Goal: Task Accomplishment & Management: Manage account settings

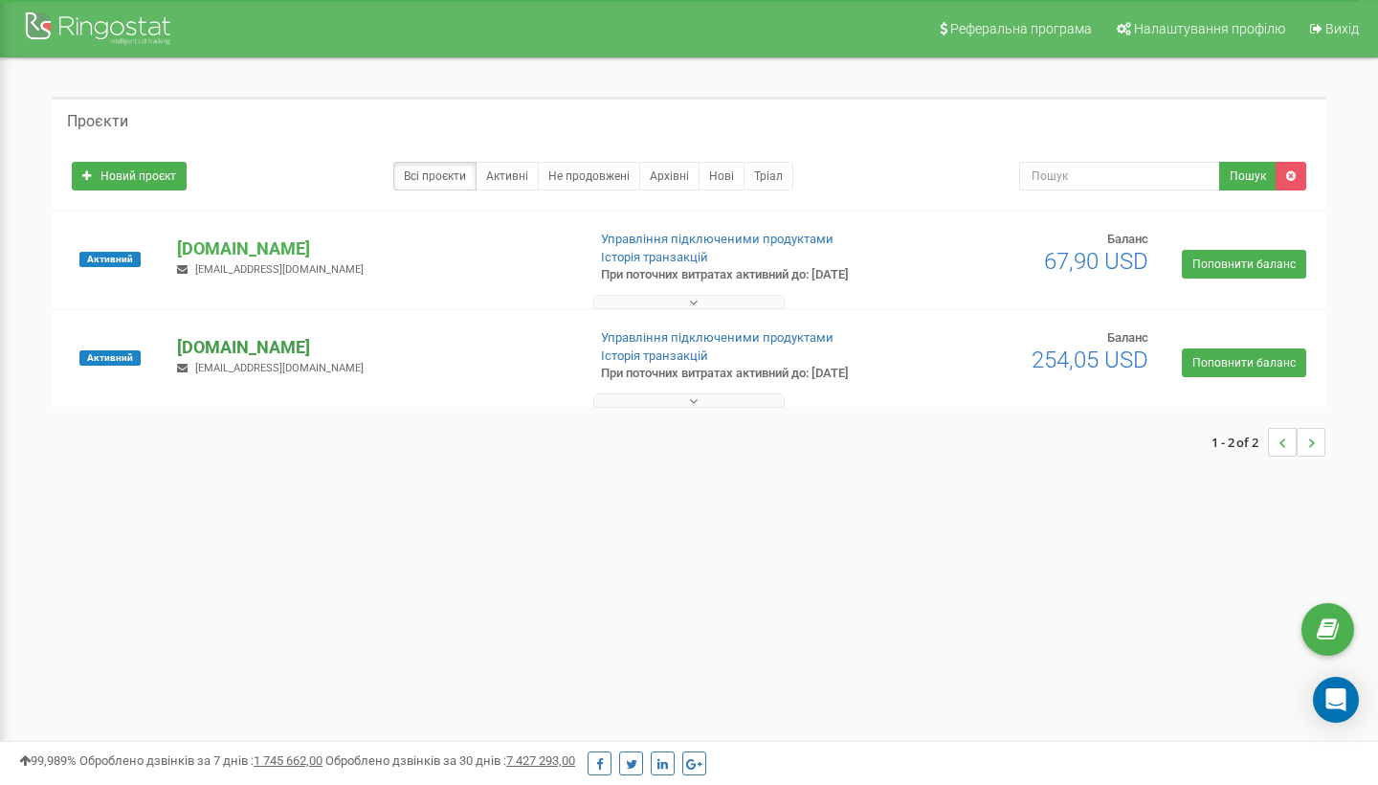
click at [241, 347] on p "[DOMAIN_NAME]" at bounding box center [373, 347] width 392 height 25
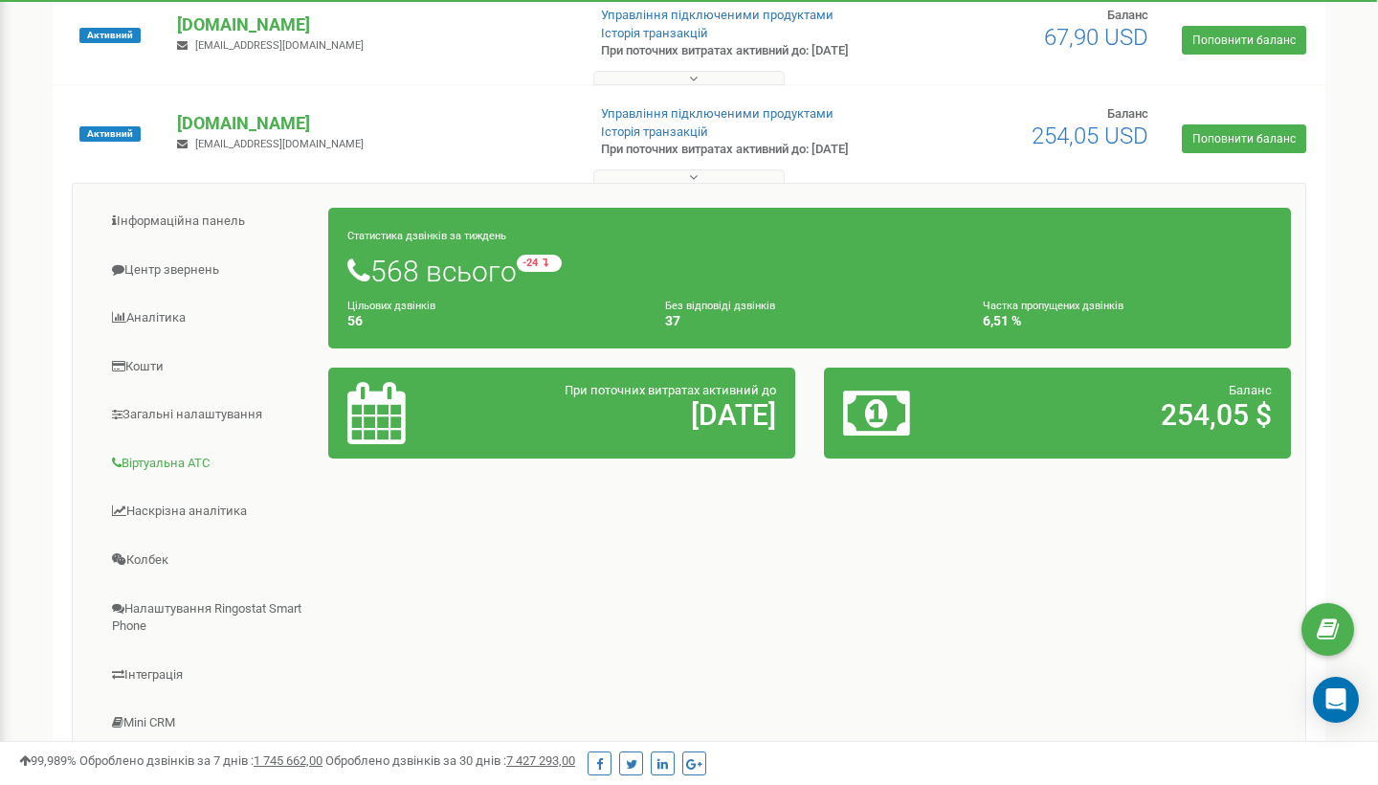
scroll to position [167, 0]
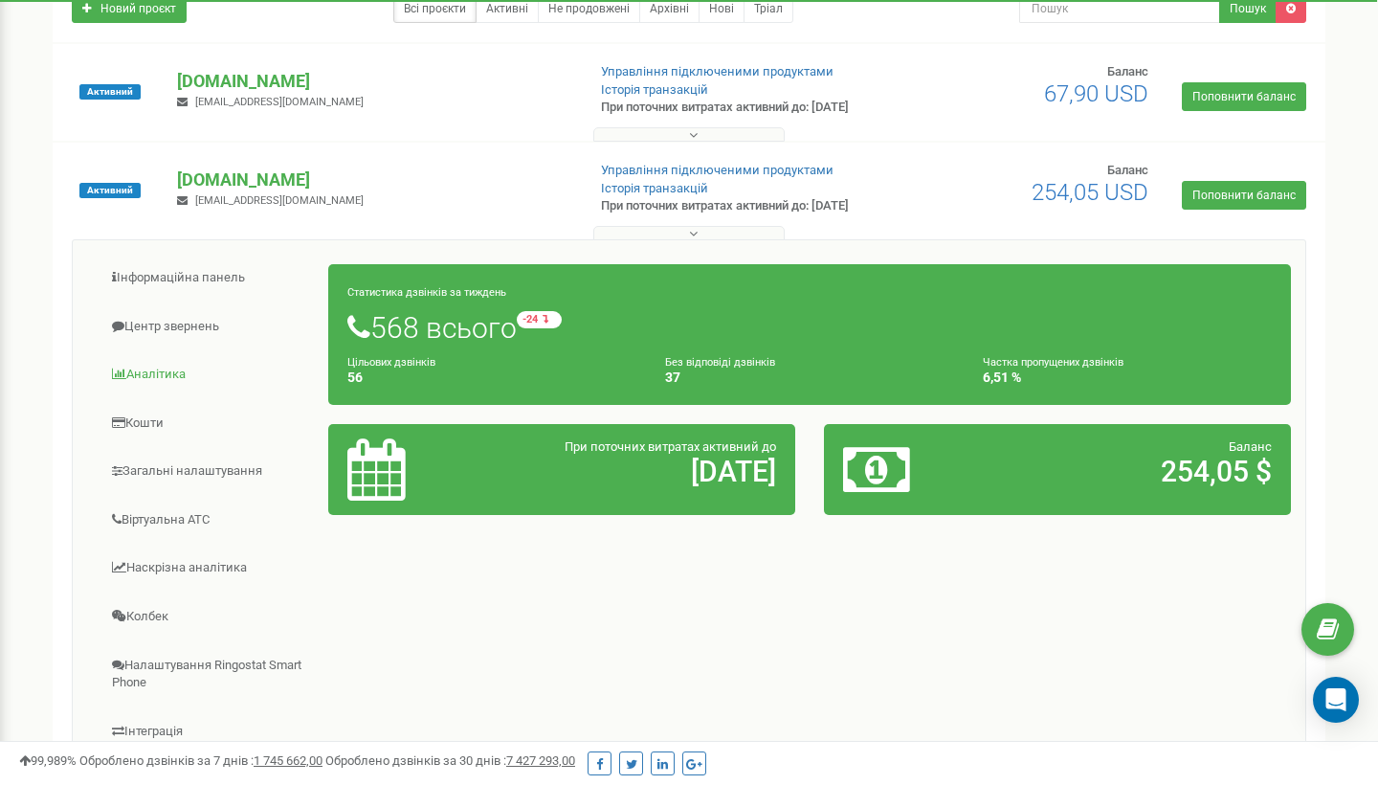
click at [165, 372] on link "Аналiтика" at bounding box center [208, 374] width 242 height 47
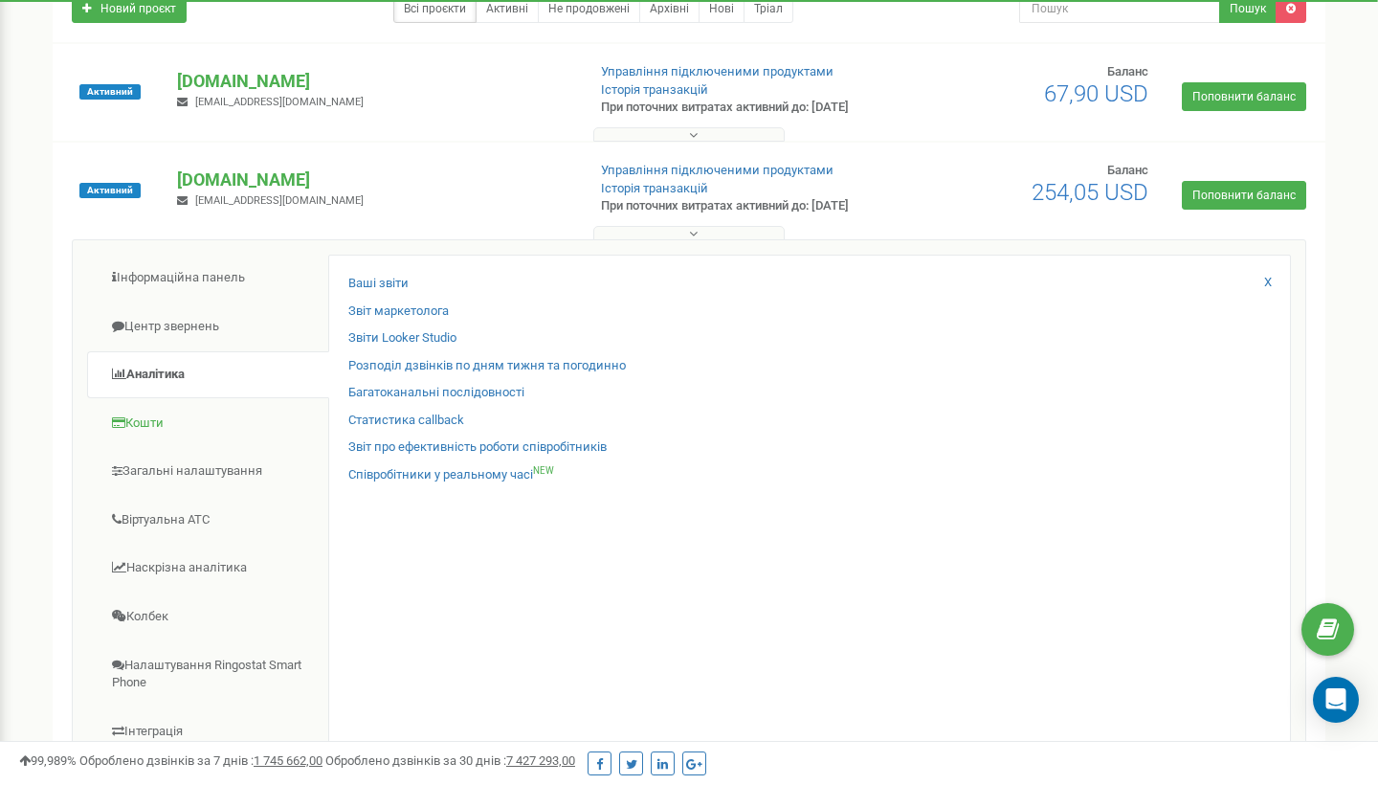
click at [149, 422] on link "Кошти" at bounding box center [208, 423] width 242 height 47
click at [170, 460] on link "Загальні налаштування" at bounding box center [208, 471] width 242 height 47
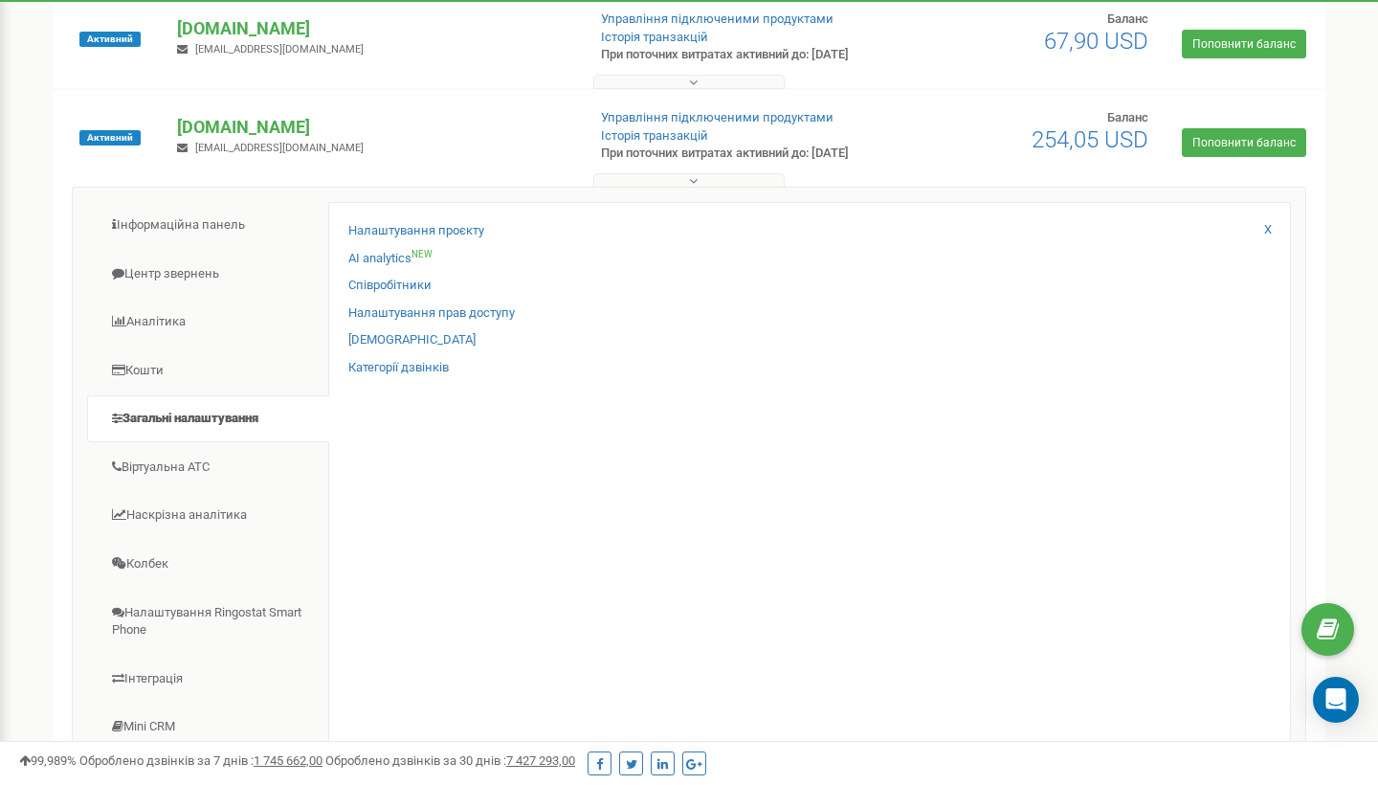
scroll to position [201, 0]
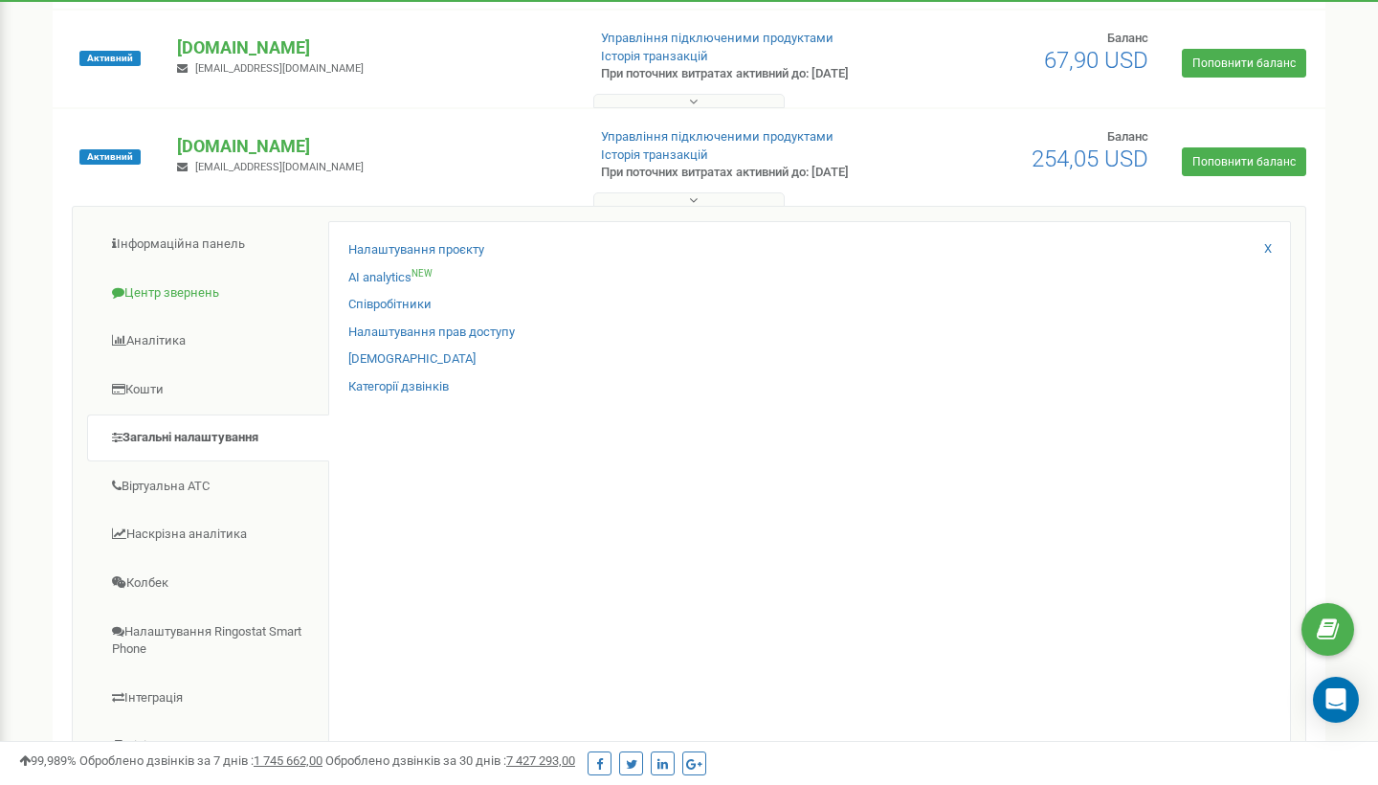
click at [167, 293] on link "Центр звернень" at bounding box center [208, 293] width 242 height 47
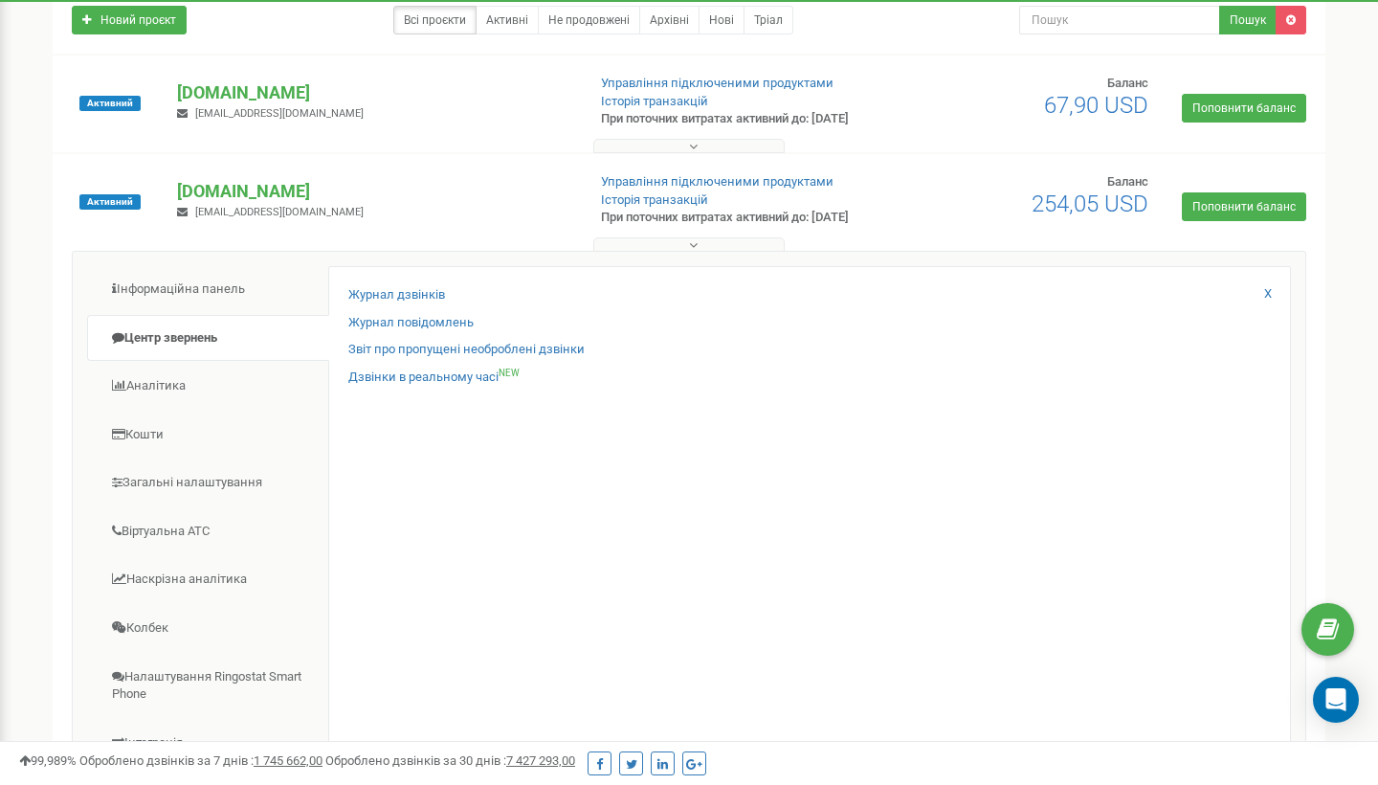
scroll to position [163, 0]
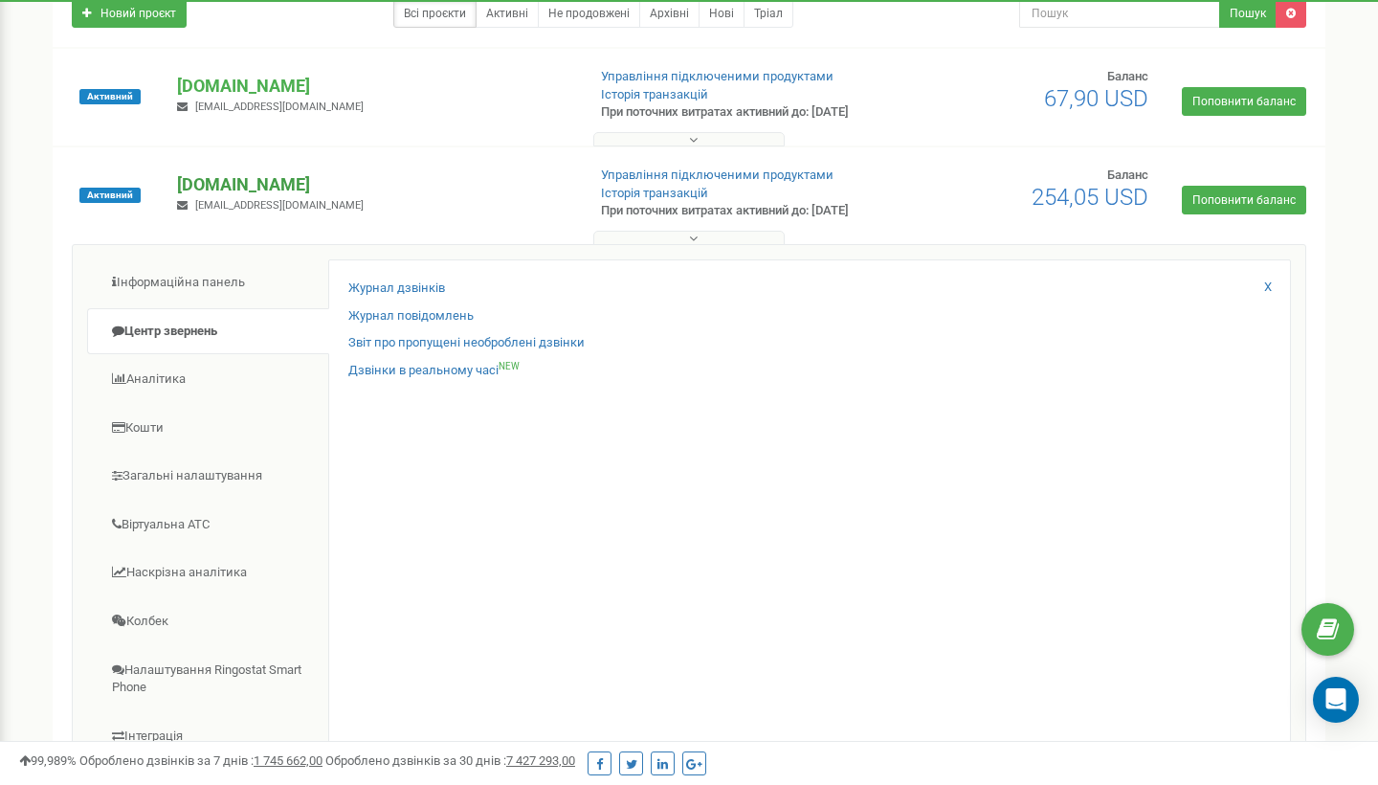
click at [221, 184] on p "[DOMAIN_NAME]" at bounding box center [373, 184] width 392 height 25
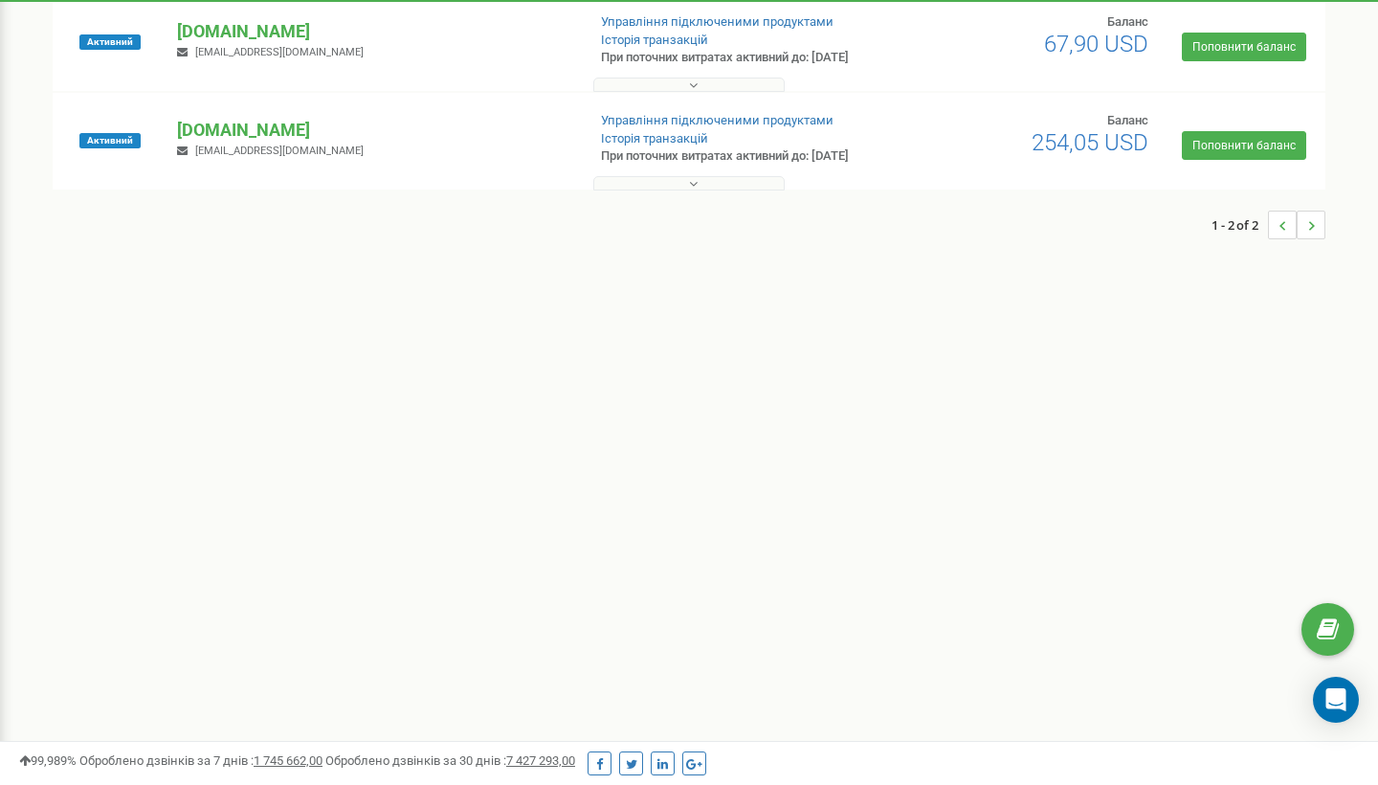
scroll to position [167, 0]
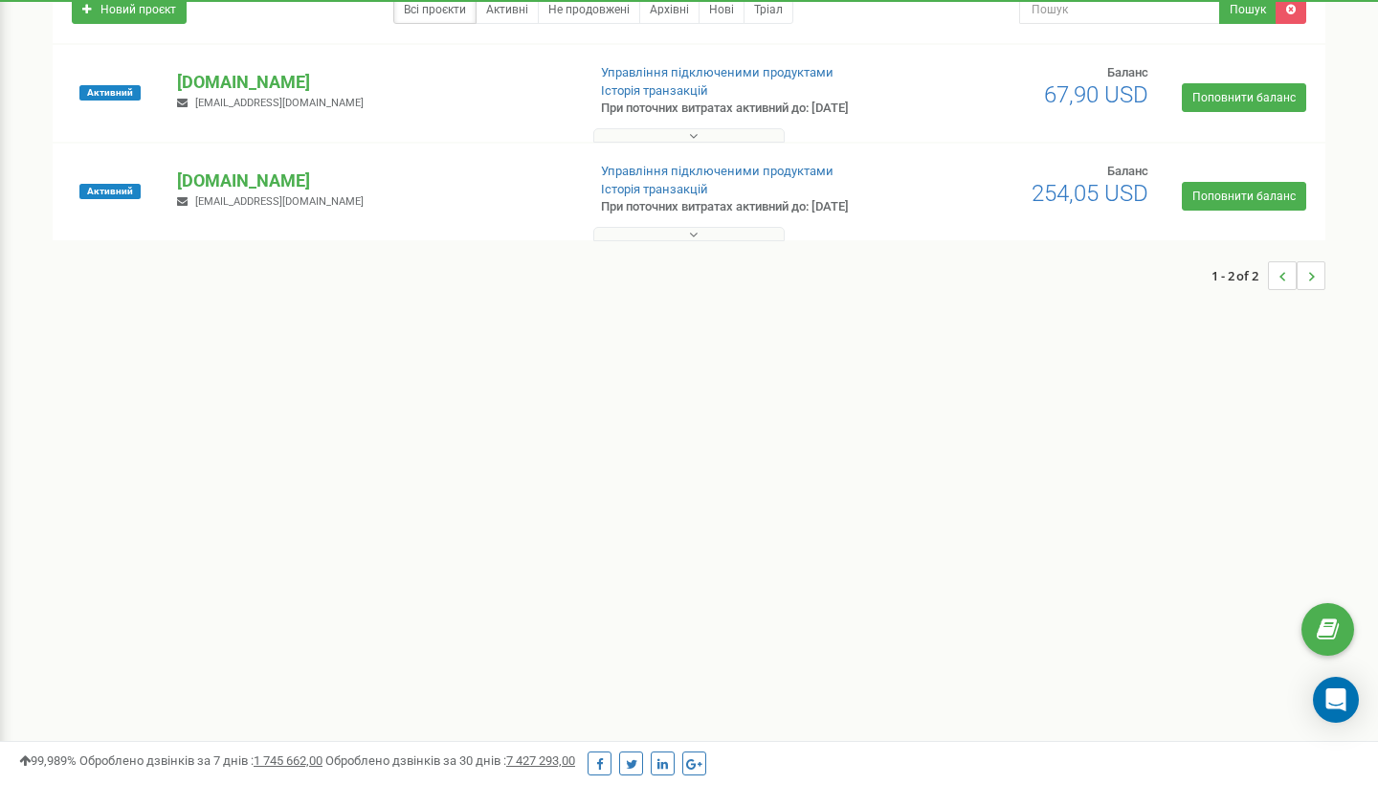
click at [1285, 276] on icon "..." at bounding box center [1283, 276] width 7 height 29
click at [1316, 275] on li "..." at bounding box center [1311, 275] width 29 height 29
click at [220, 179] on p "[DOMAIN_NAME]" at bounding box center [373, 180] width 392 height 25
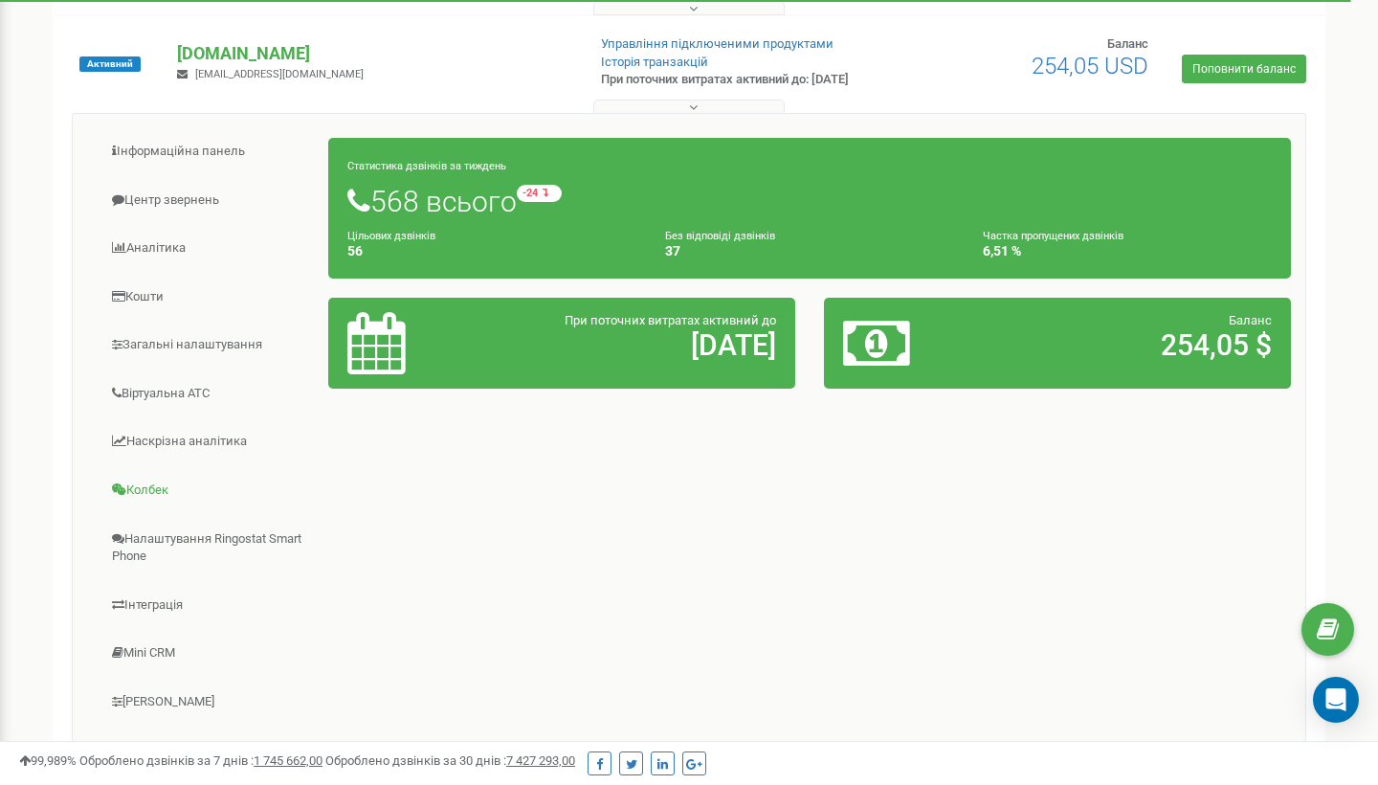
scroll to position [305, 0]
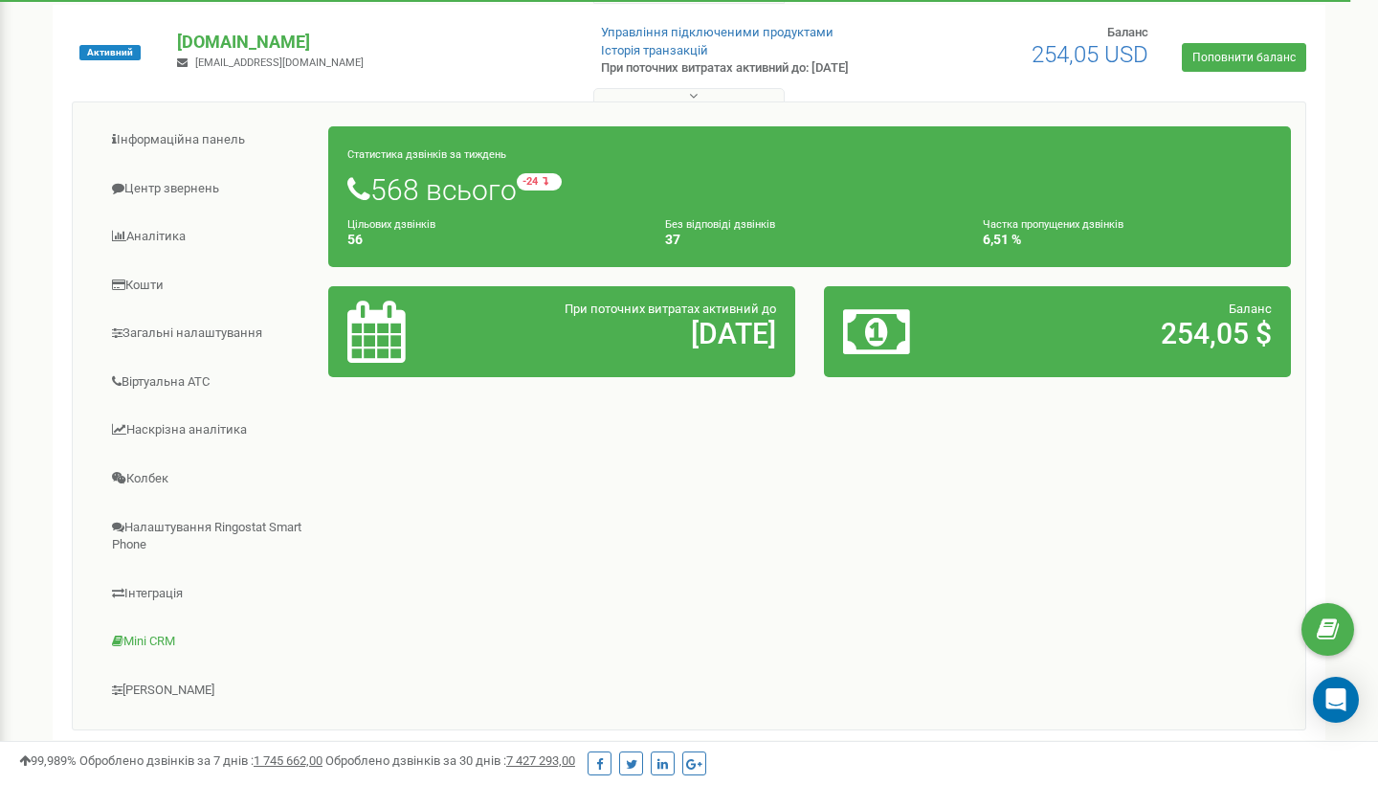
click at [146, 641] on link "Mini CRM" at bounding box center [208, 641] width 242 height 47
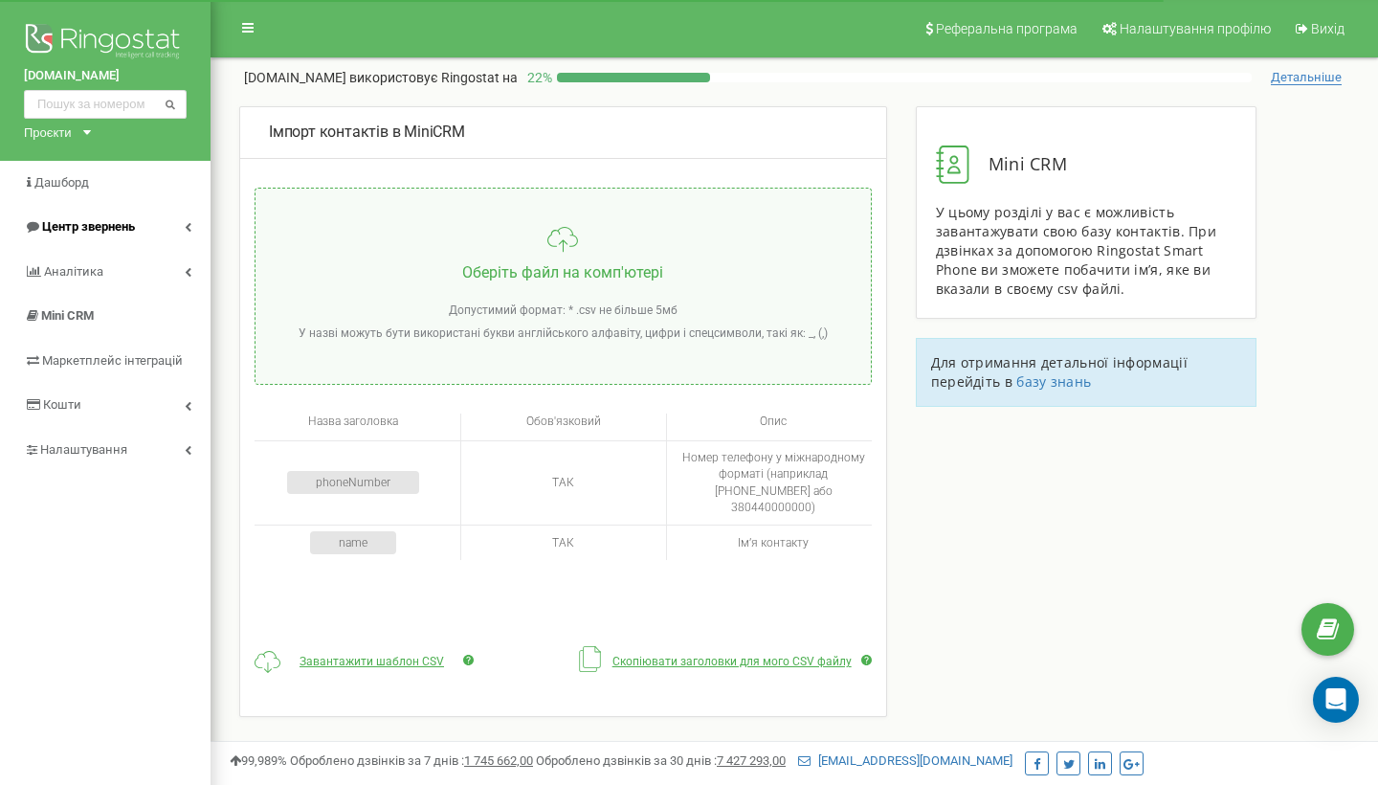
click at [165, 220] on link "Центр звернень" at bounding box center [105, 227] width 211 height 45
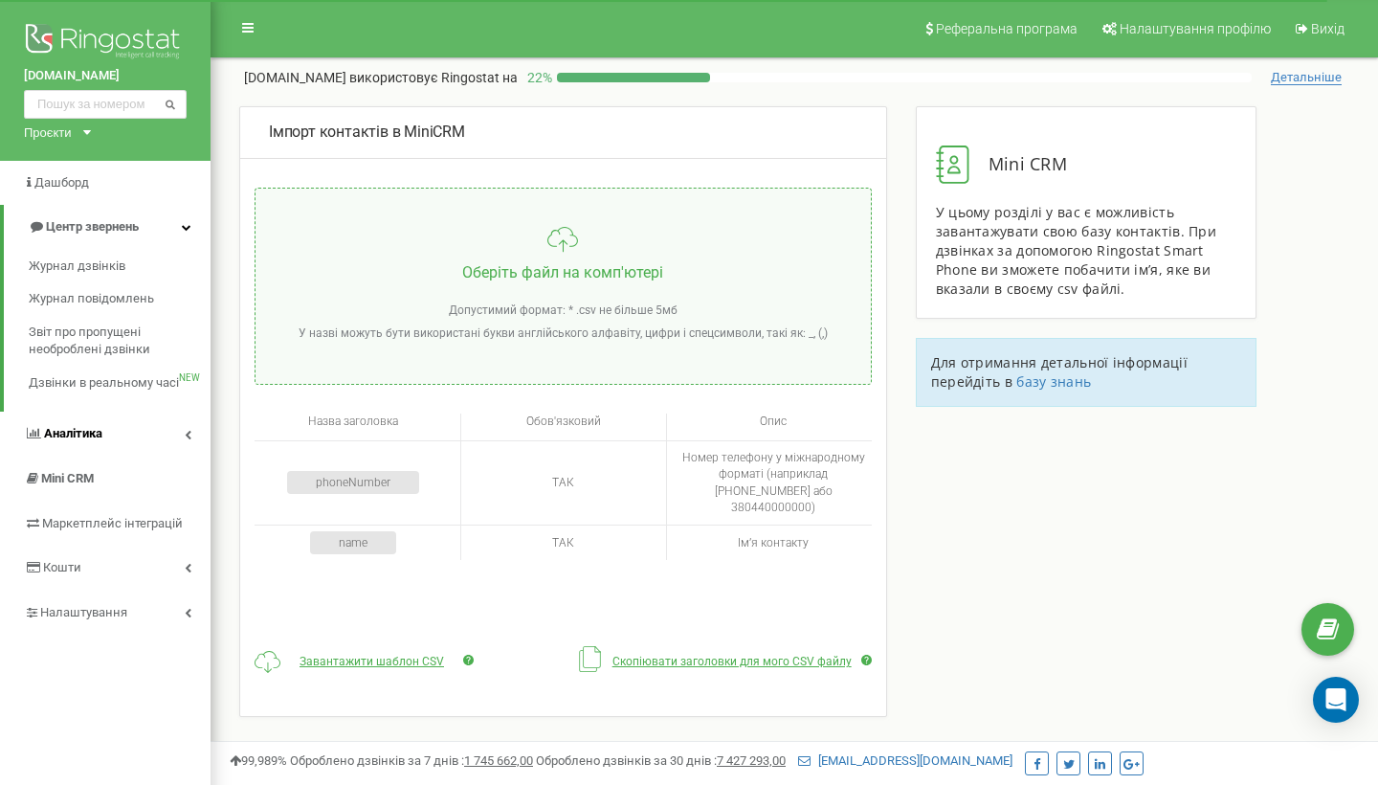
click at [189, 433] on icon at bounding box center [188, 435] width 7 height 10
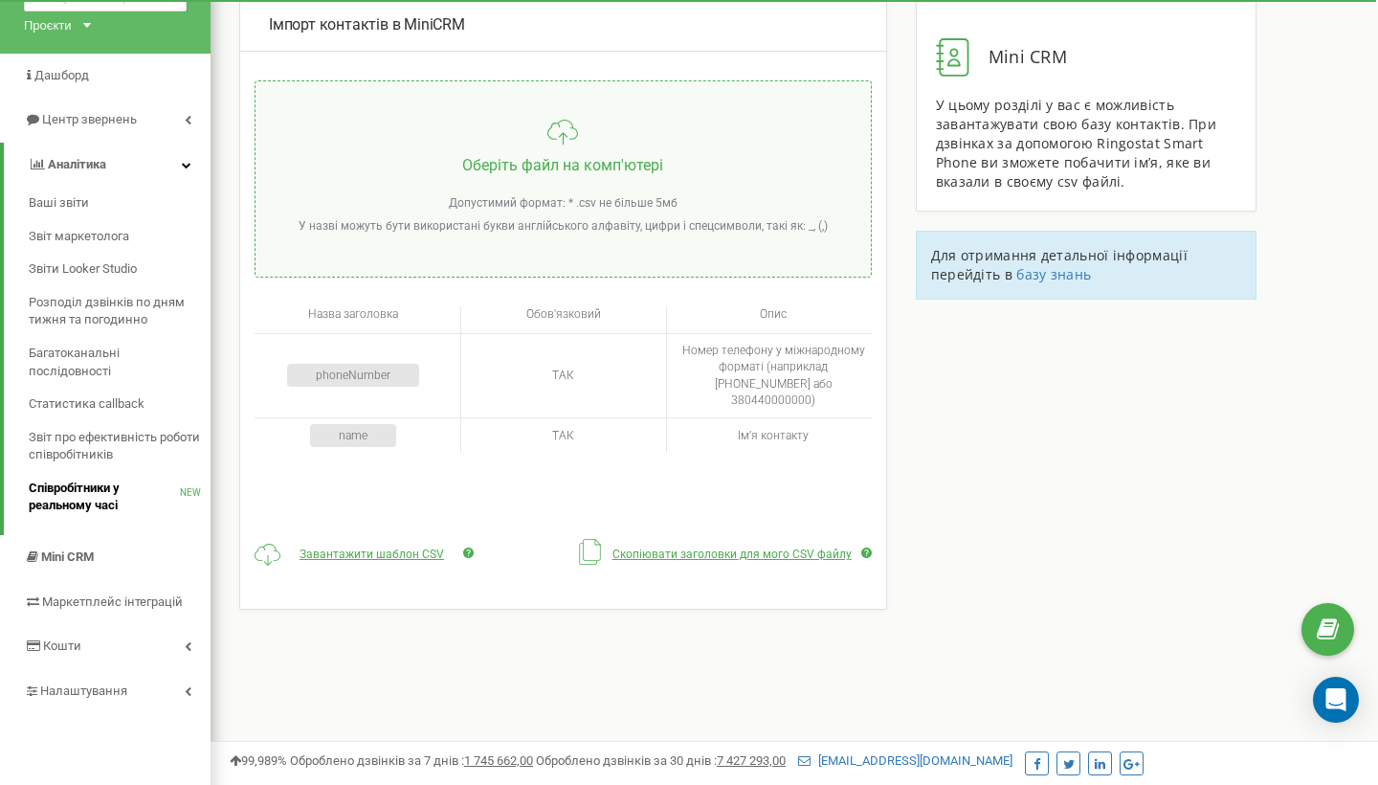
scroll to position [119, 0]
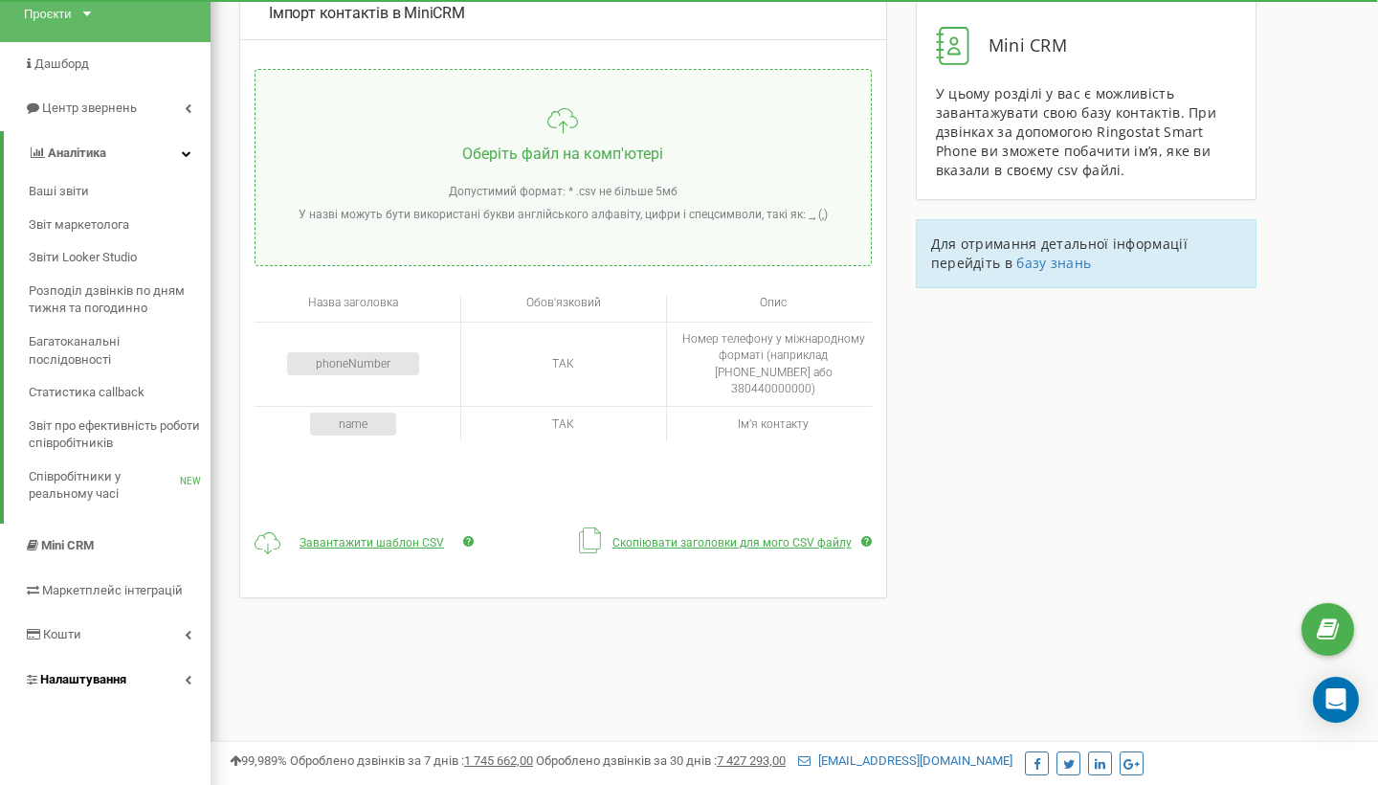
click at [159, 668] on link "Налаштування" at bounding box center [105, 680] width 211 height 45
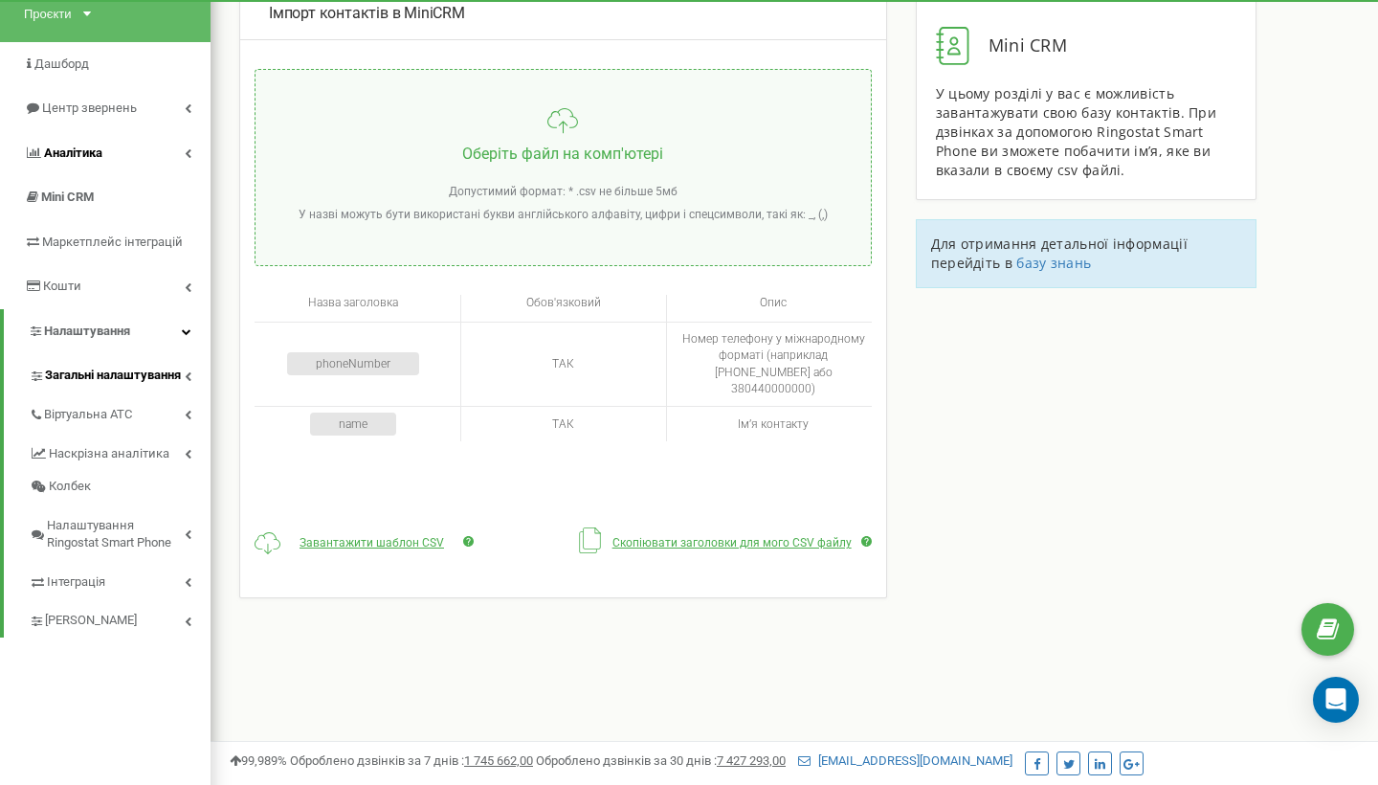
click at [152, 367] on span "Загальні налаштування" at bounding box center [113, 376] width 136 height 18
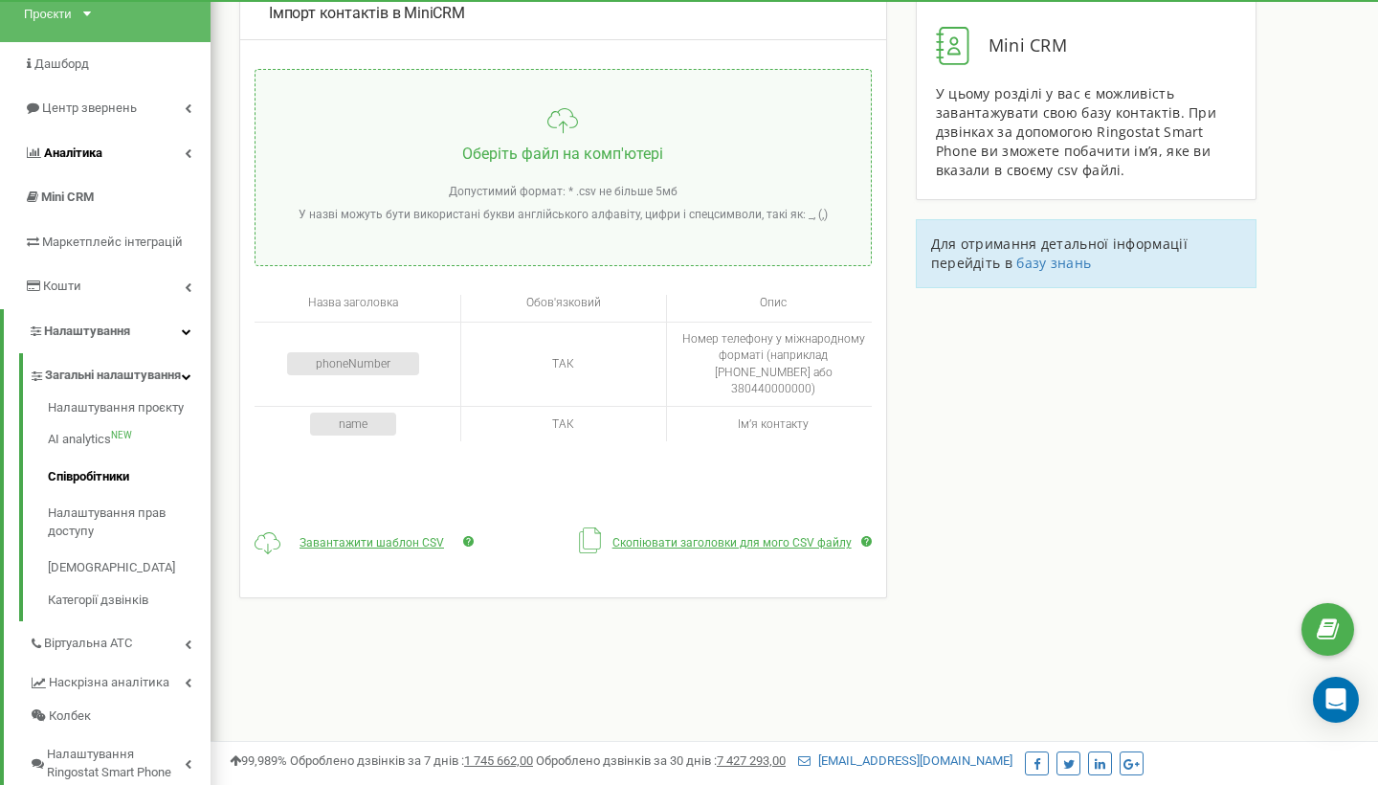
click at [111, 486] on link "Співробітники" at bounding box center [129, 476] width 163 height 37
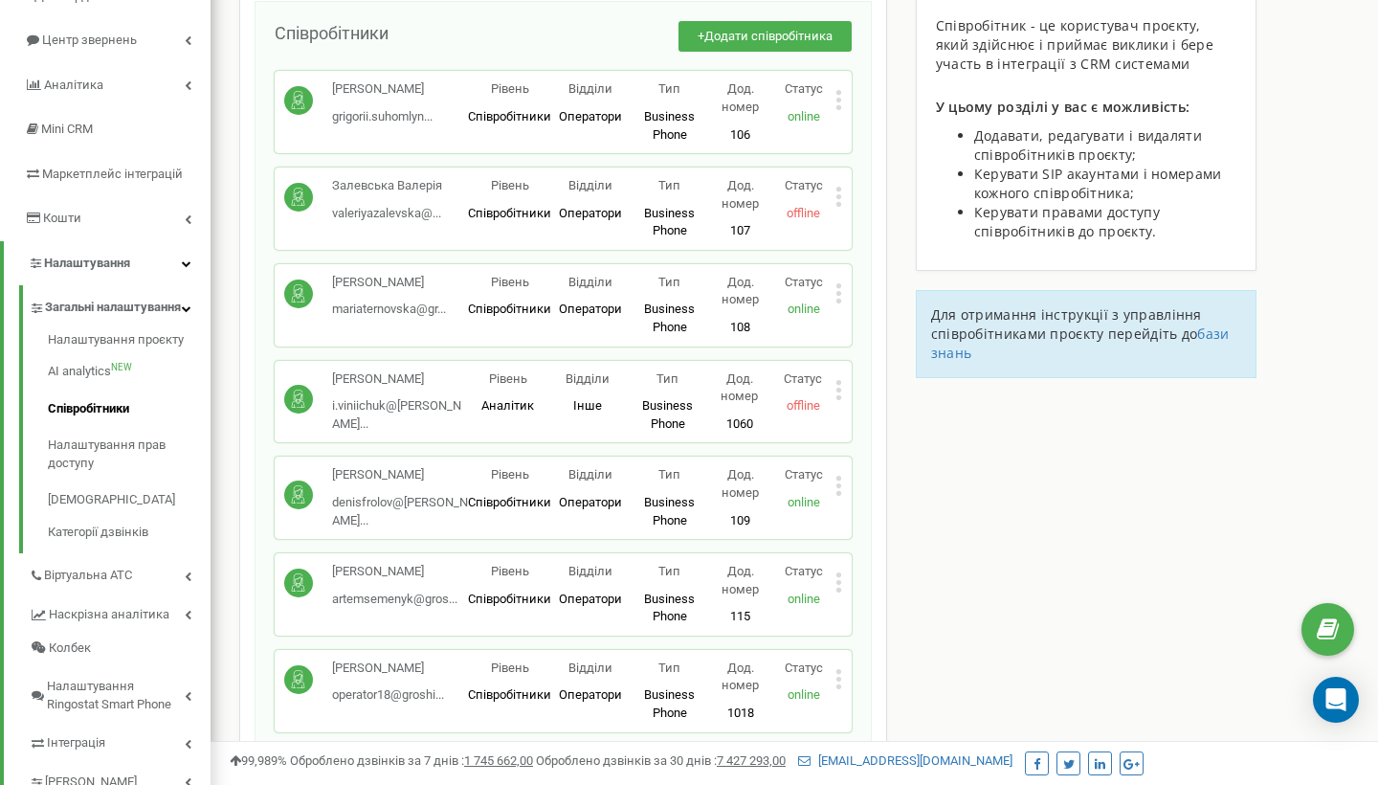
scroll to position [182, 0]
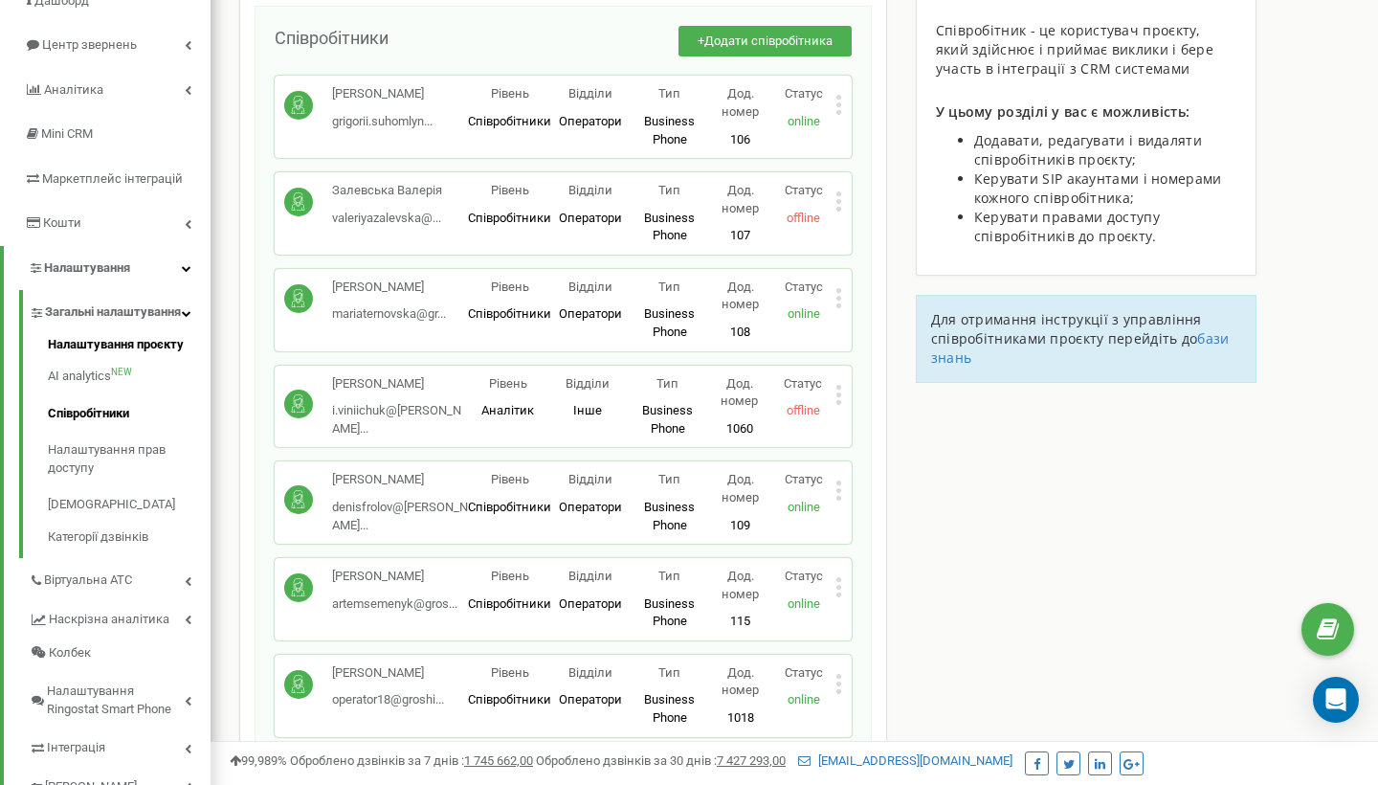
click at [133, 357] on link "Налаштування проєкту" at bounding box center [129, 347] width 163 height 23
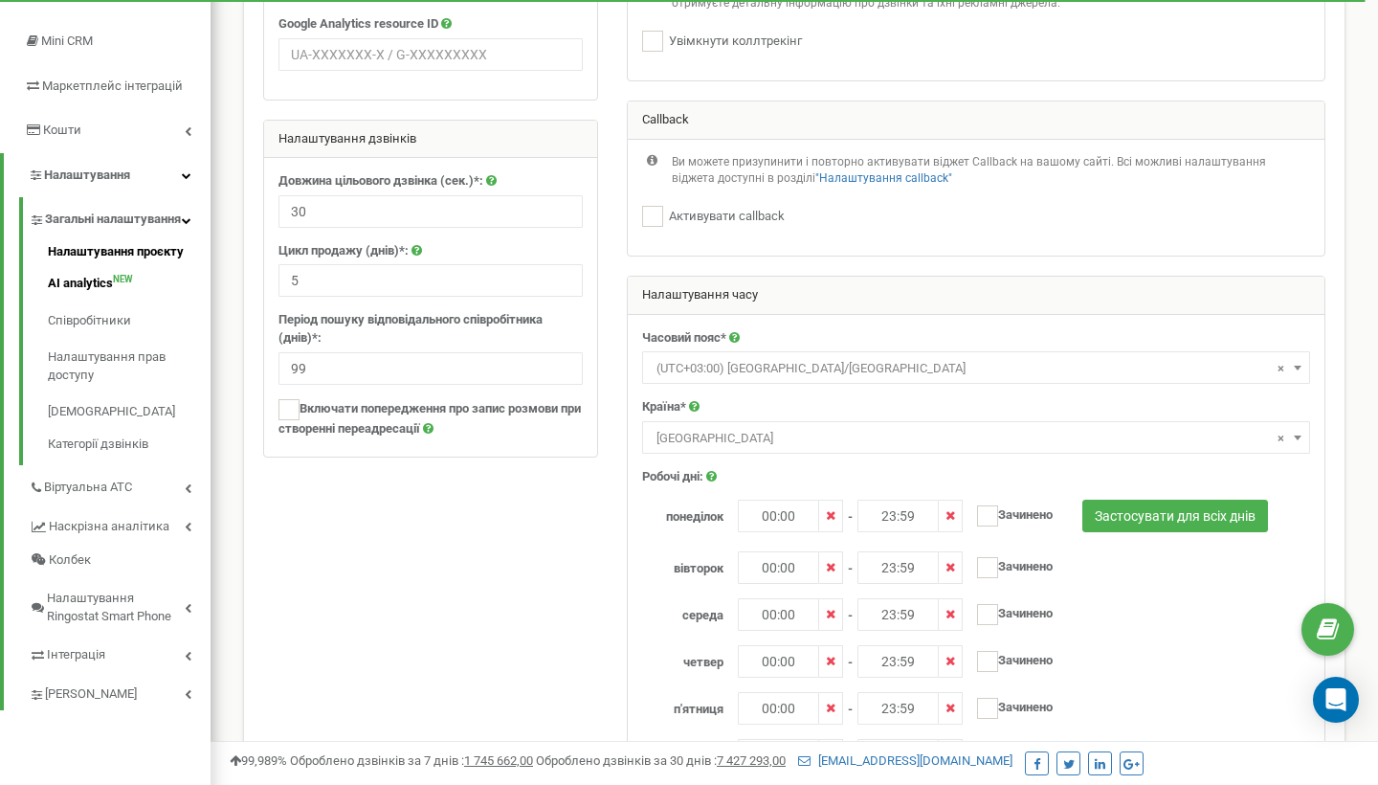
scroll to position [322, 0]
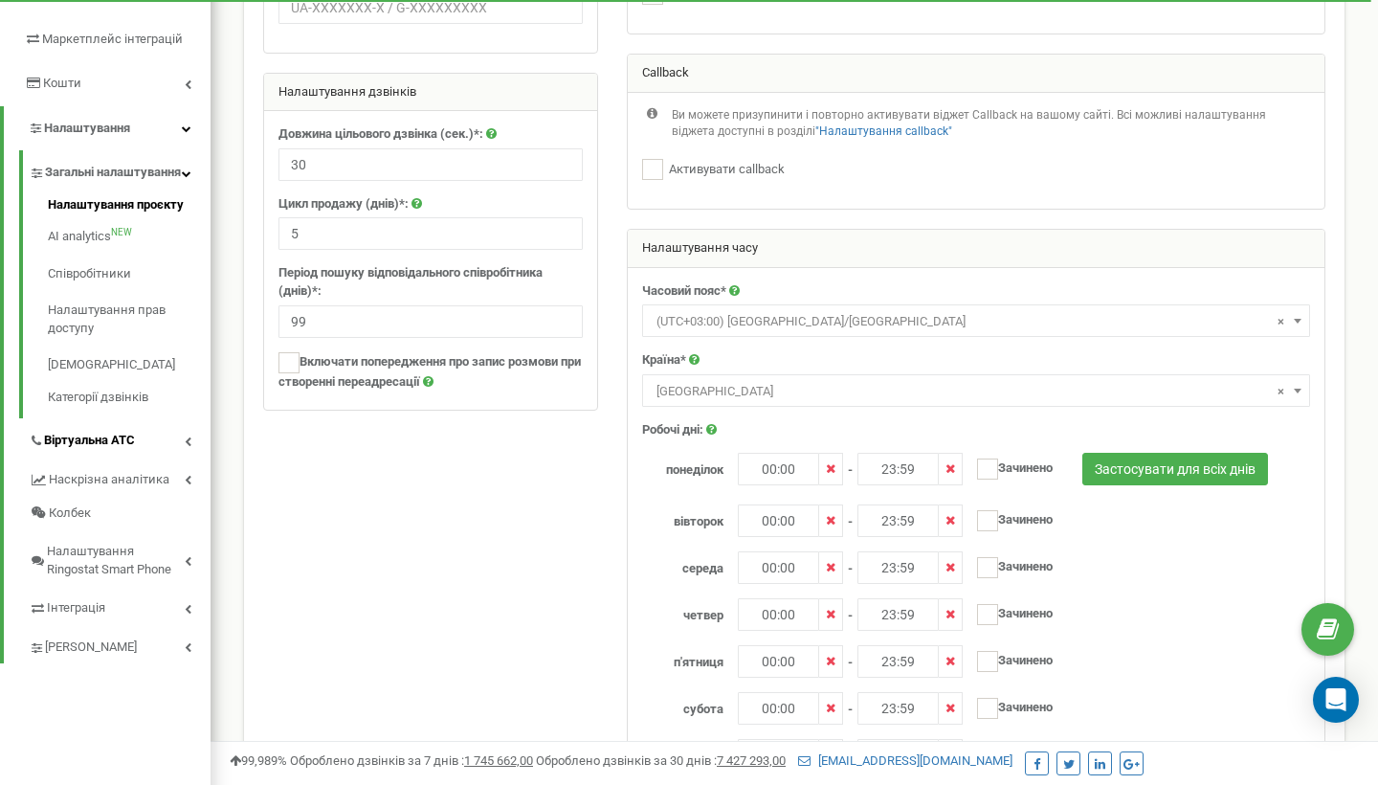
click at [149, 455] on link "Віртуальна АТС" at bounding box center [120, 437] width 182 height 39
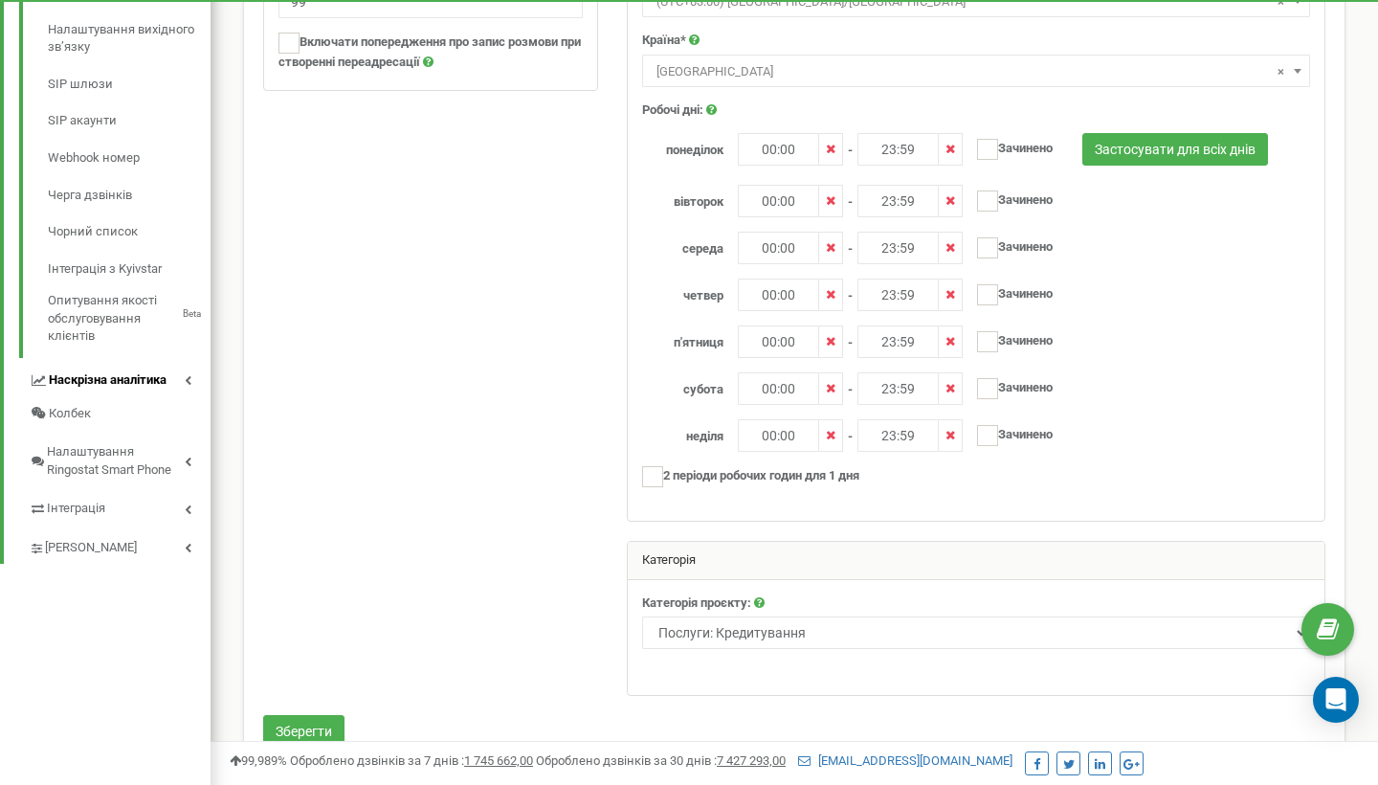
scroll to position [645, 0]
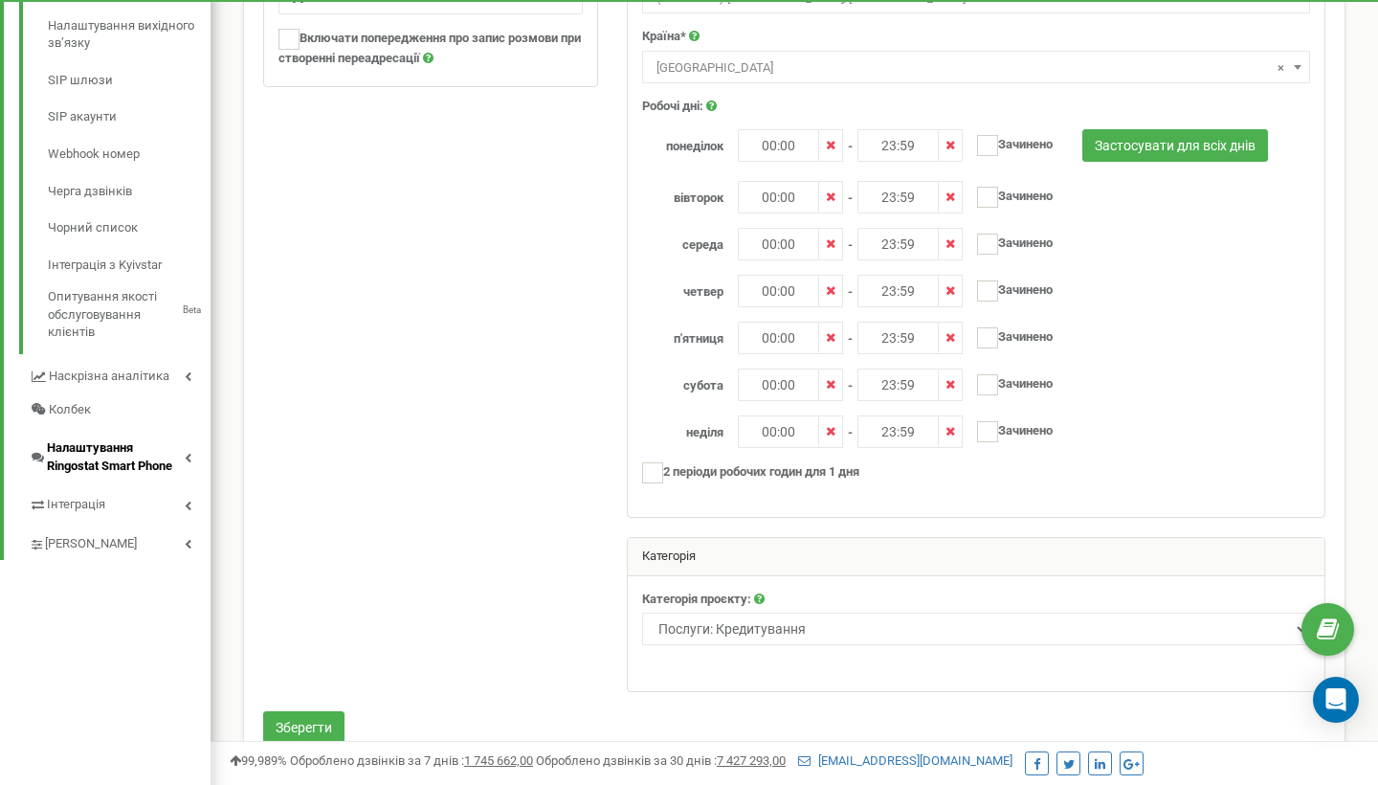
click at [179, 444] on span "Налаштування Ringostat Smart Phone" at bounding box center [116, 456] width 138 height 35
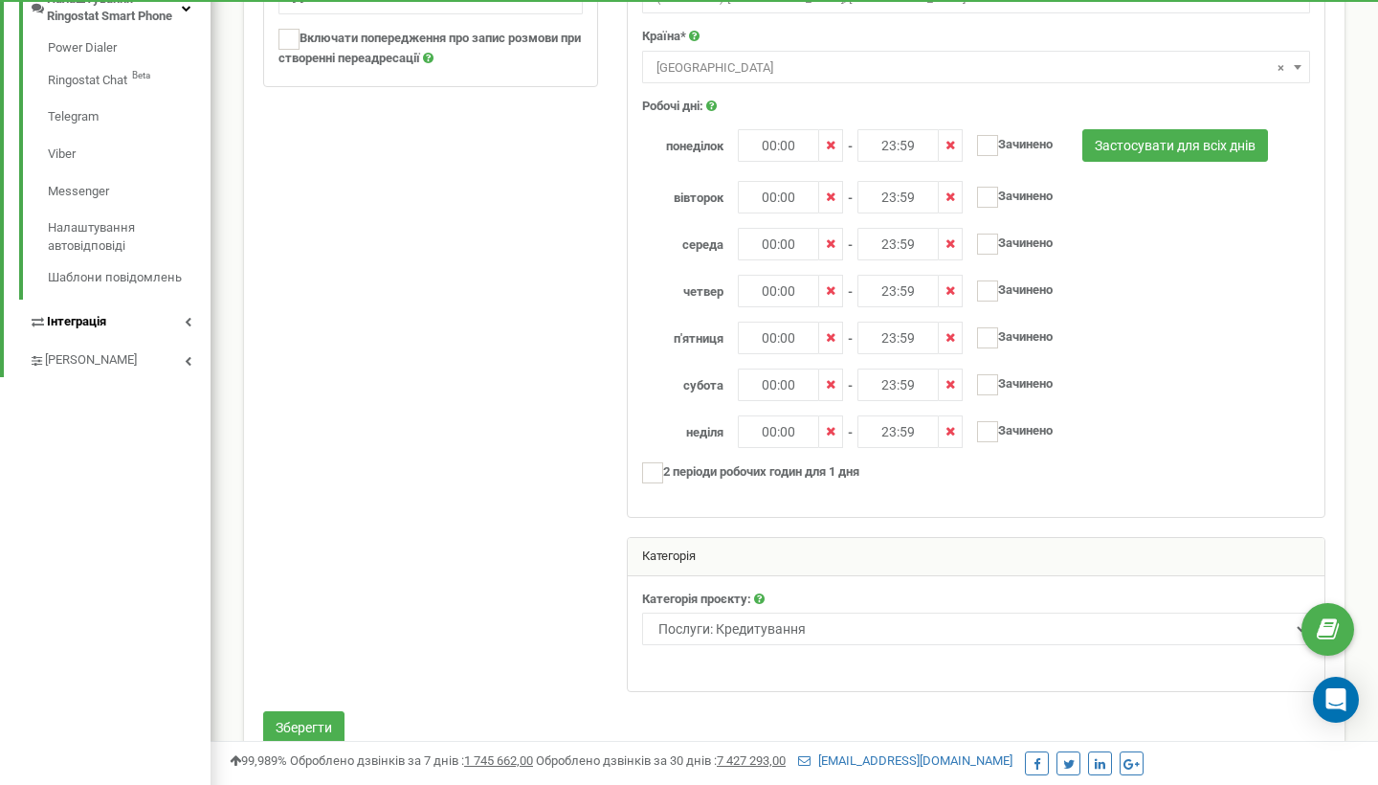
click at [175, 301] on link "Інтеграція" at bounding box center [120, 319] width 182 height 39
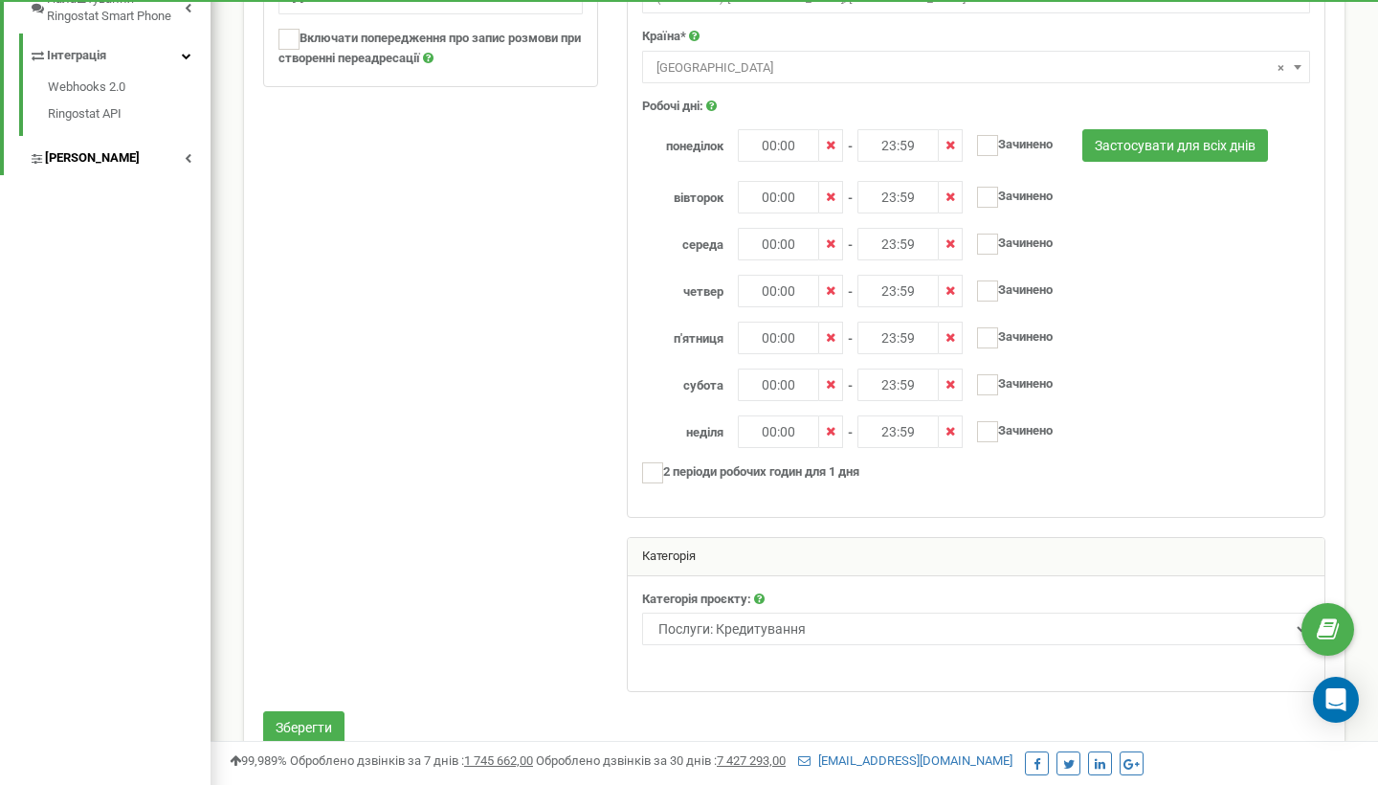
click at [151, 145] on link "[PERSON_NAME]" at bounding box center [120, 155] width 182 height 39
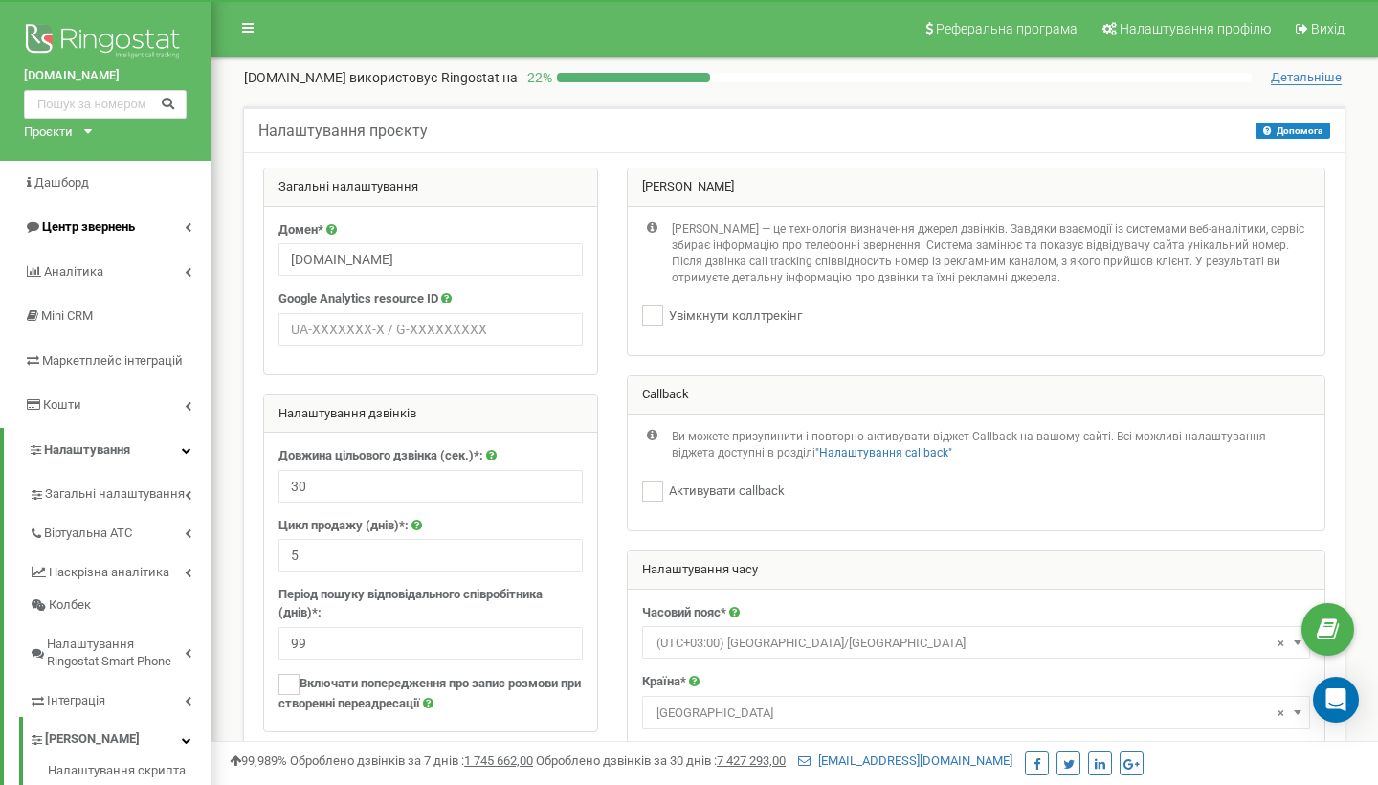
scroll to position [0, 0]
click at [187, 272] on icon at bounding box center [188, 272] width 7 height 10
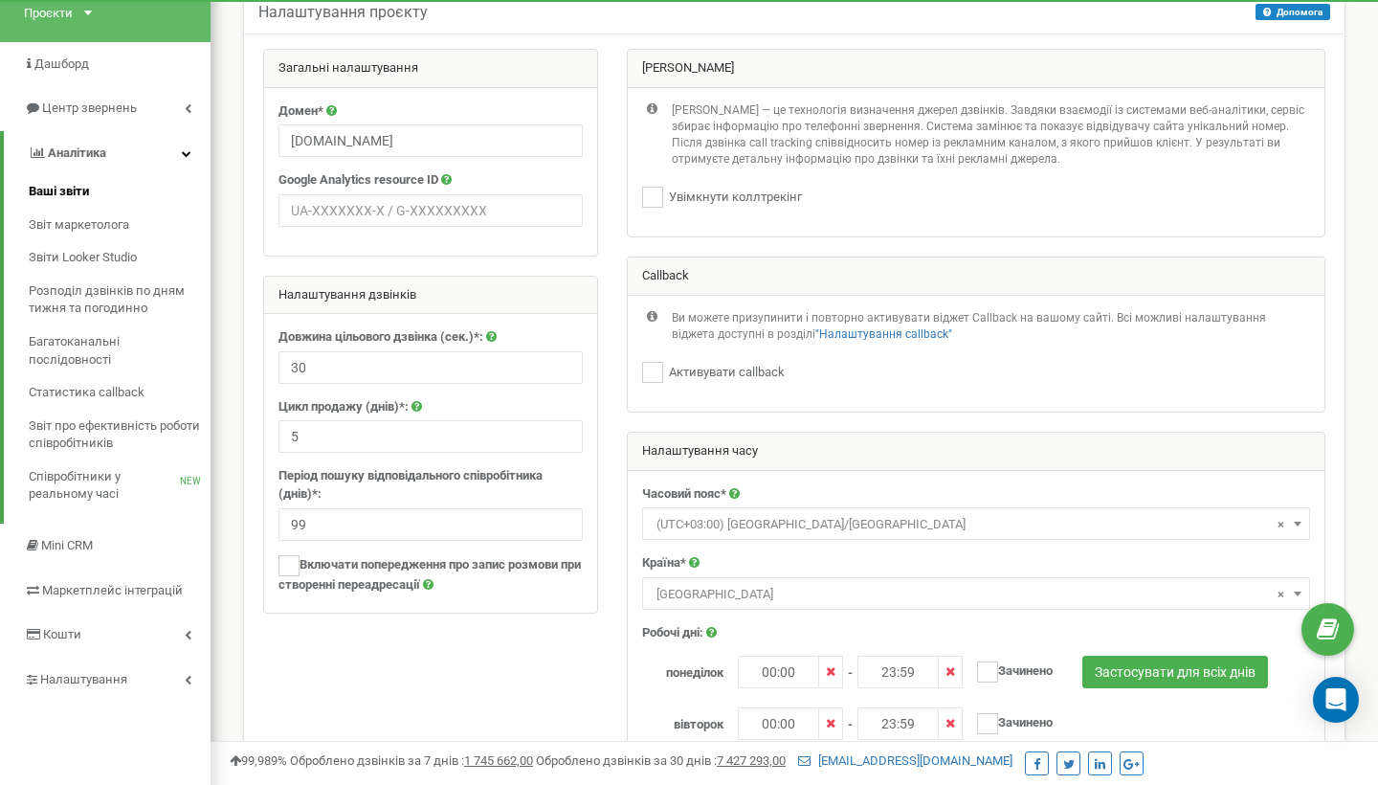
scroll to position [122, 0]
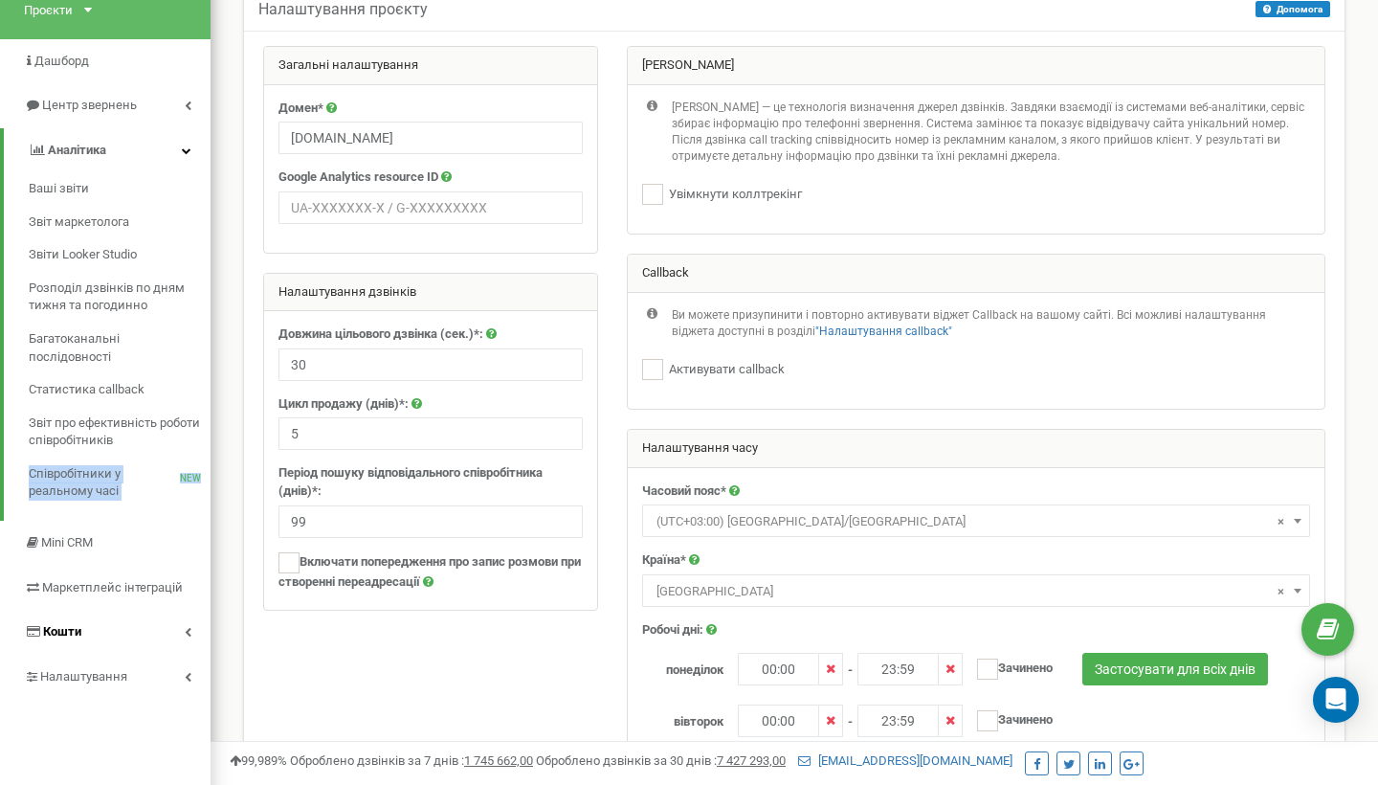
click at [152, 614] on link "Кошти" at bounding box center [105, 632] width 211 height 45
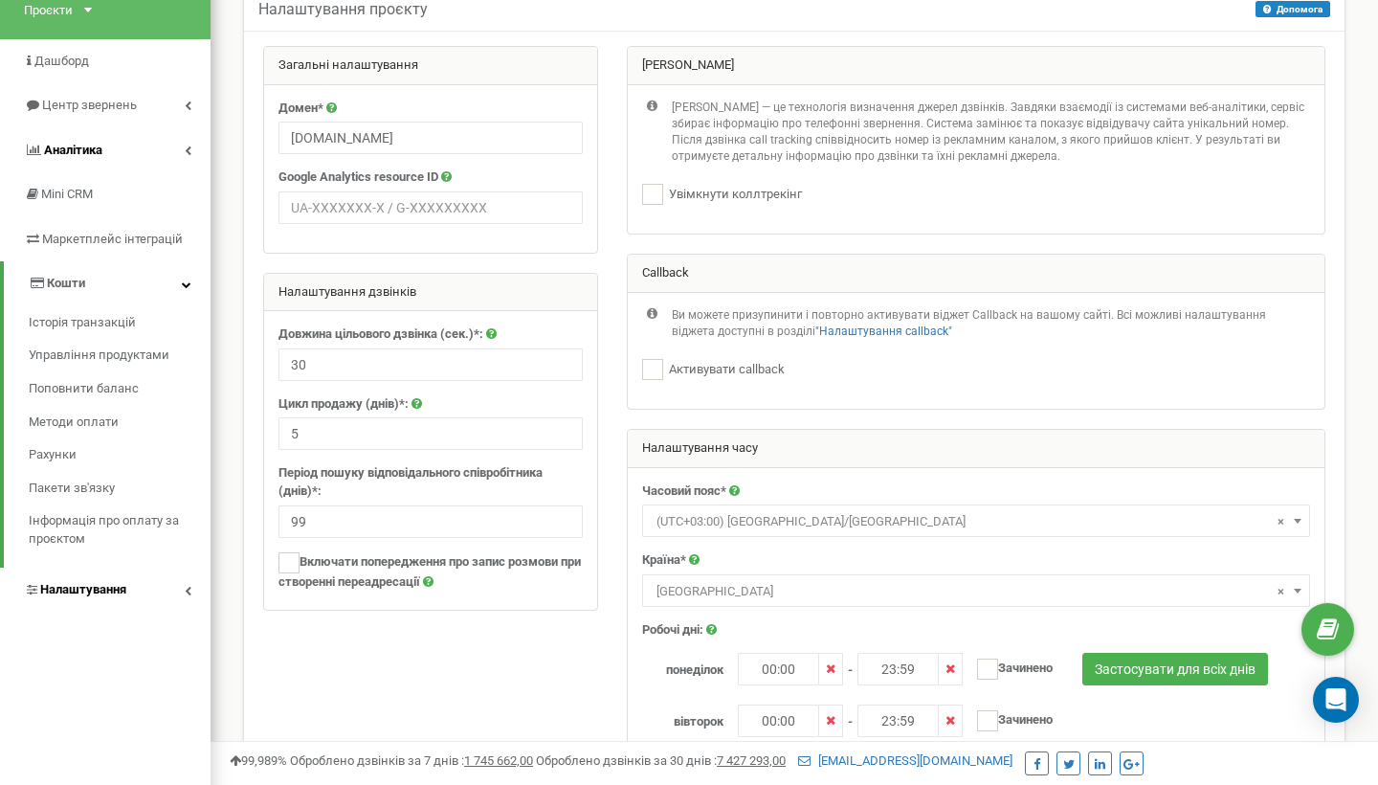
click at [183, 579] on link "Налаштування" at bounding box center [105, 590] width 211 height 45
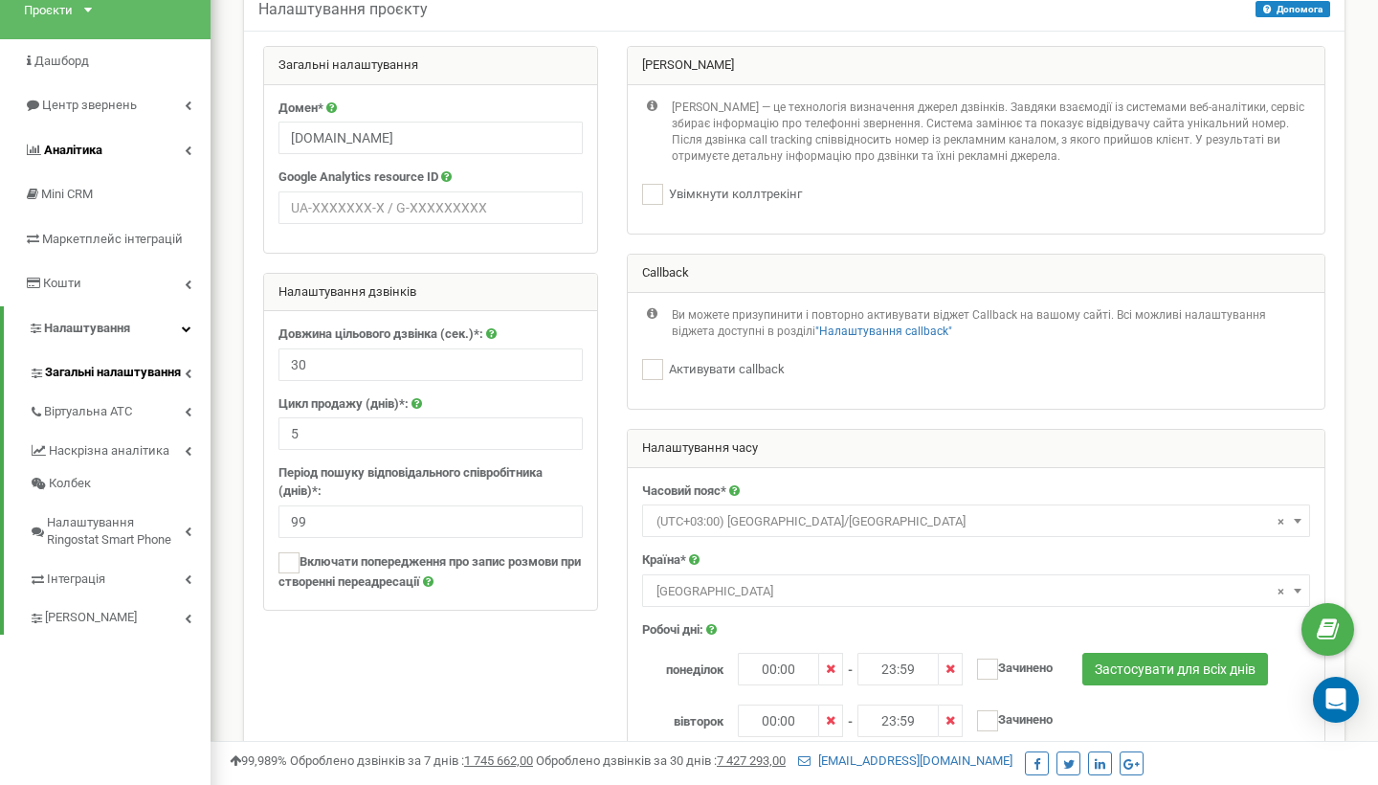
click at [176, 365] on span "Загальні налаштування" at bounding box center [113, 373] width 136 height 18
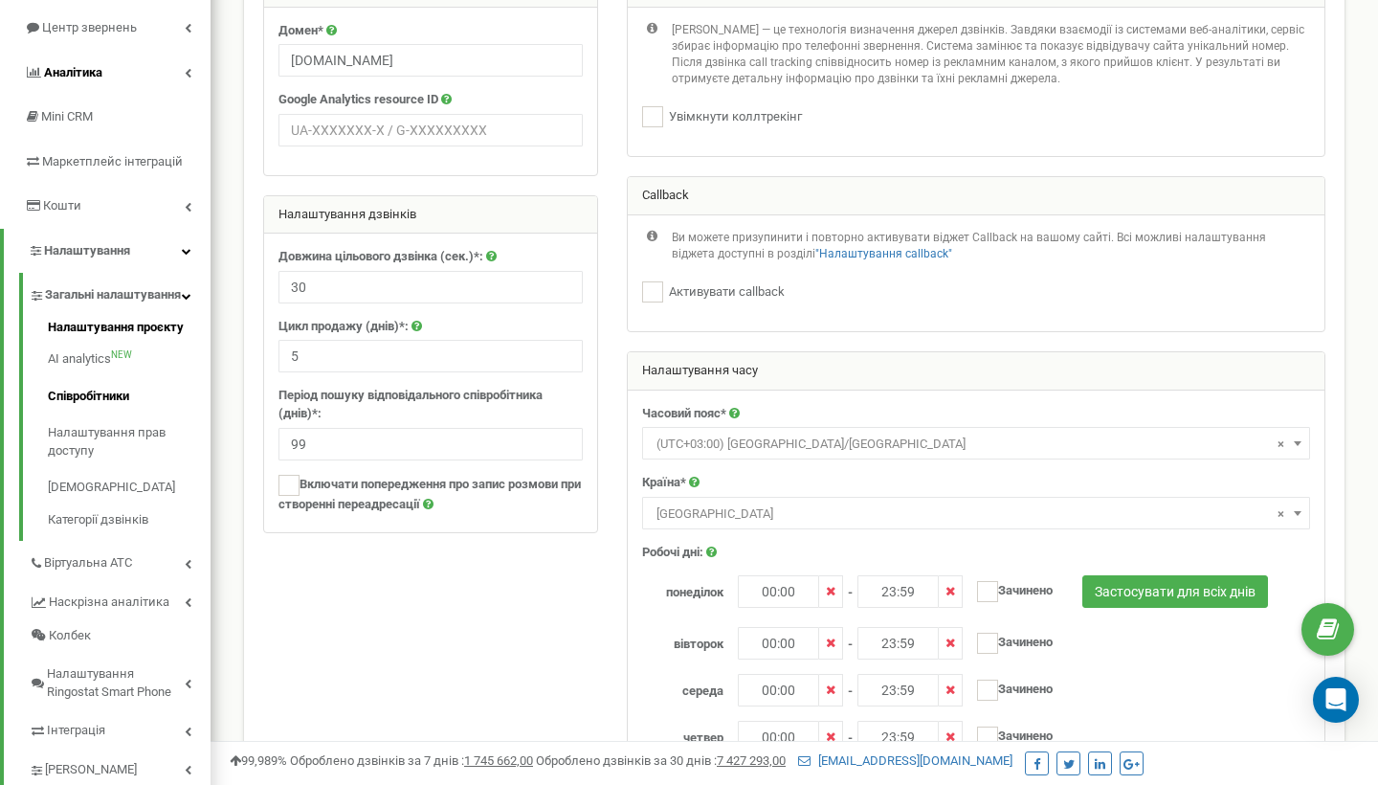
scroll to position [209, 0]
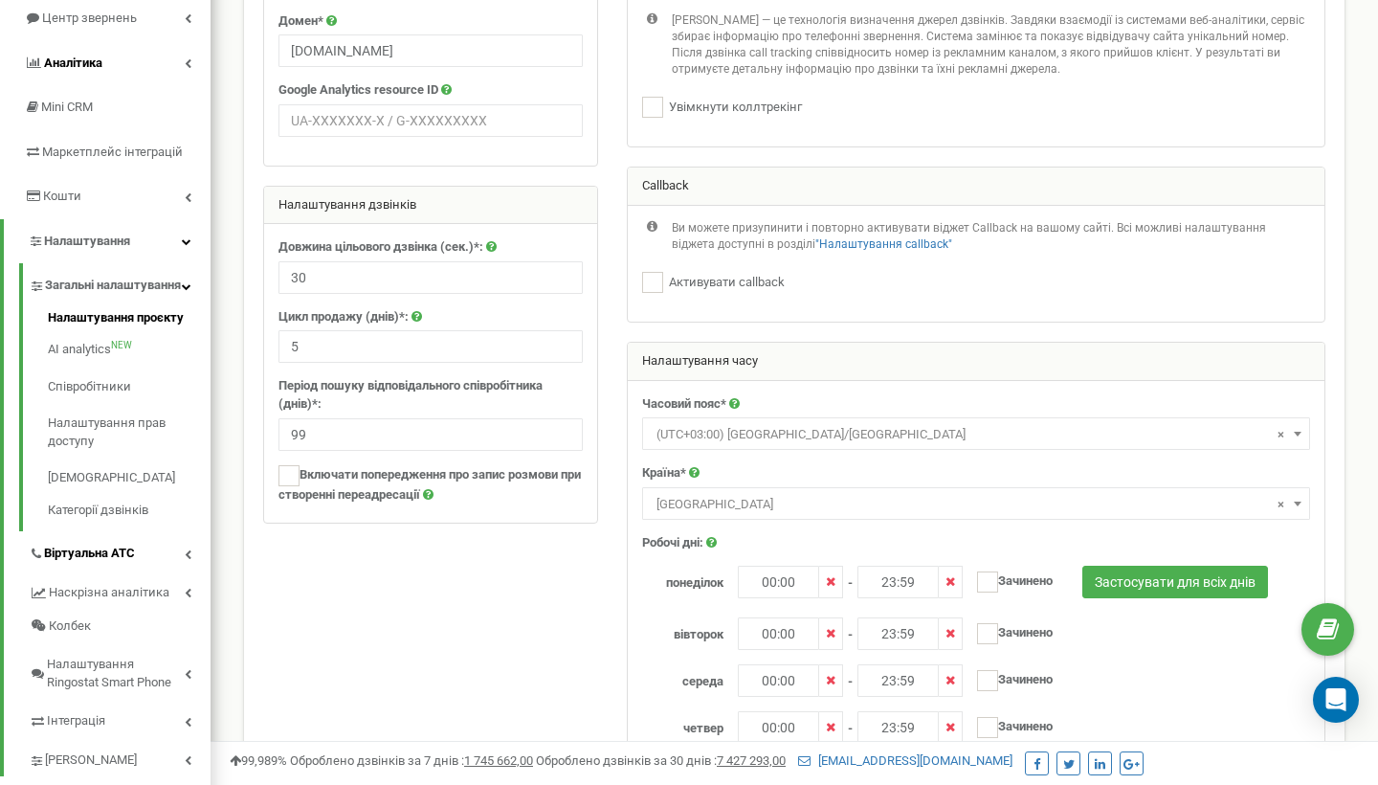
click at [177, 561] on link "Віртуальна АТС" at bounding box center [120, 550] width 182 height 39
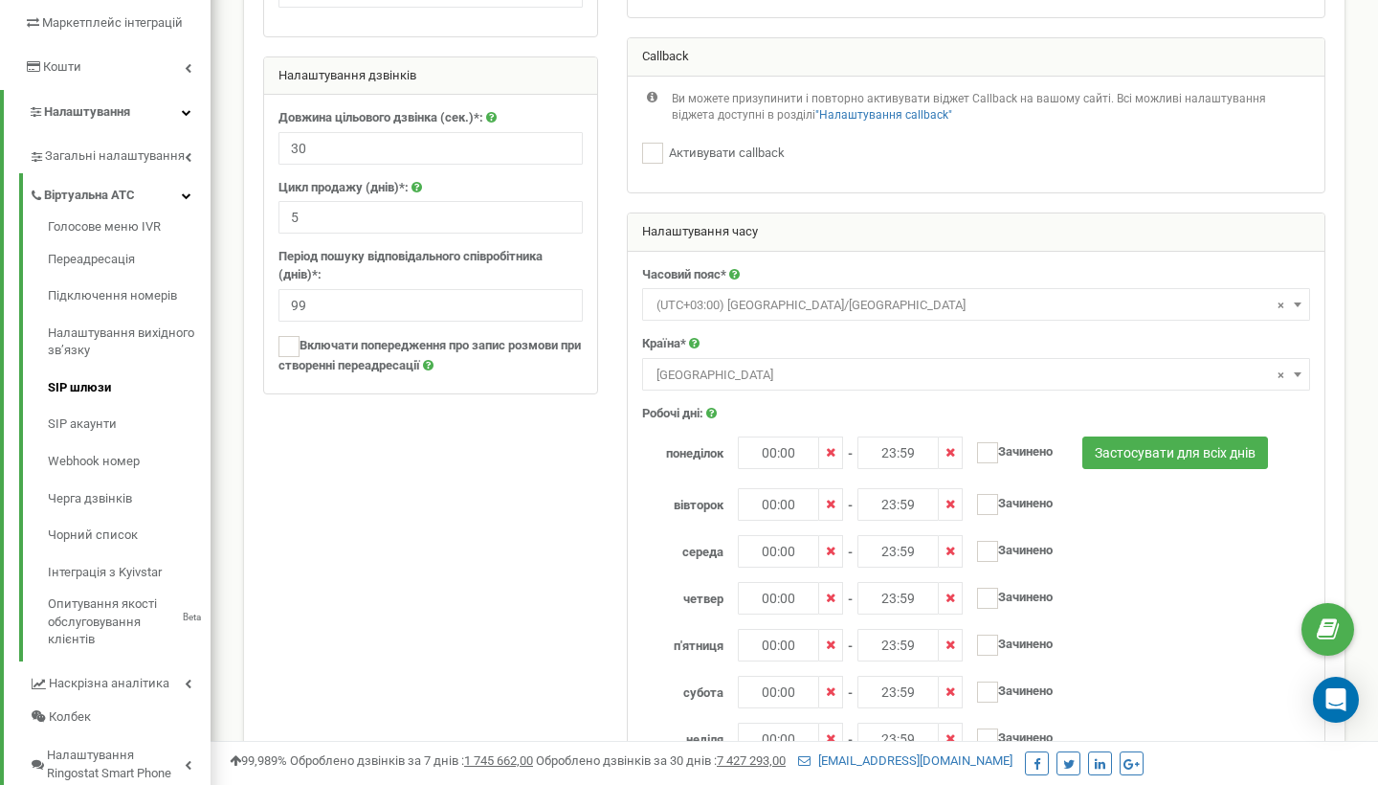
scroll to position [343, 0]
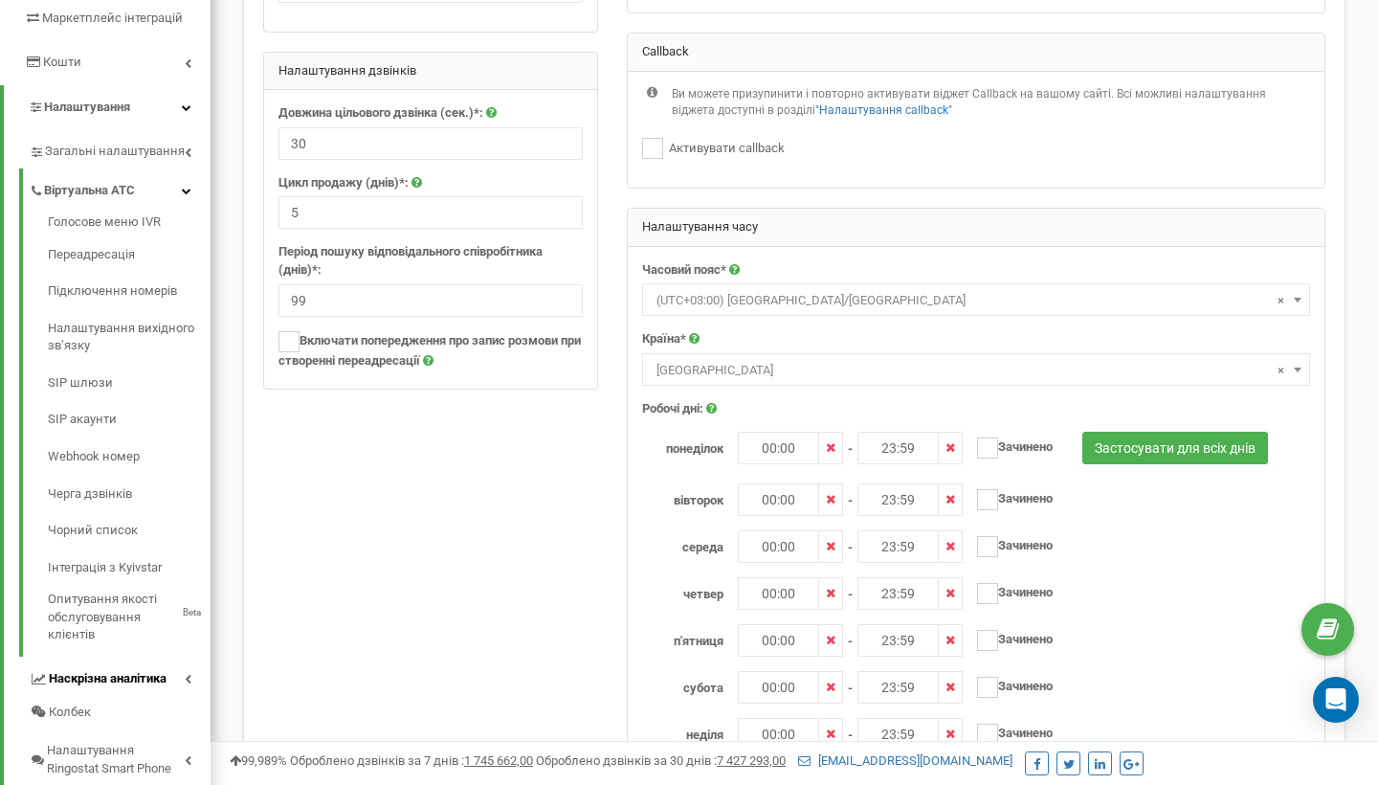
click at [173, 664] on link "Наскрізна аналітика" at bounding box center [120, 676] width 182 height 39
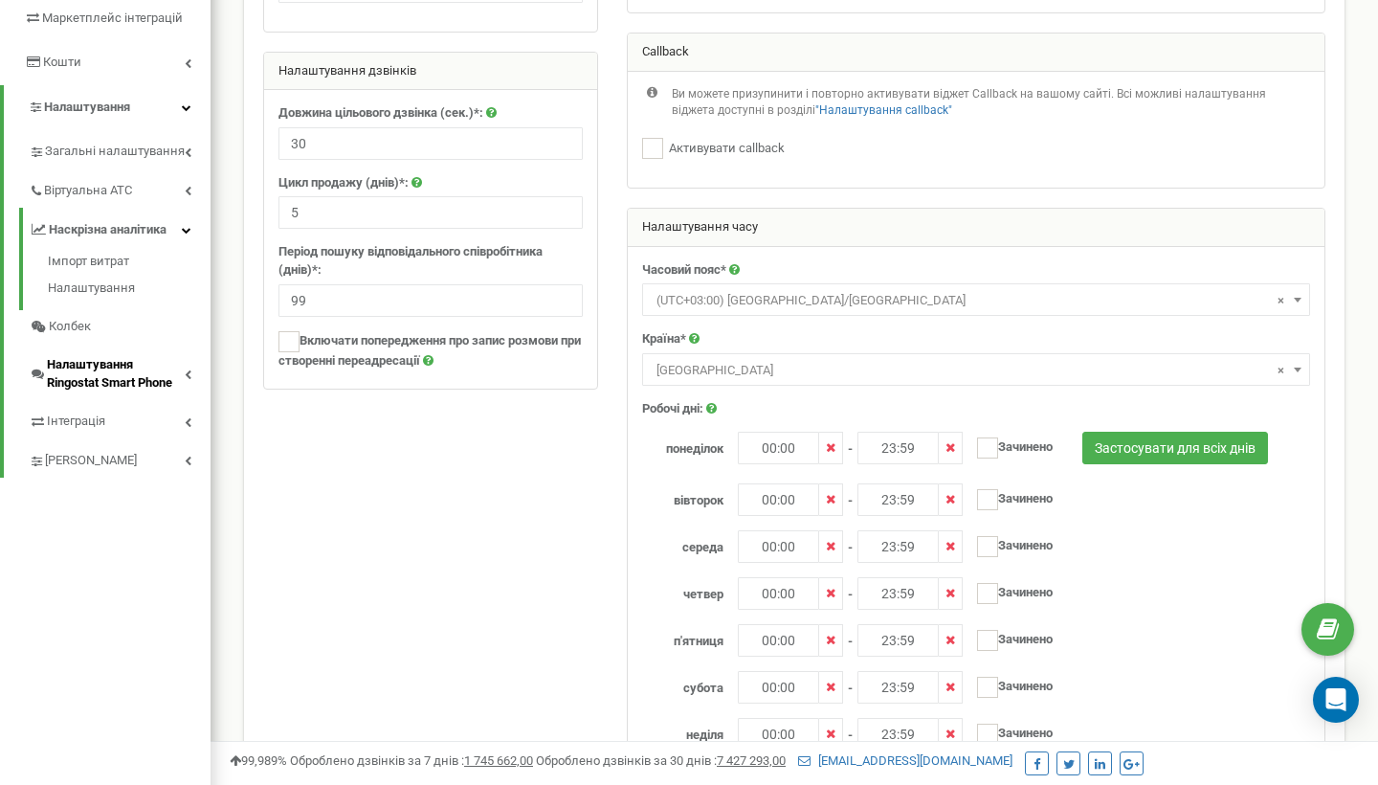
click at [173, 368] on span "Налаштування Ringostat Smart Phone" at bounding box center [116, 373] width 138 height 35
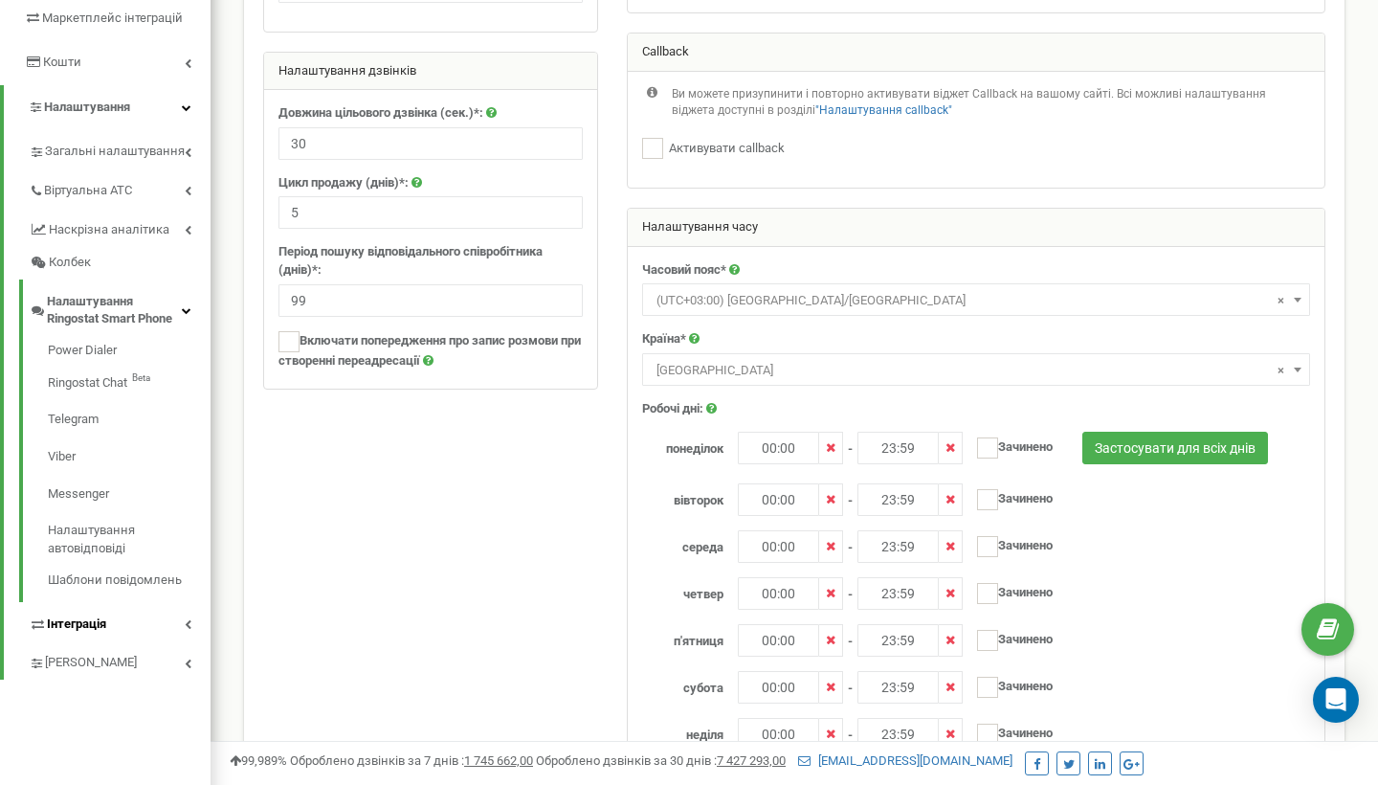
click at [162, 616] on link "Інтеграція" at bounding box center [120, 621] width 182 height 39
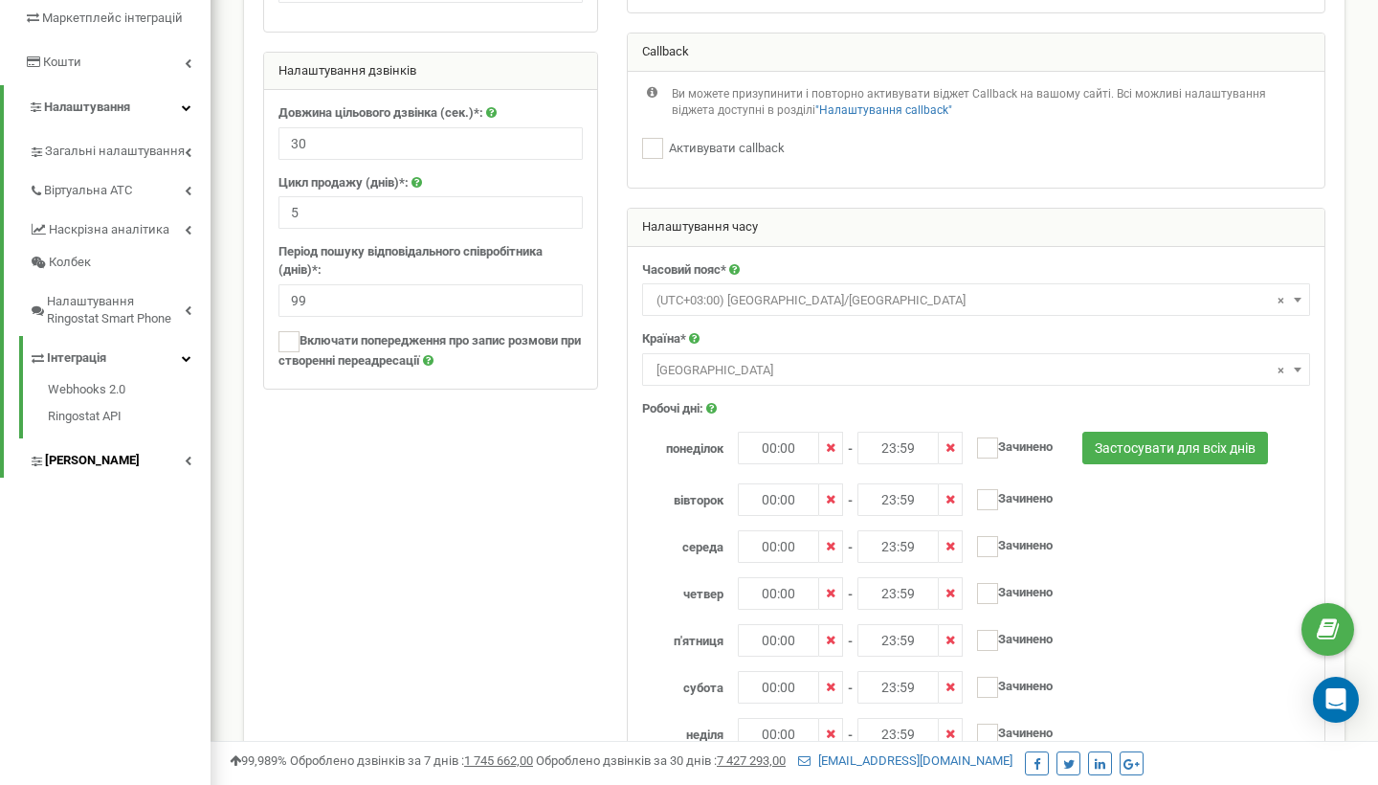
click at [162, 461] on link "[PERSON_NAME]" at bounding box center [120, 457] width 182 height 39
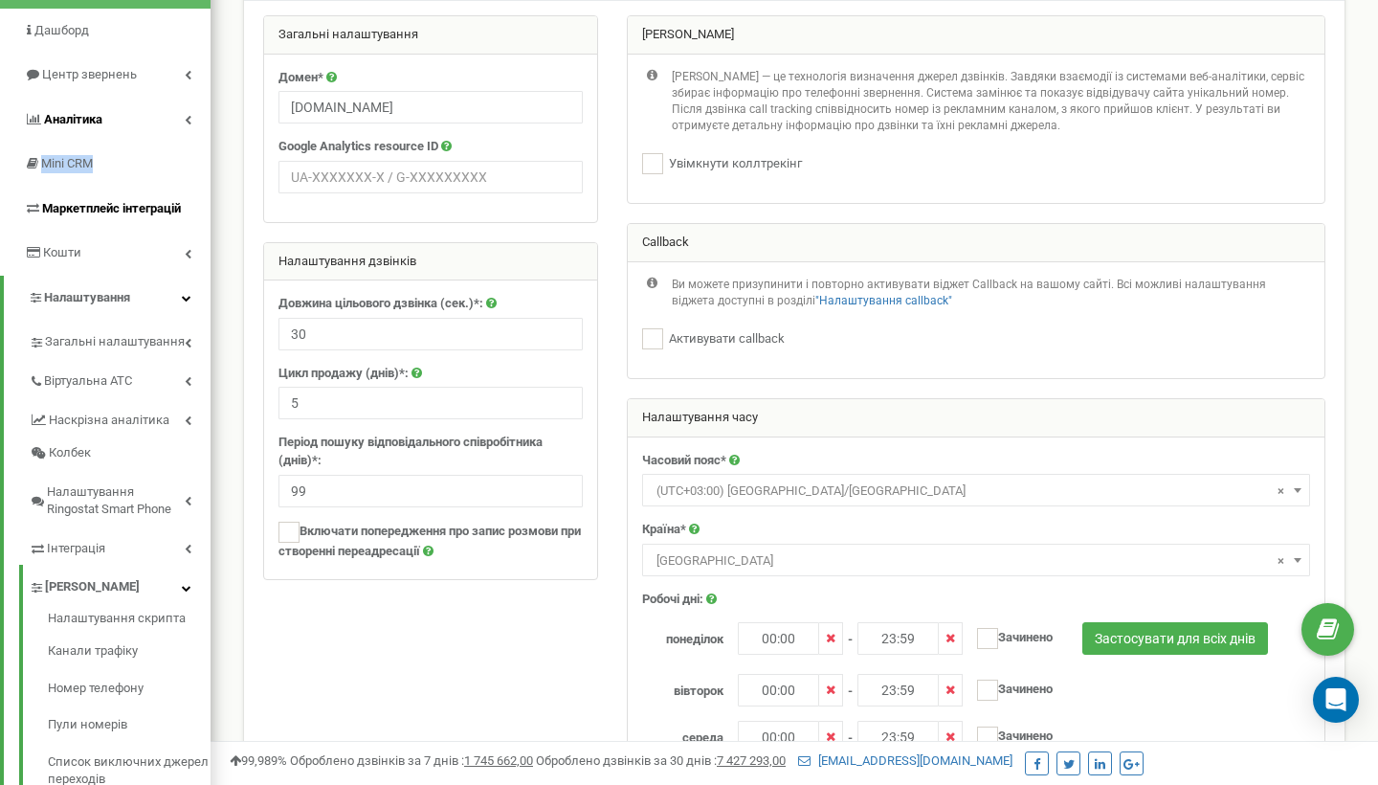
scroll to position [170, 0]
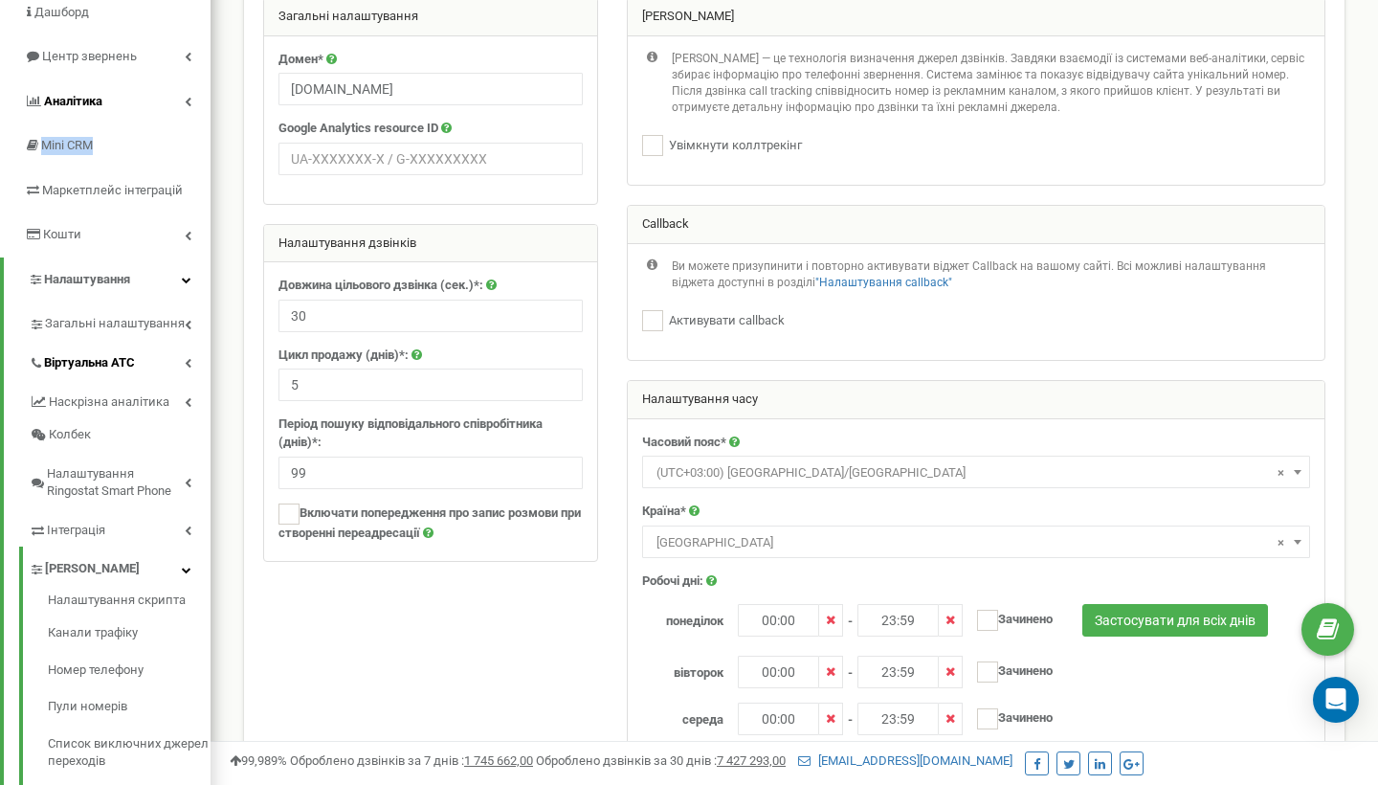
click at [123, 355] on span "Віртуальна АТС" at bounding box center [89, 363] width 91 height 18
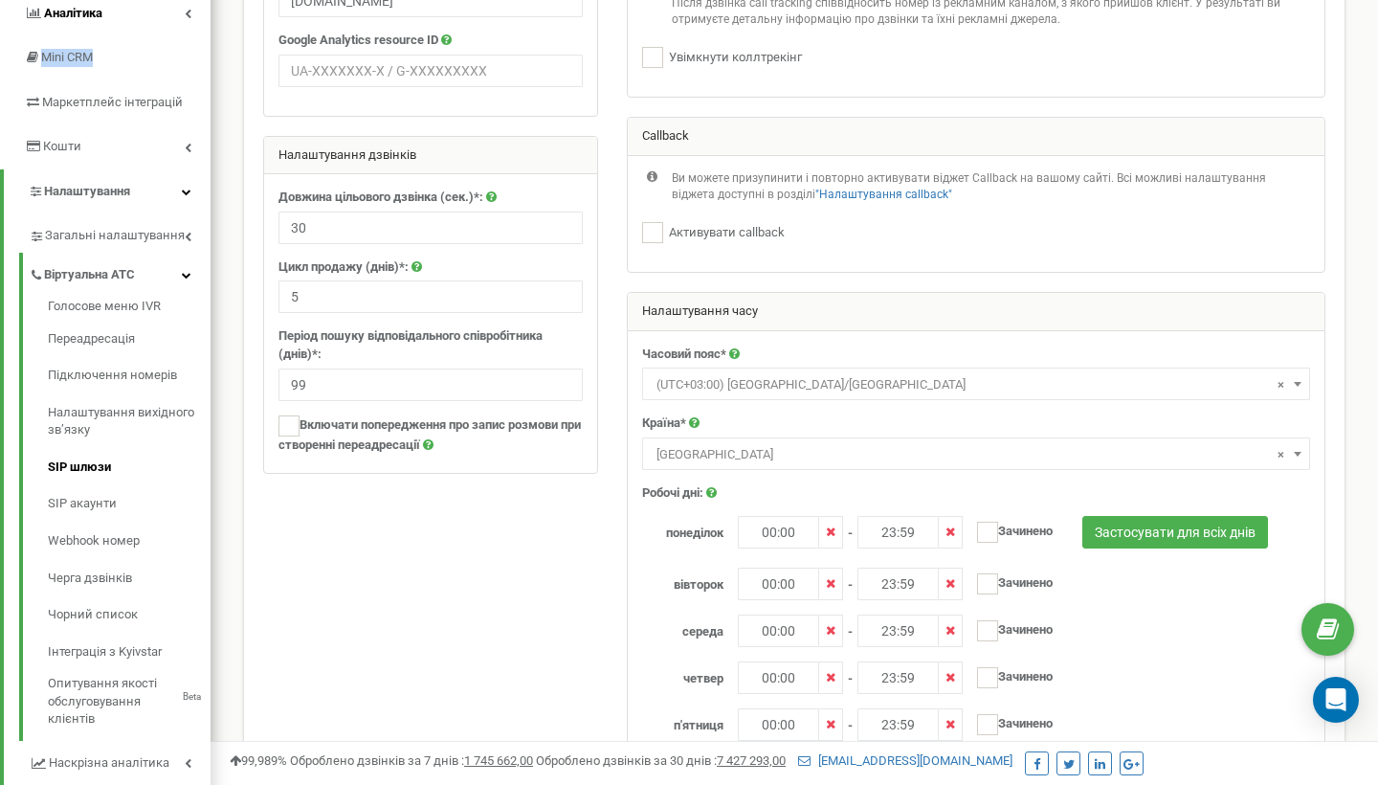
scroll to position [259, 0]
click at [86, 489] on link "SIP акаунти" at bounding box center [129, 502] width 163 height 37
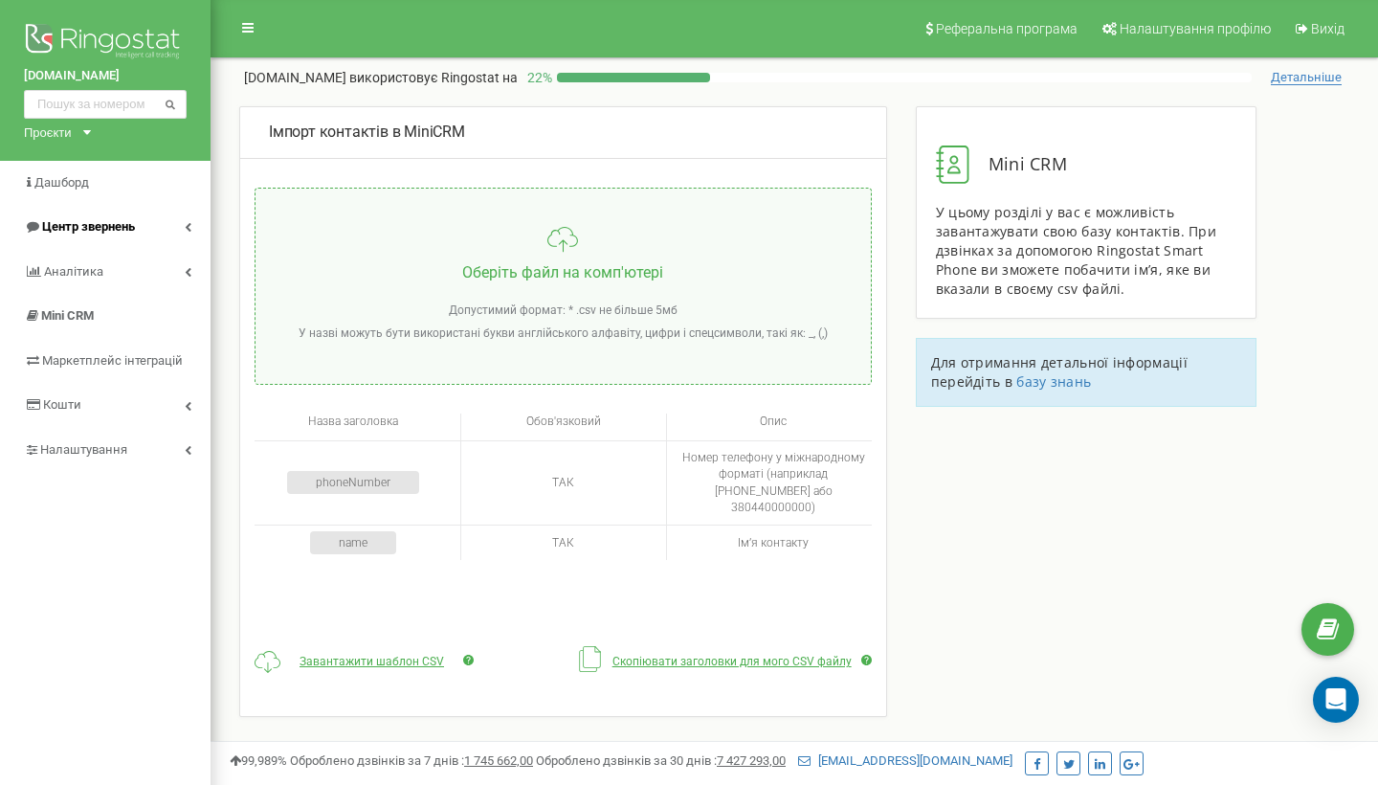
click at [158, 219] on link "Центр звернень" at bounding box center [105, 227] width 211 height 45
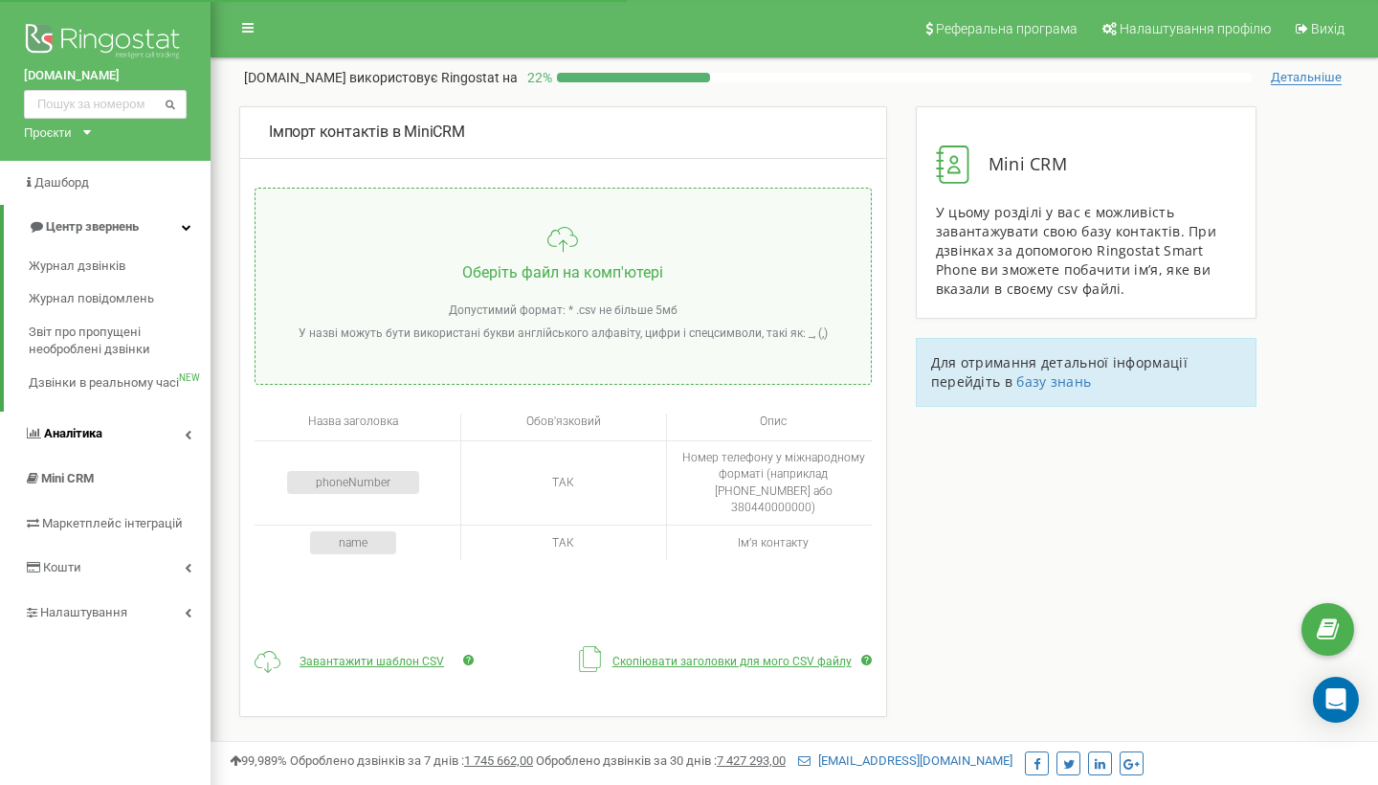
click at [152, 431] on link "Аналiтика" at bounding box center [105, 434] width 211 height 45
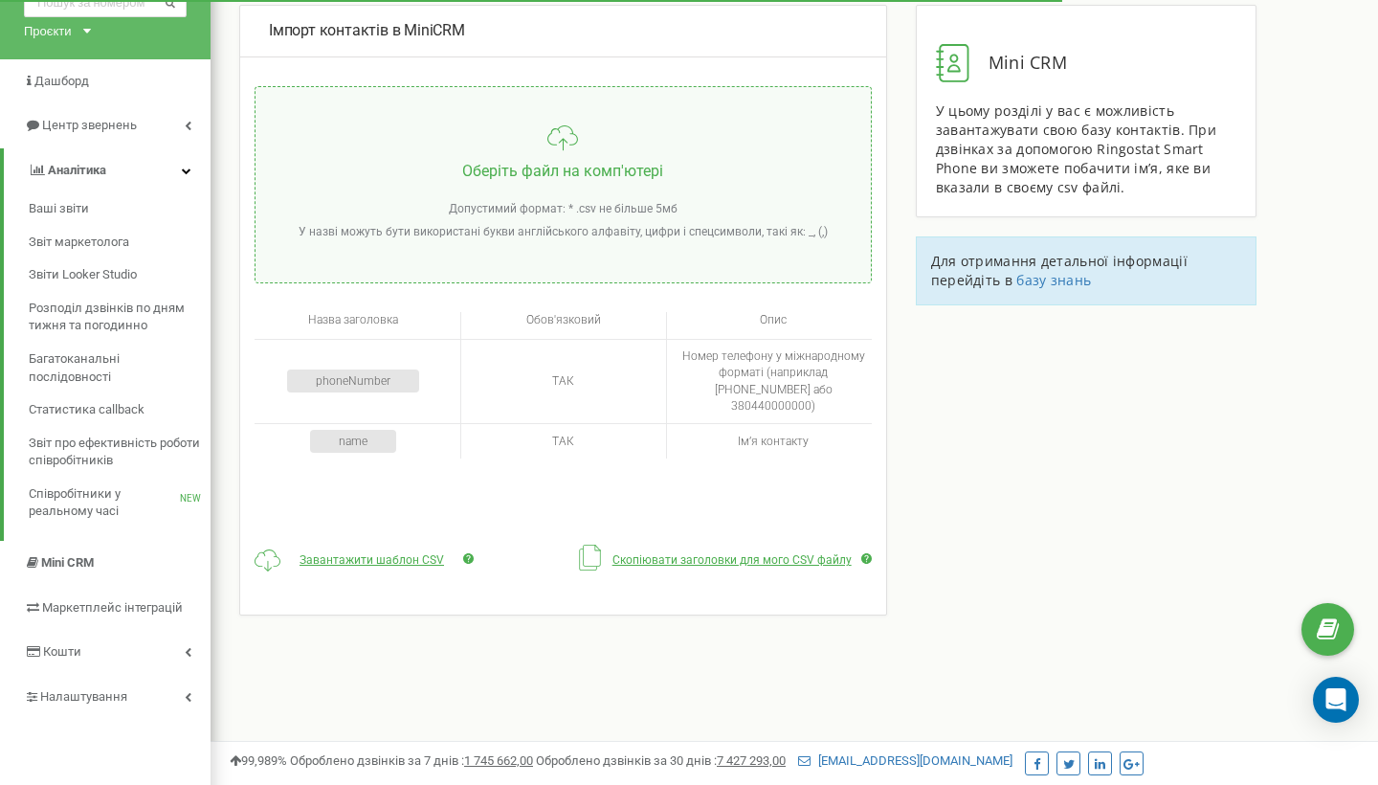
scroll to position [126, 0]
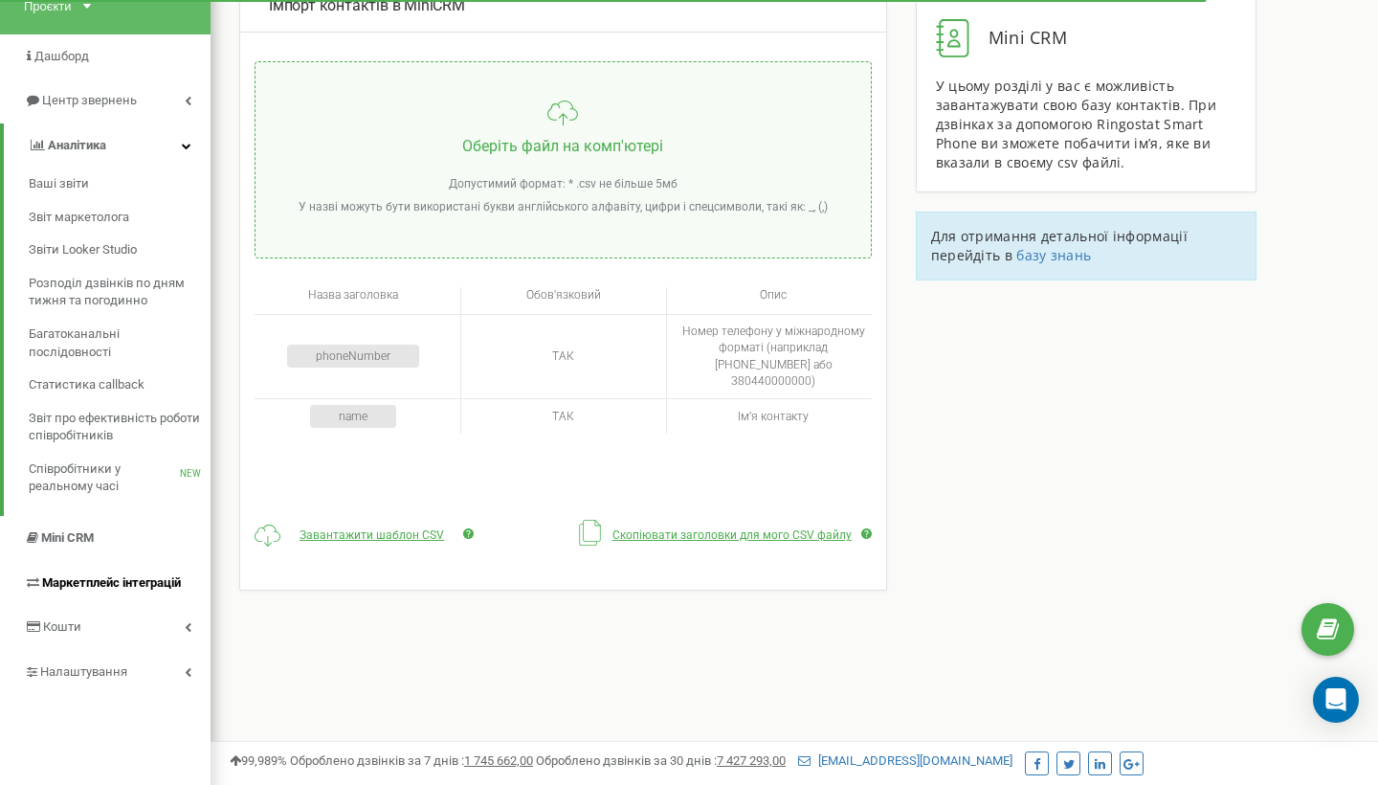
click at [124, 579] on span "Маркетплейс інтеграцій" at bounding box center [111, 582] width 139 height 14
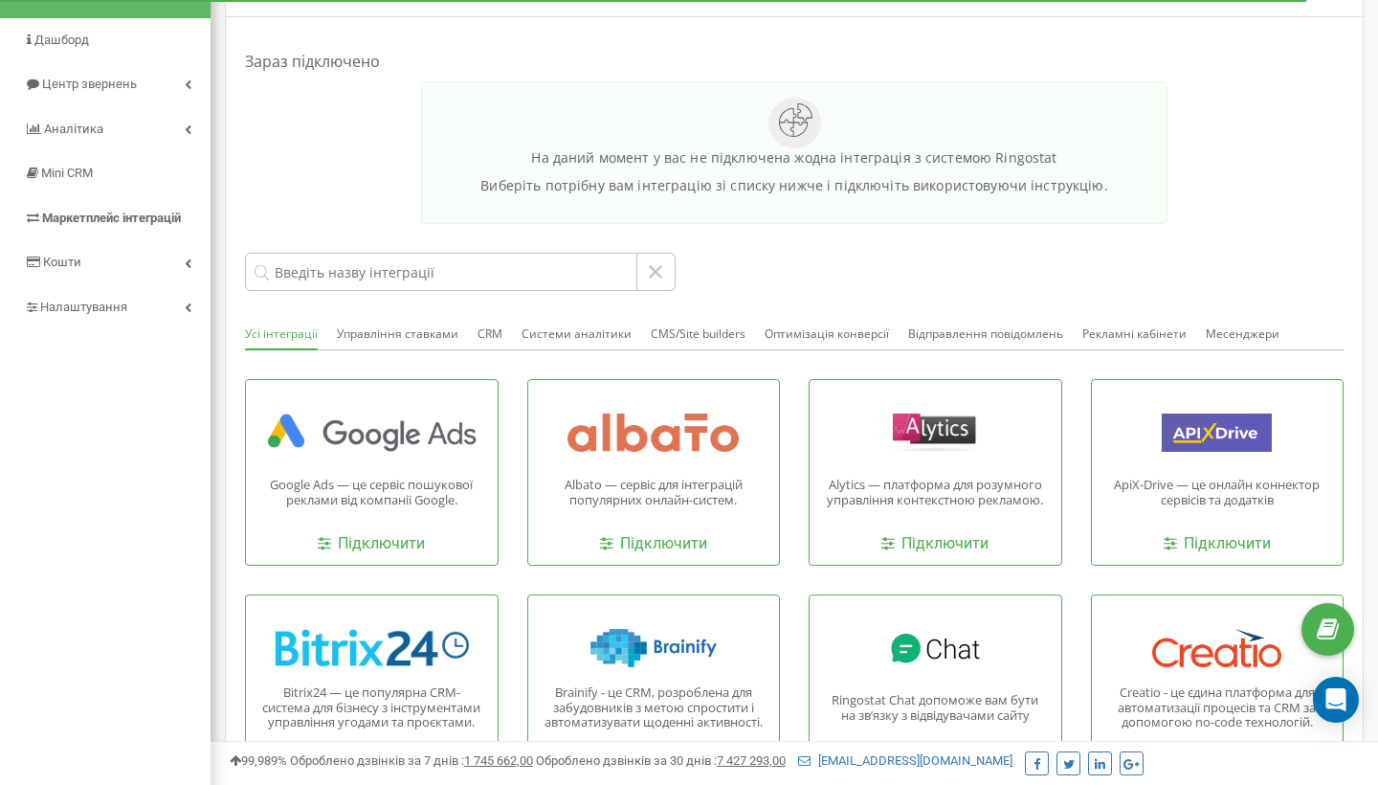
scroll to position [158, 0]
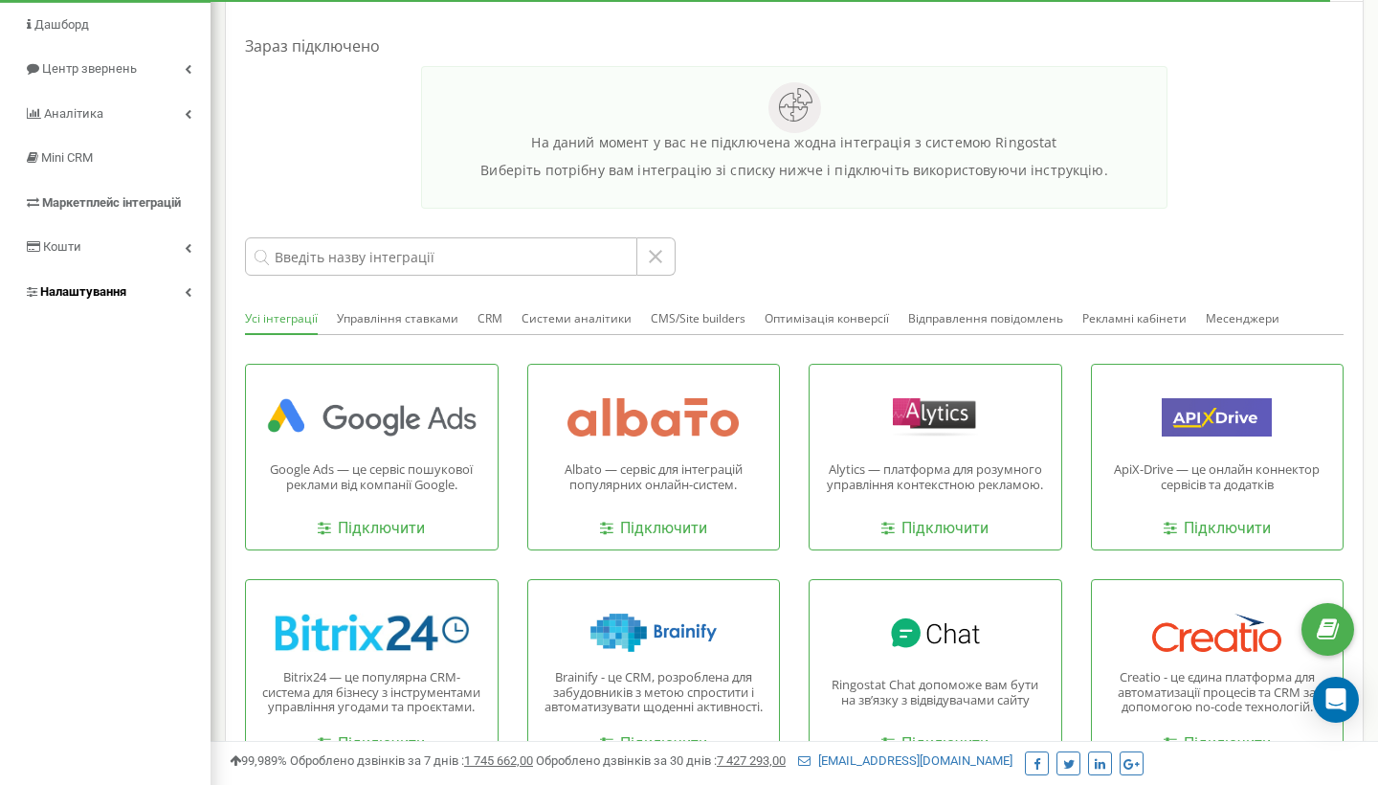
click at [128, 290] on link "Налаштування" at bounding box center [105, 292] width 211 height 45
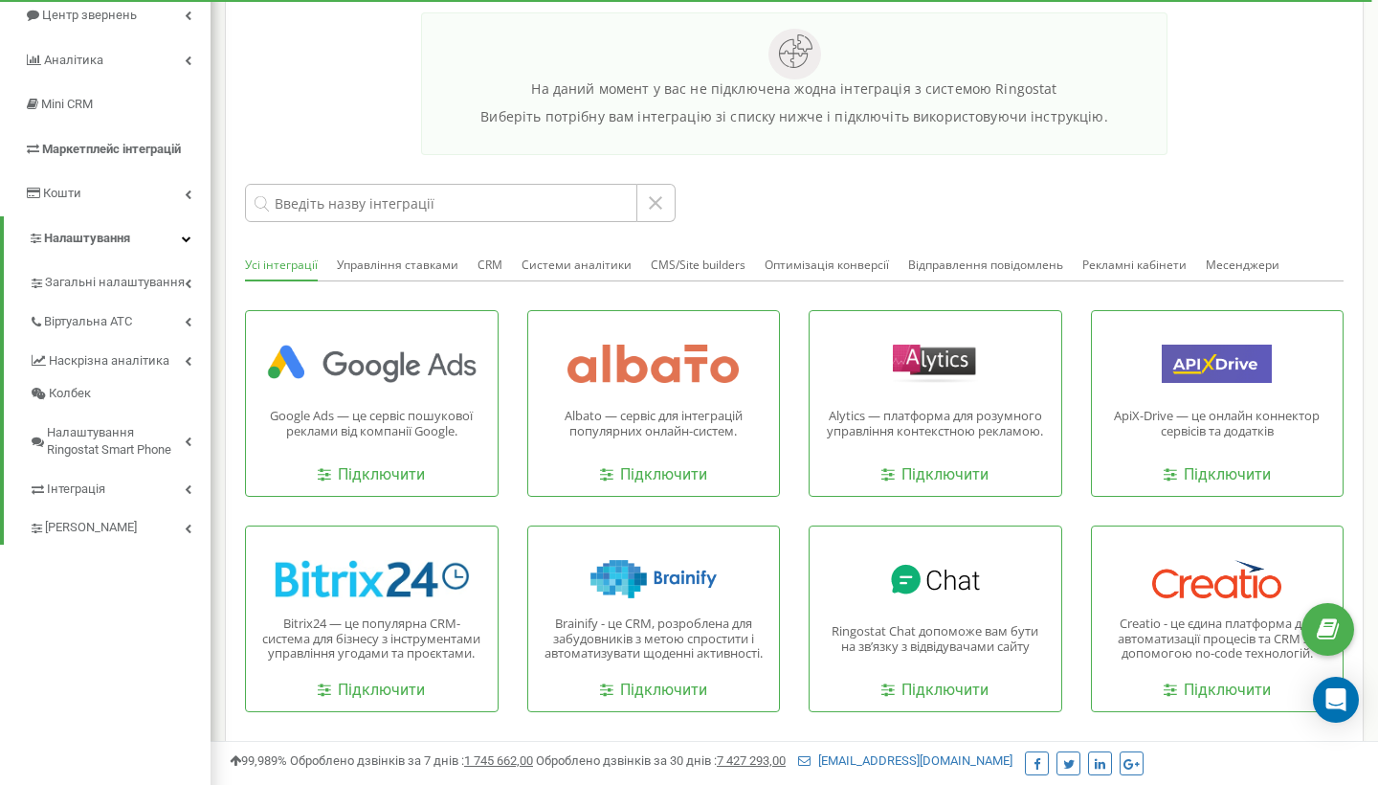
scroll to position [200, 0]
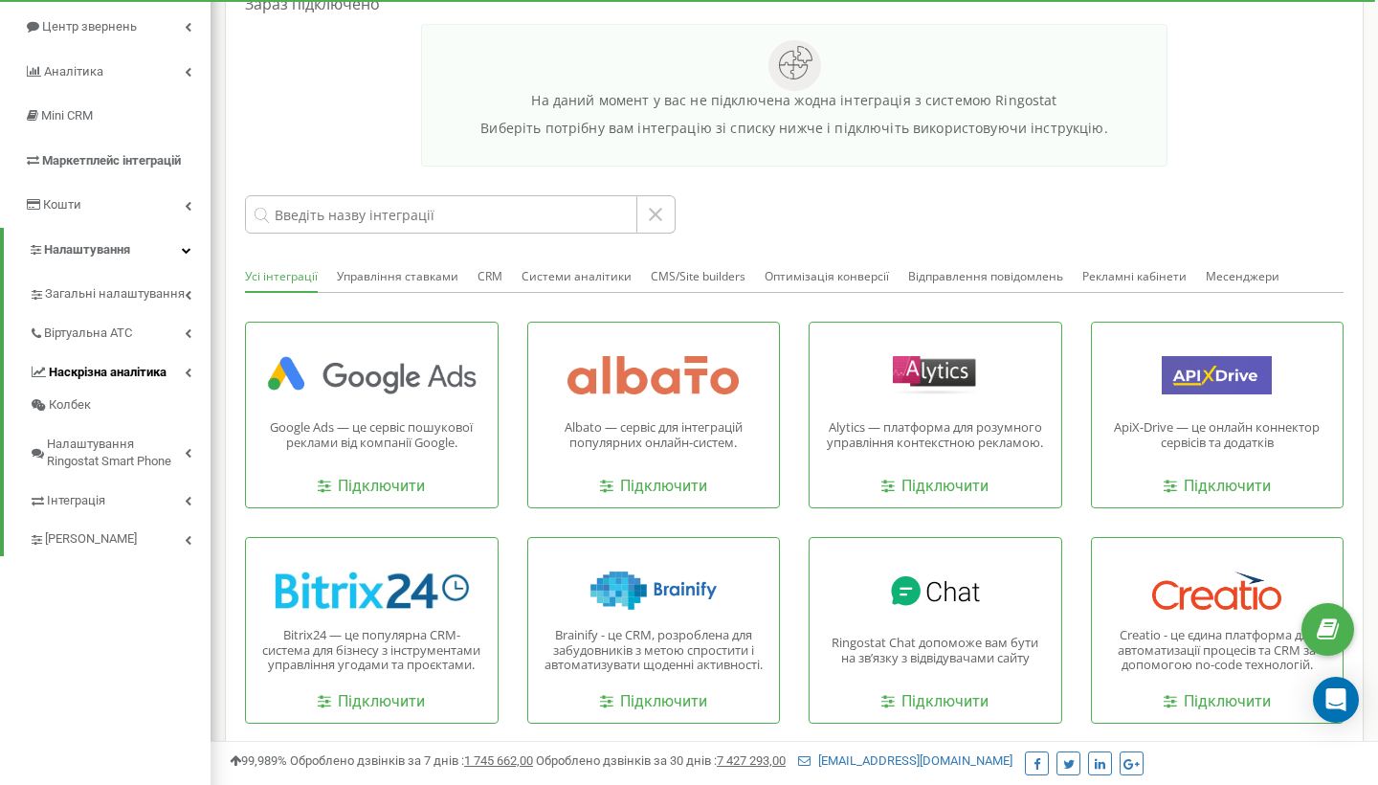
click at [172, 364] on link "Наскрізна аналітика" at bounding box center [120, 369] width 182 height 39
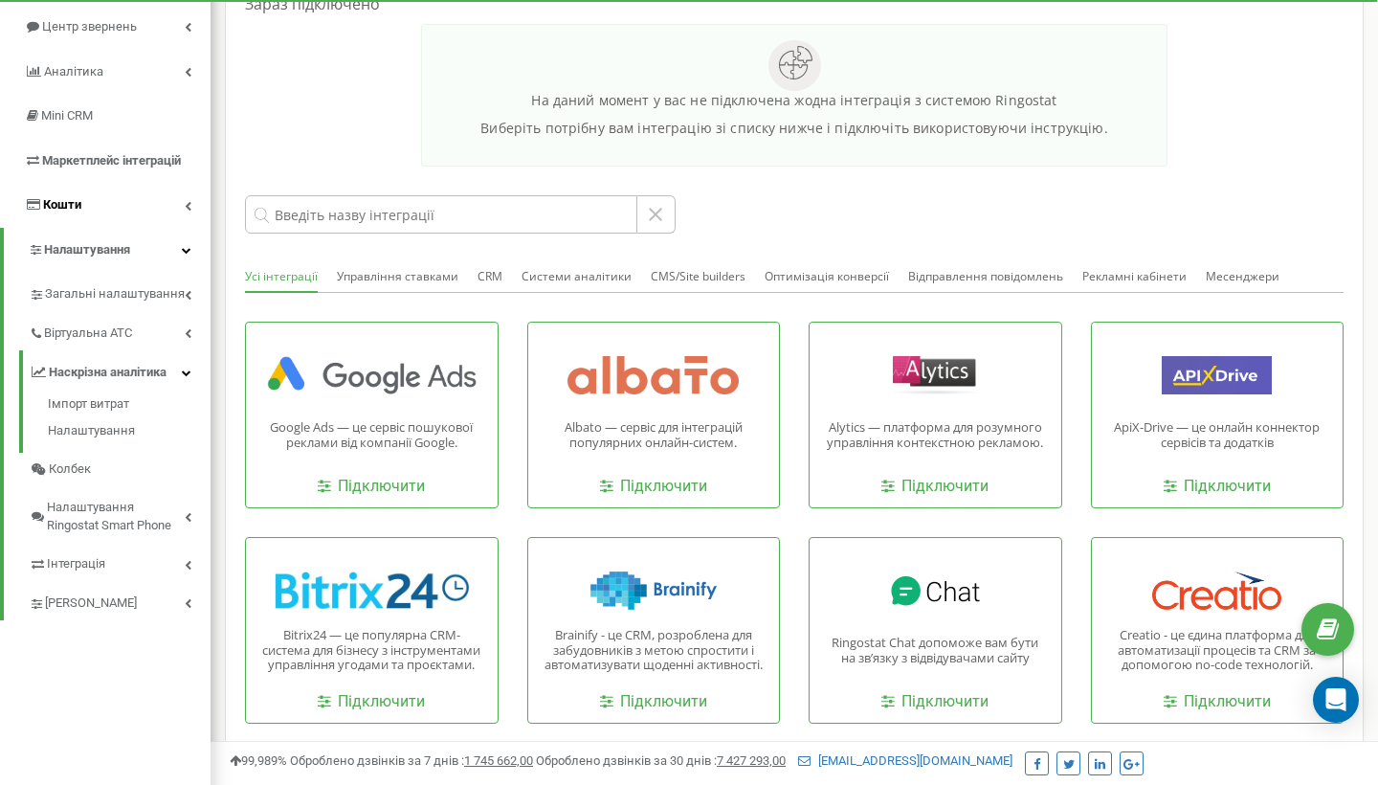
click at [164, 197] on link "Кошти" at bounding box center [105, 205] width 211 height 45
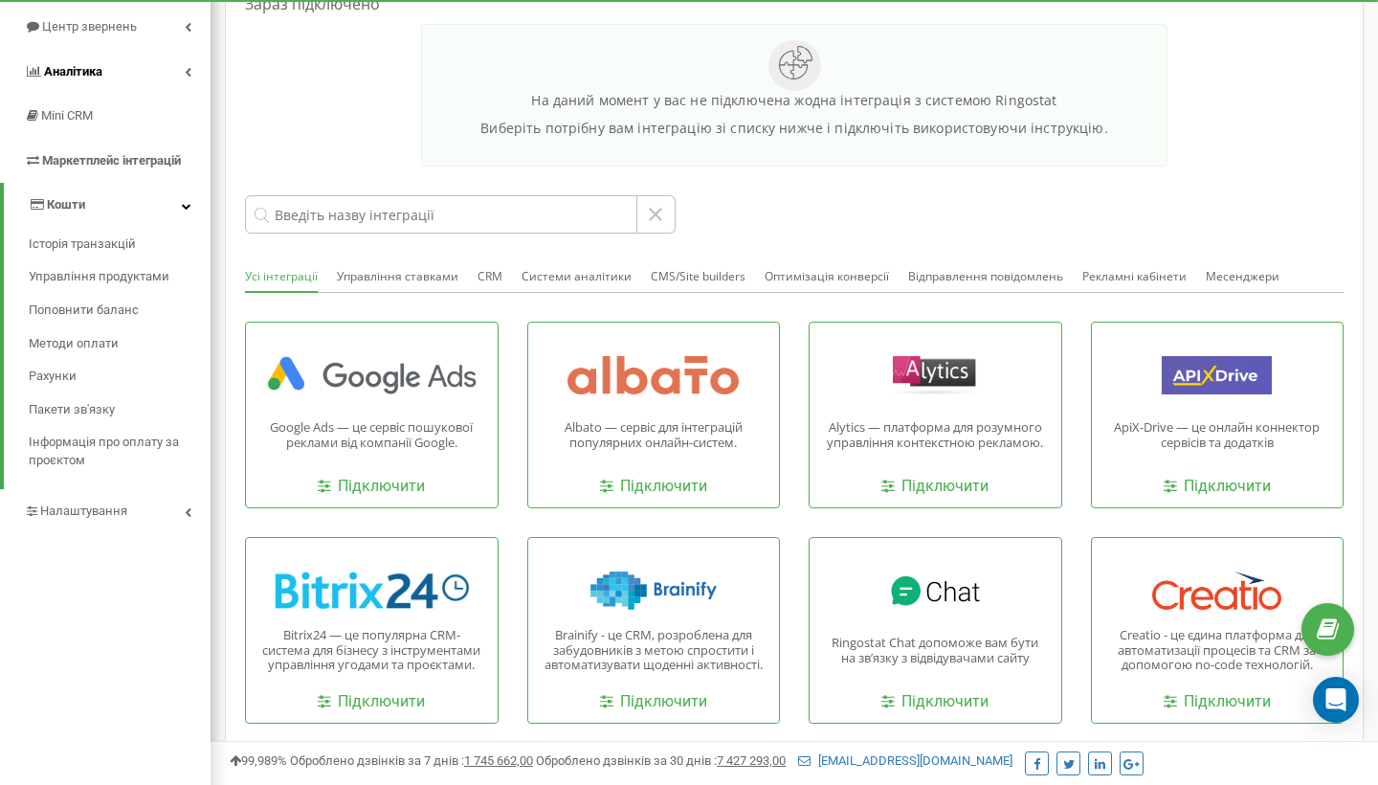
click at [126, 75] on link "Аналiтика" at bounding box center [105, 72] width 211 height 45
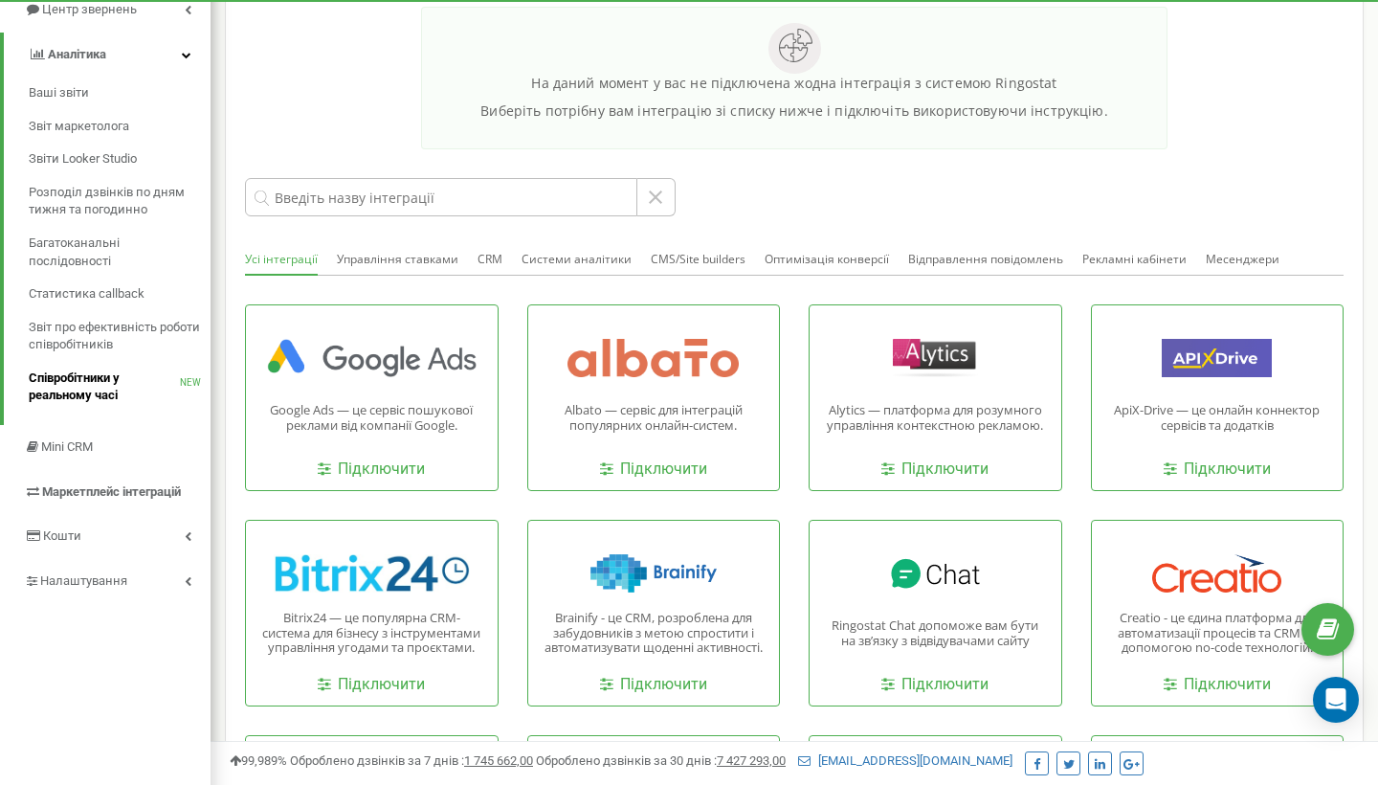
scroll to position [248, 0]
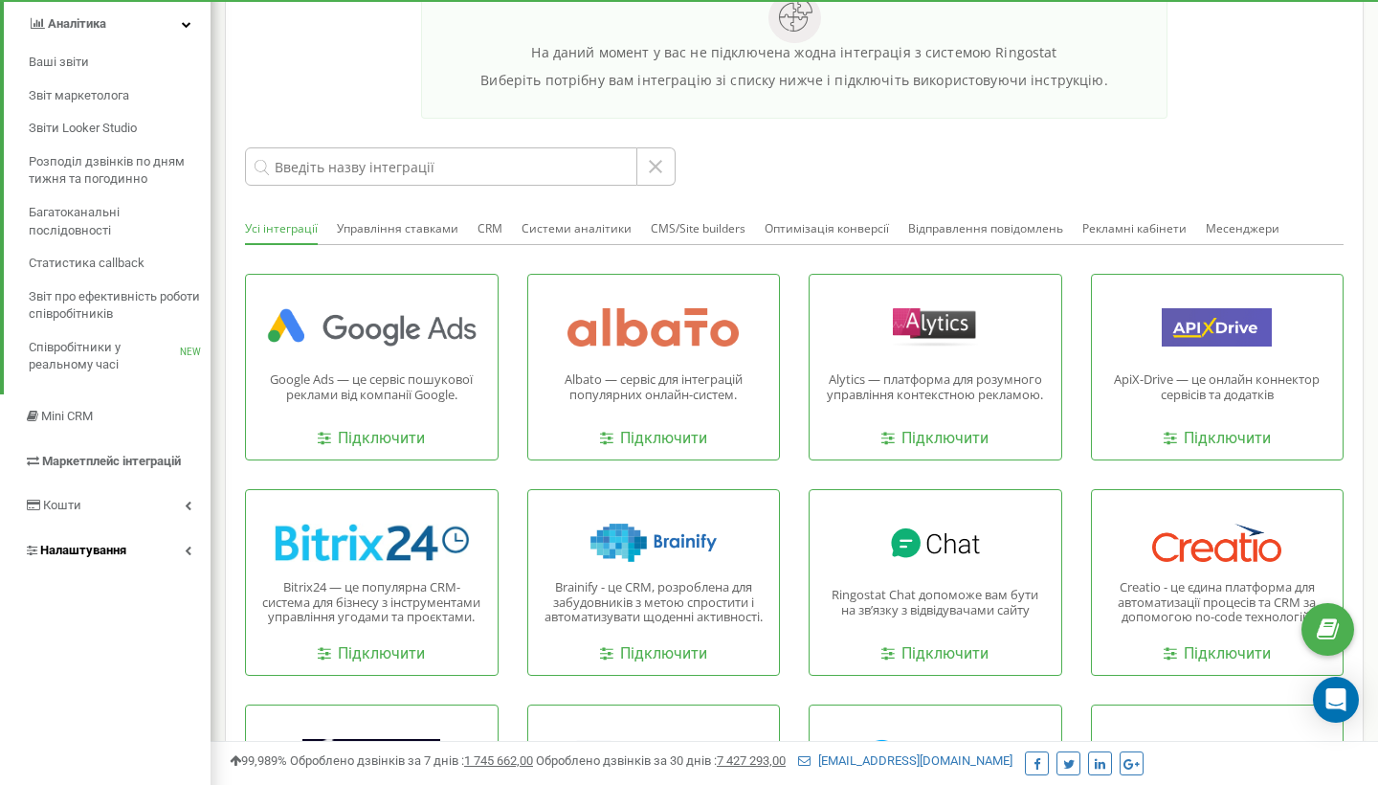
click at [163, 541] on link "Налаштування" at bounding box center [105, 550] width 211 height 45
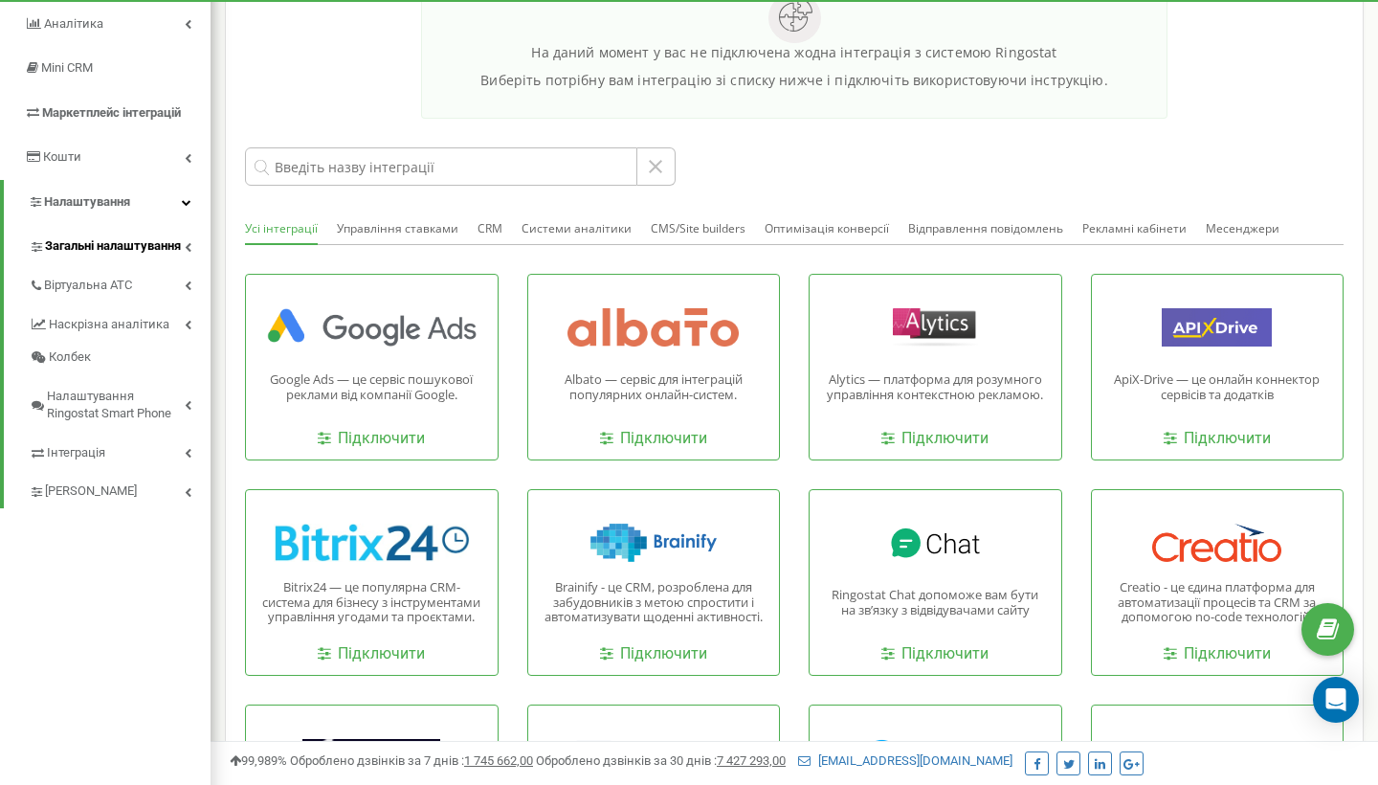
click at [140, 241] on span "Загальні налаштування" at bounding box center [113, 246] width 136 height 18
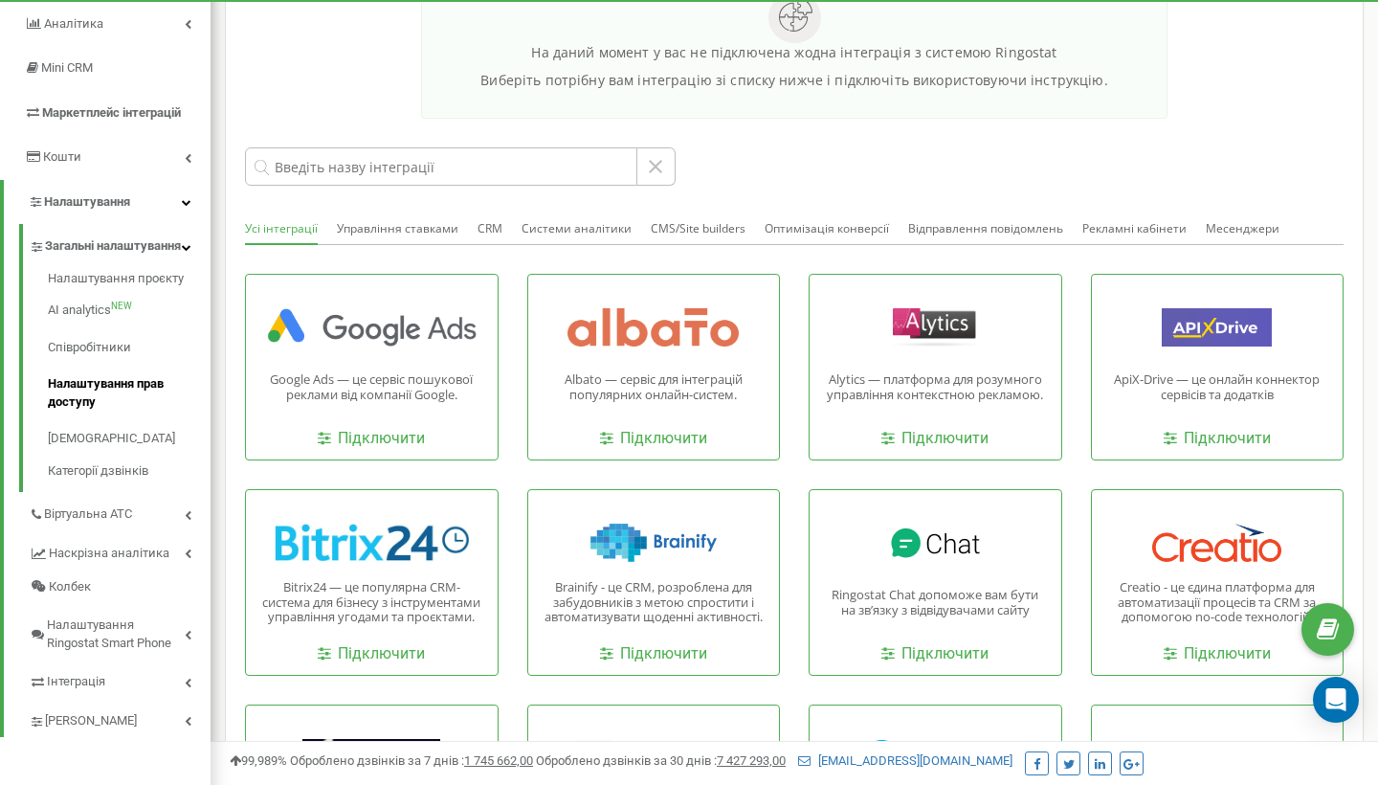
click at [94, 392] on link "Налаштування прав доступу" at bounding box center [129, 393] width 163 height 55
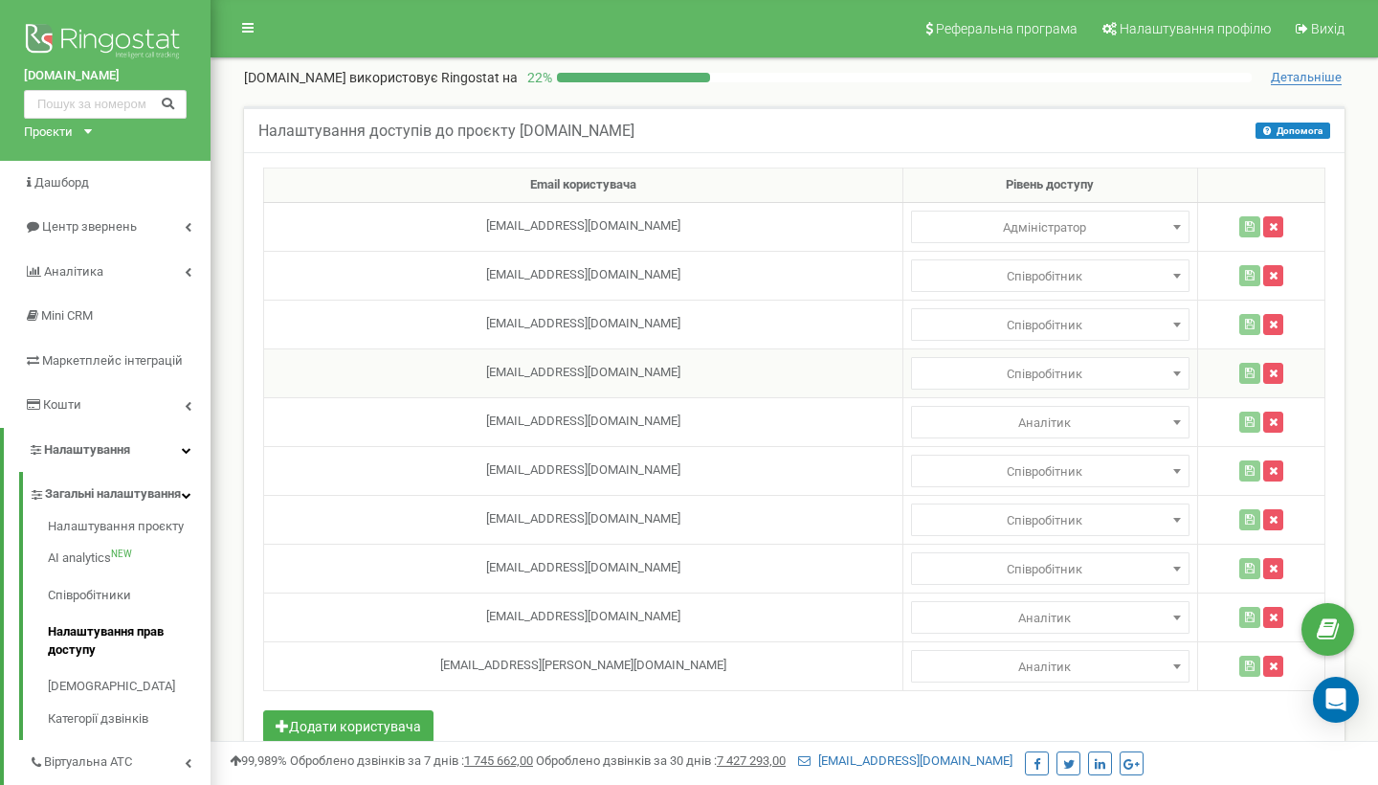
select select
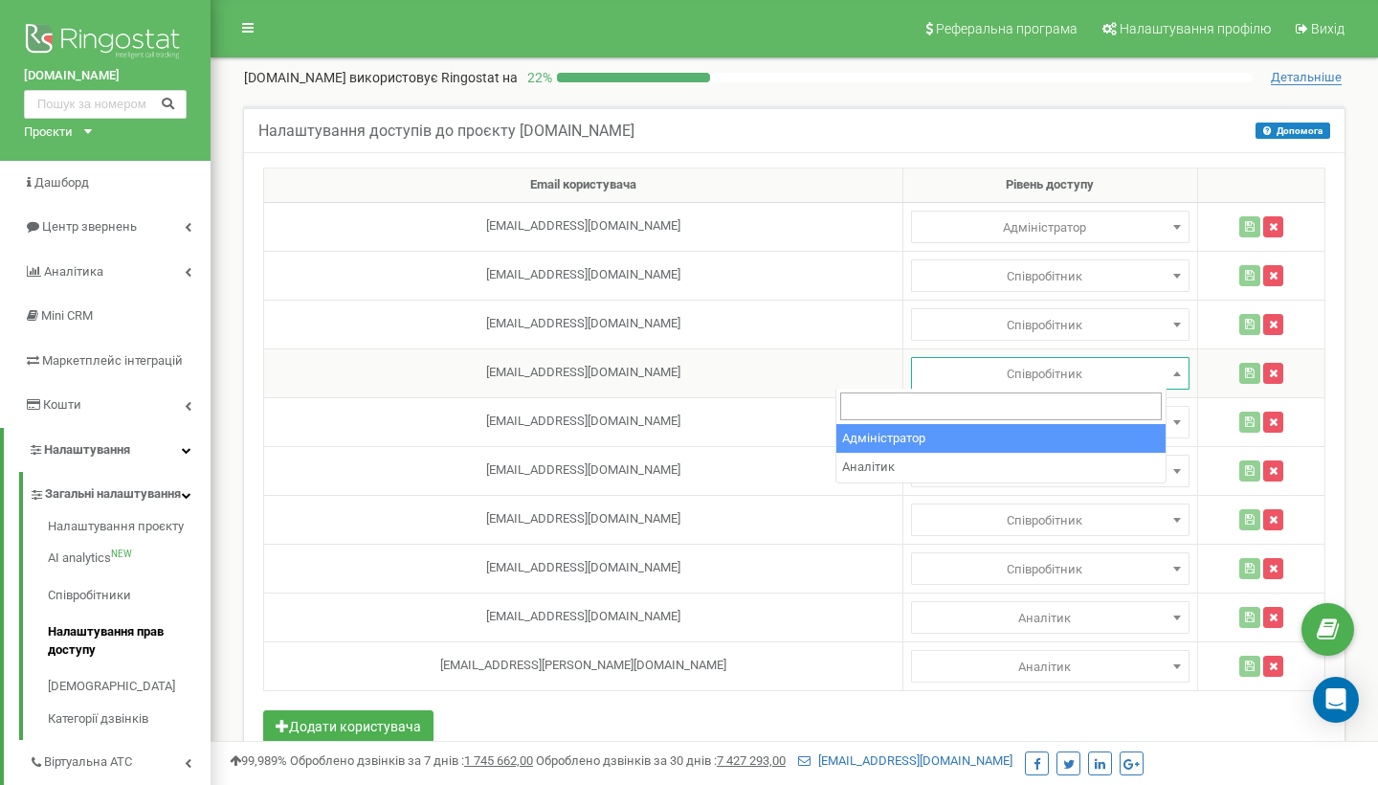
click at [1168, 368] on span at bounding box center [1177, 373] width 19 height 25
click at [1098, 128] on div "Налаштування доступів до проєкту groshi247.com Допомога Допомога У цьому меню в…" at bounding box center [794, 129] width 1101 height 46
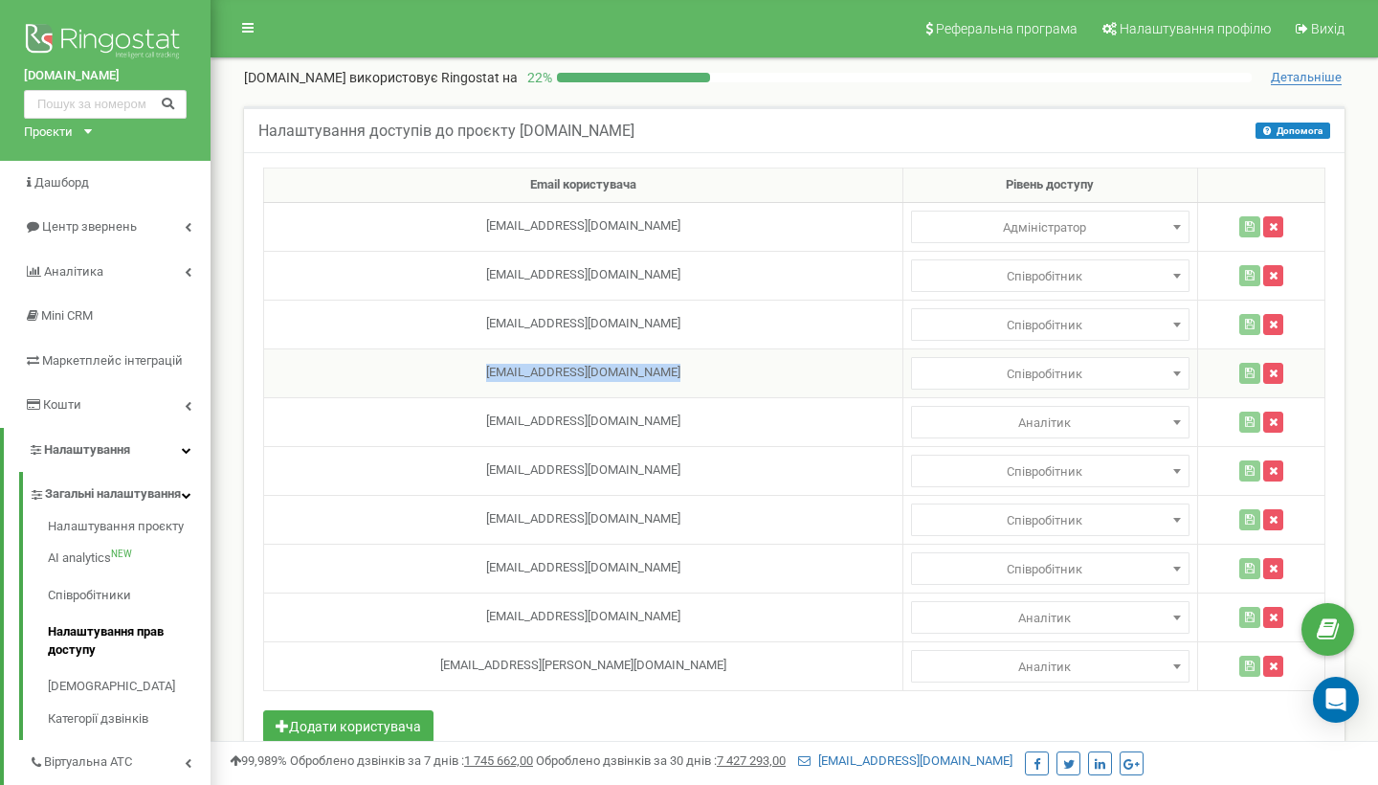
drag, startPoint x: 637, startPoint y: 370, endPoint x: 451, endPoint y: 369, distance: 186.6
click at [451, 369] on td "mariaternovska@groshi247.com" at bounding box center [583, 372] width 639 height 49
copy td "mariaternovska@groshi247.com"
click at [1269, 370] on icon "button" at bounding box center [1273, 373] width 9 height 11
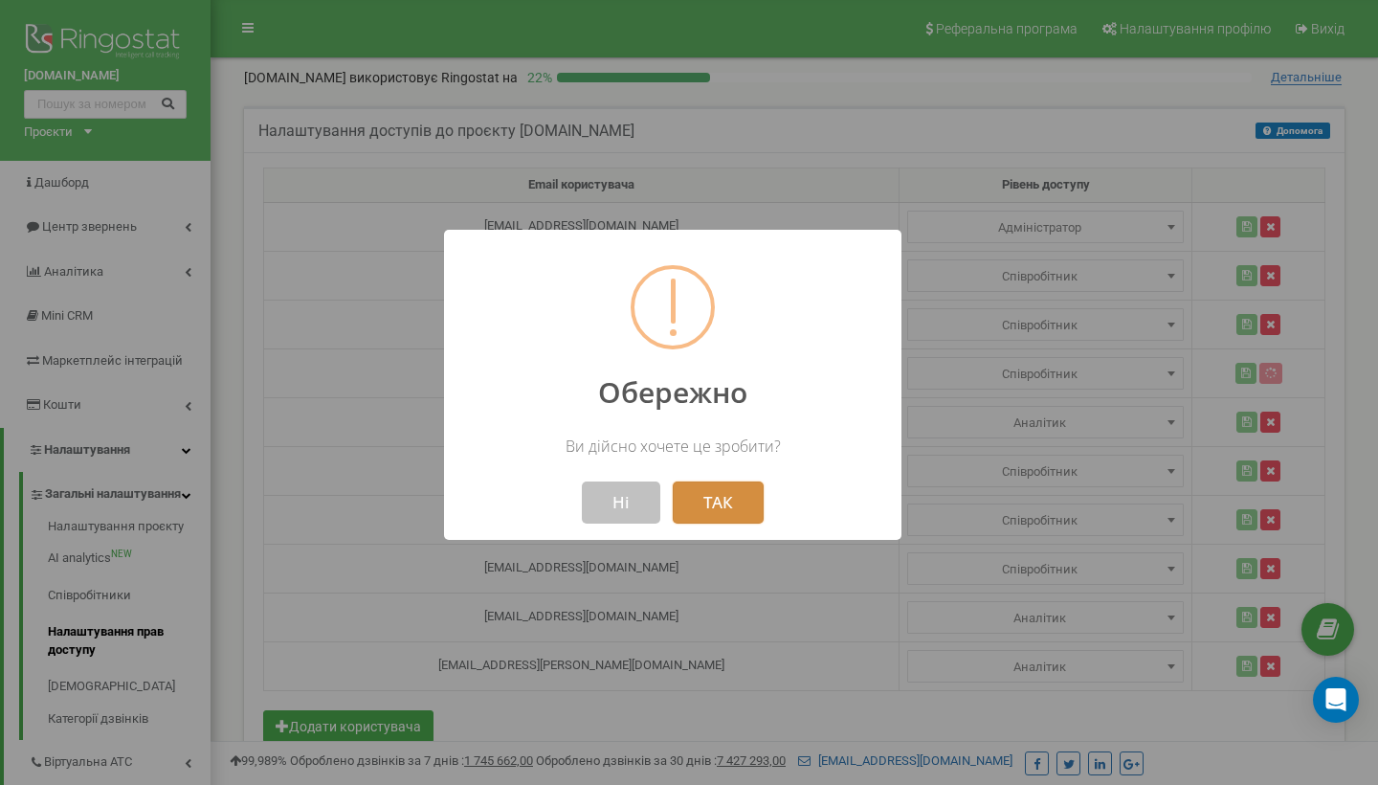
click at [703, 495] on button "ТАК" at bounding box center [718, 502] width 91 height 42
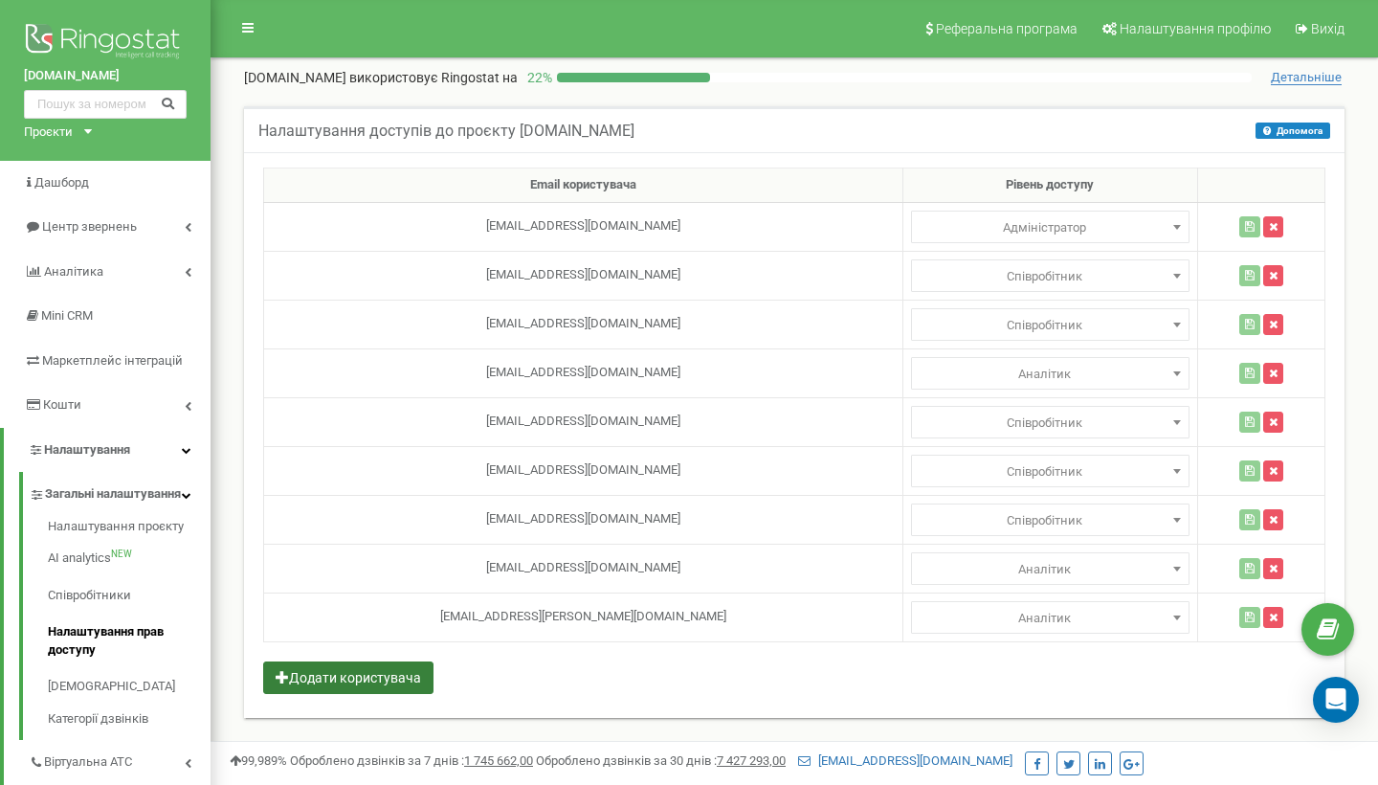
click at [351, 682] on button "Додати користувача" at bounding box center [348, 677] width 170 height 33
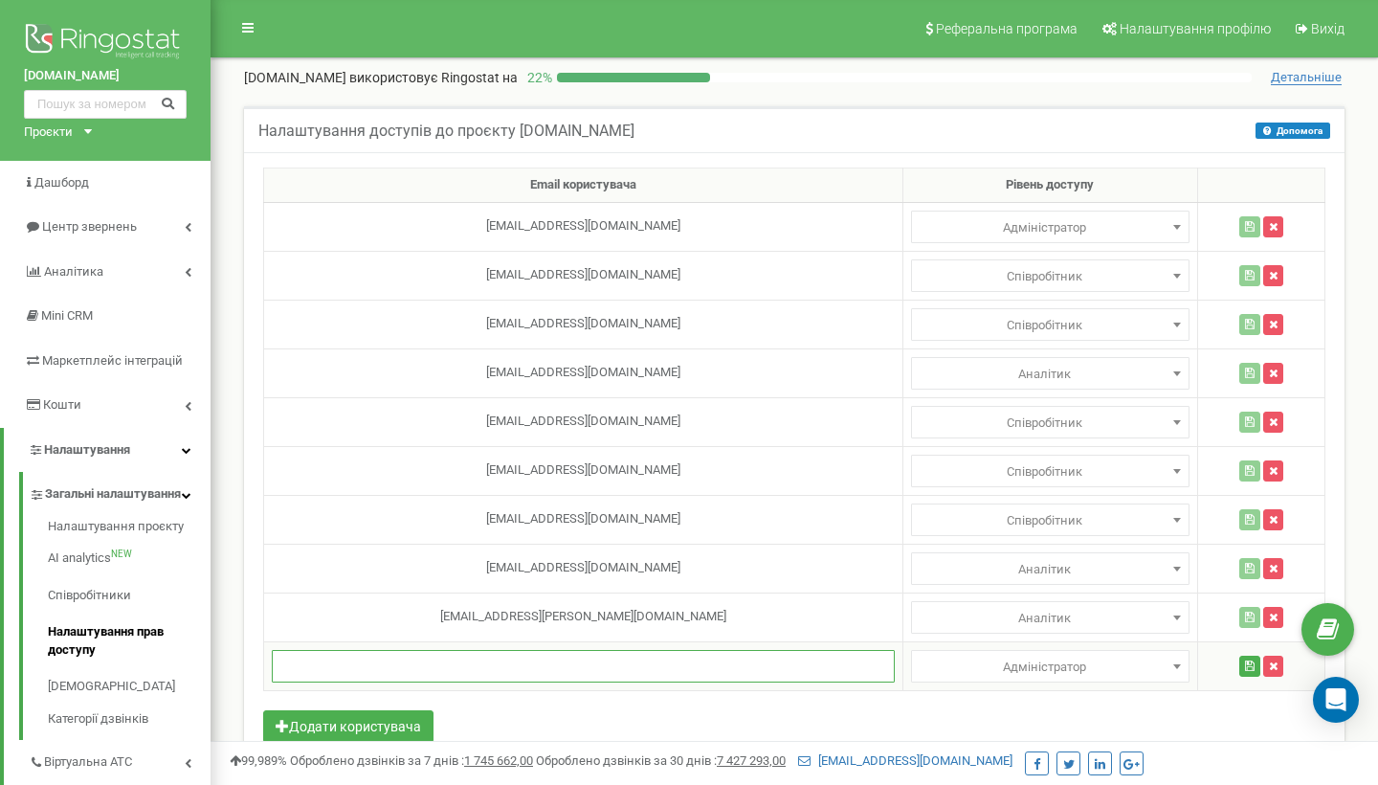
click at [546, 663] on input "text" at bounding box center [583, 666] width 623 height 33
paste input "mariaternovska@groshi247.com"
type input "mariaternovska@groshi247.com"
click at [1135, 661] on span "Адміністратор" at bounding box center [1050, 667] width 265 height 27
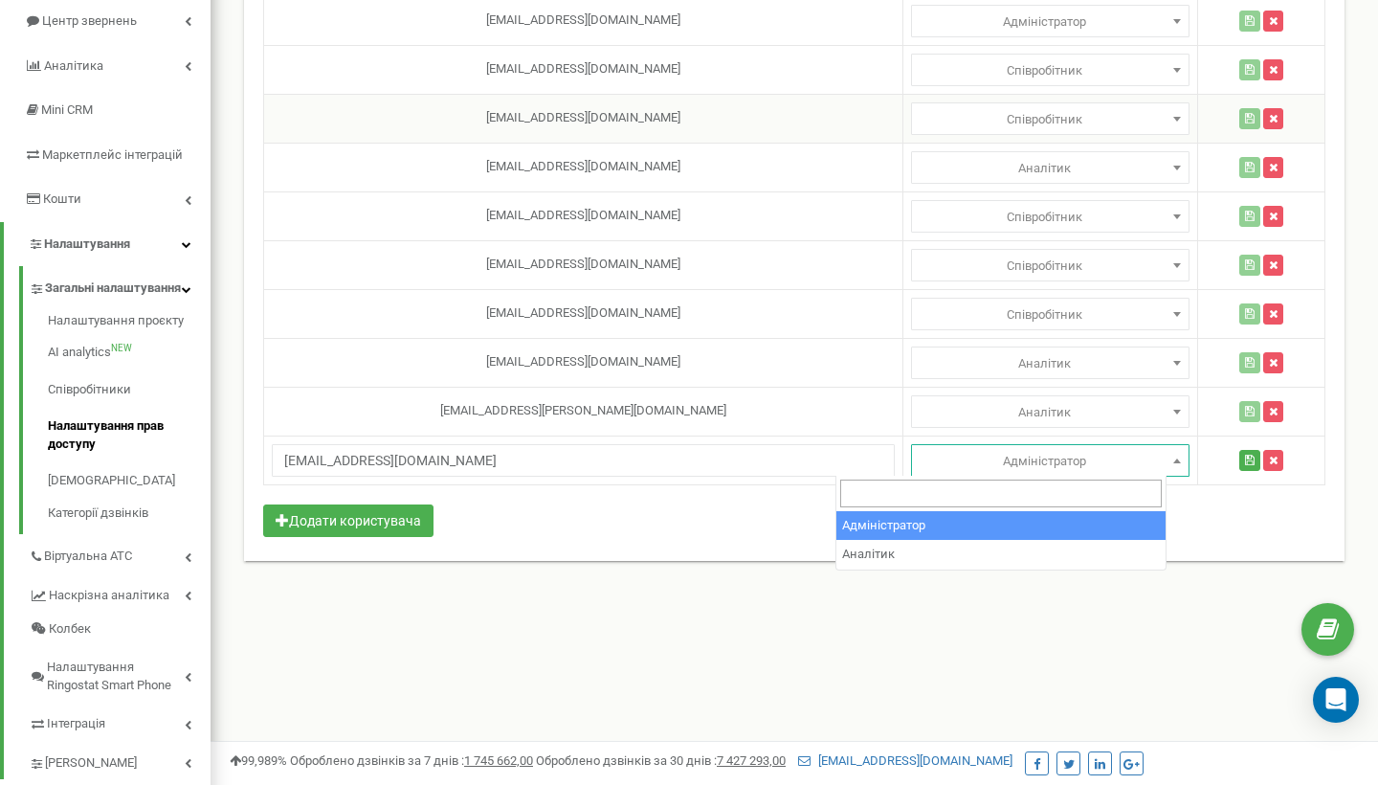
scroll to position [211, 0]
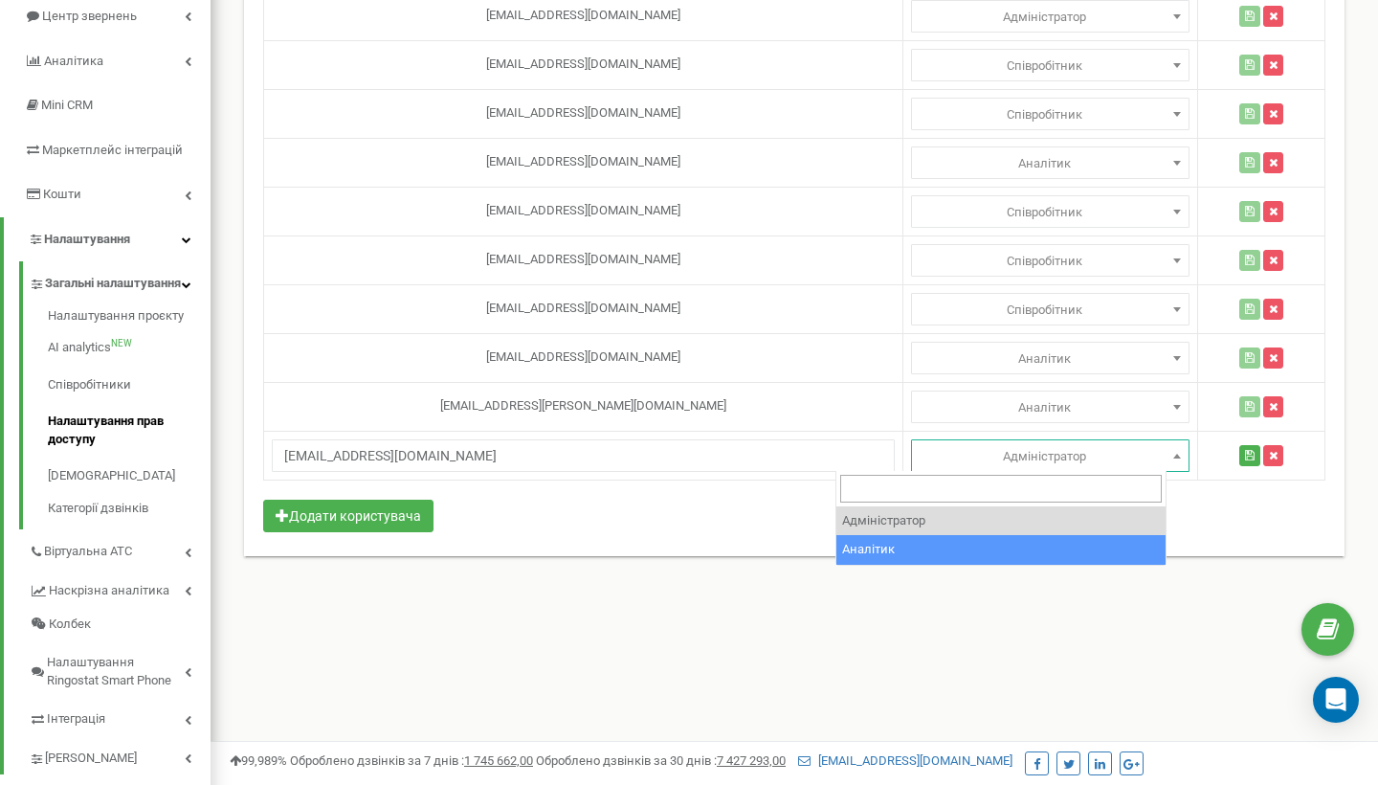
click at [795, 620] on div "Реферальна програма Налаштування профілю Вихід groshi247.com використовує Ringo…" at bounding box center [795, 363] width 1168 height 1149
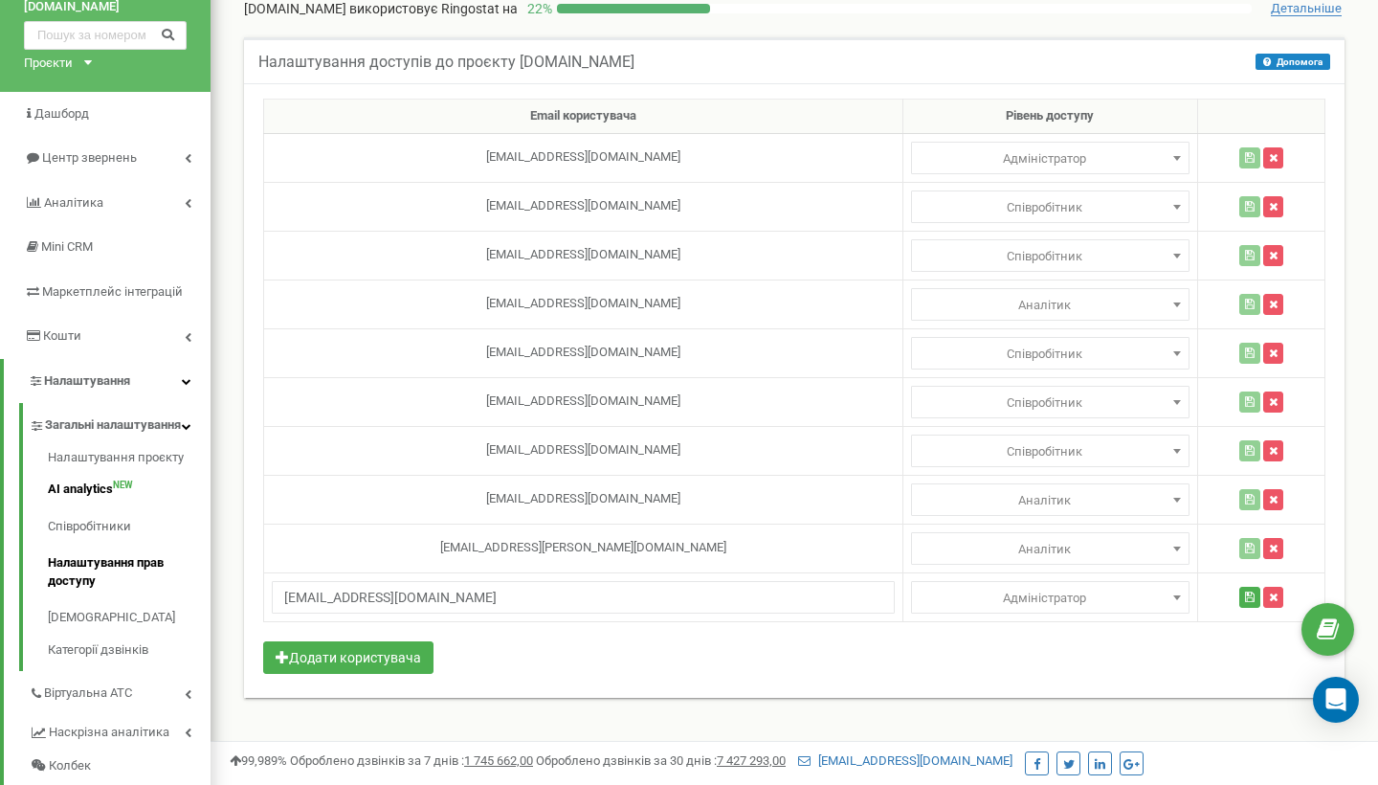
scroll to position [24, 0]
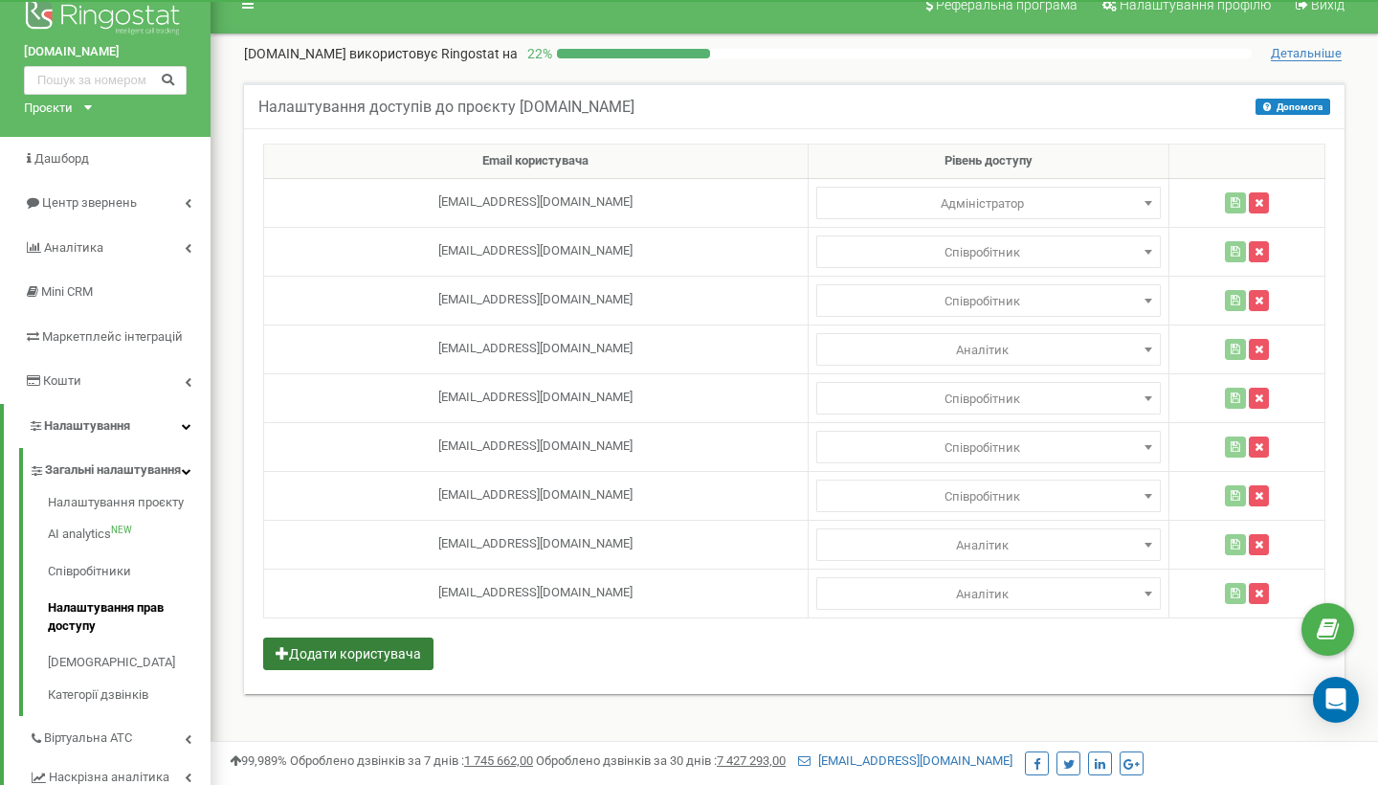
click at [412, 645] on button "Додати користувача" at bounding box center [348, 653] width 170 height 33
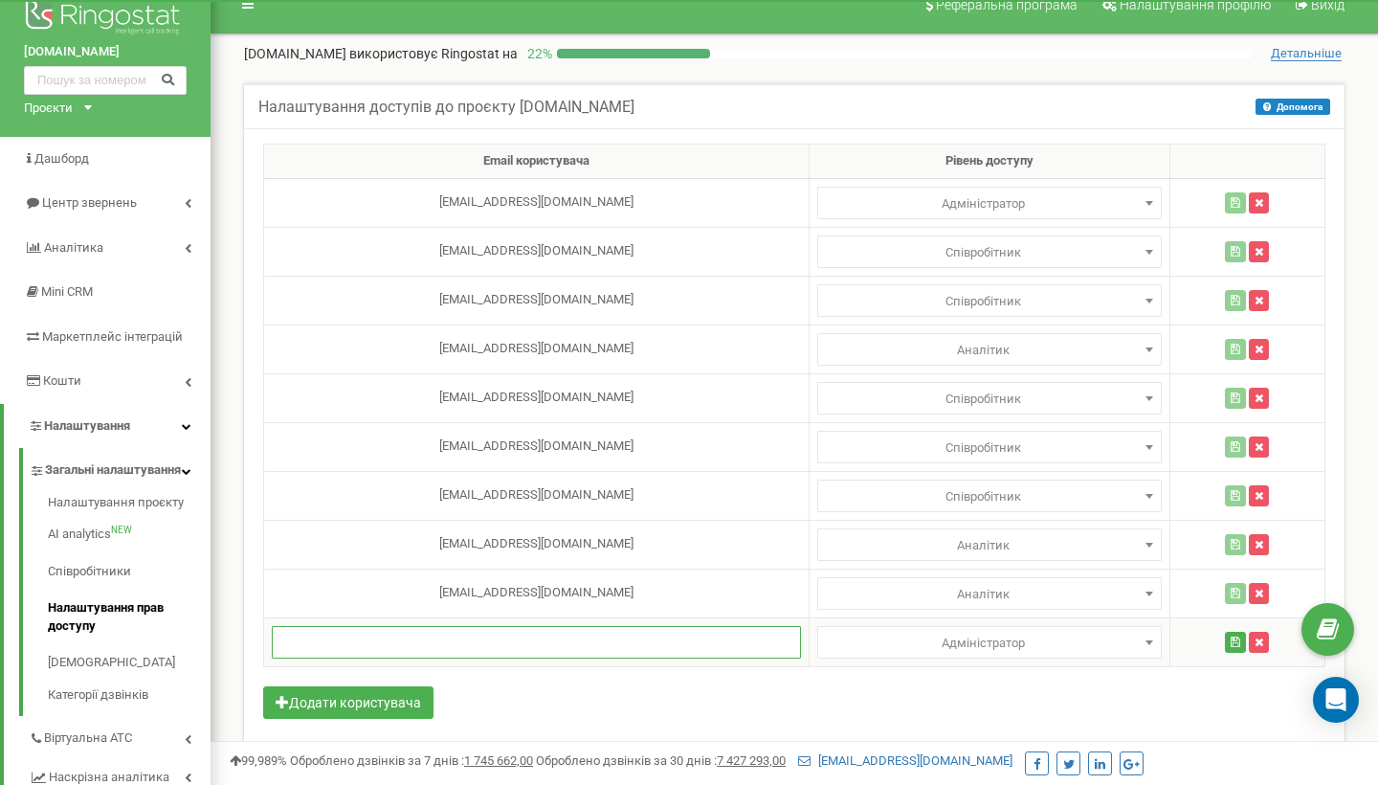
click at [469, 651] on input "text" at bounding box center [536, 642] width 529 height 33
paste input "[EMAIL_ADDRESS][DOMAIN_NAME]"
type input "[EMAIL_ADDRESS][DOMAIN_NAME]"
click at [1101, 638] on span "Адміністратор" at bounding box center [989, 643] width 331 height 27
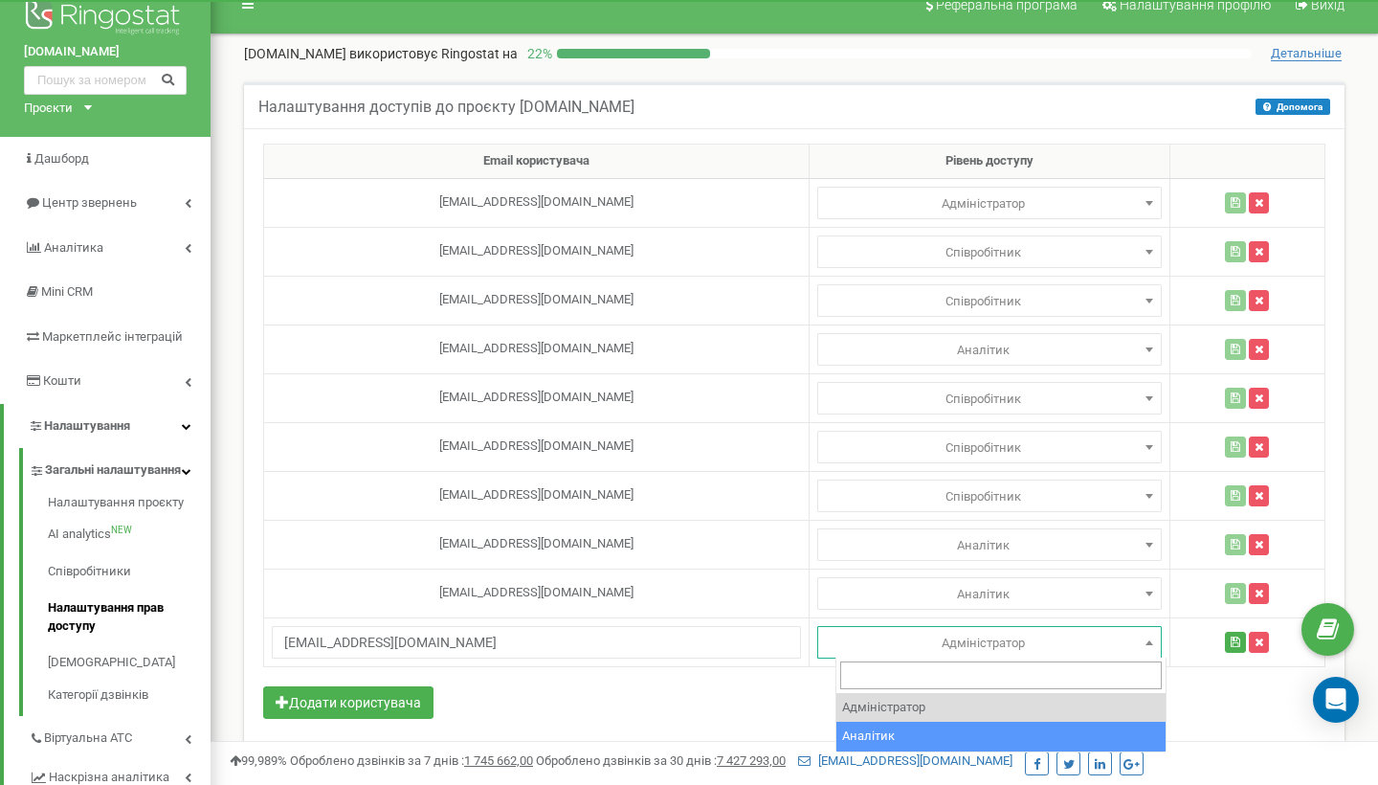
select select "2"
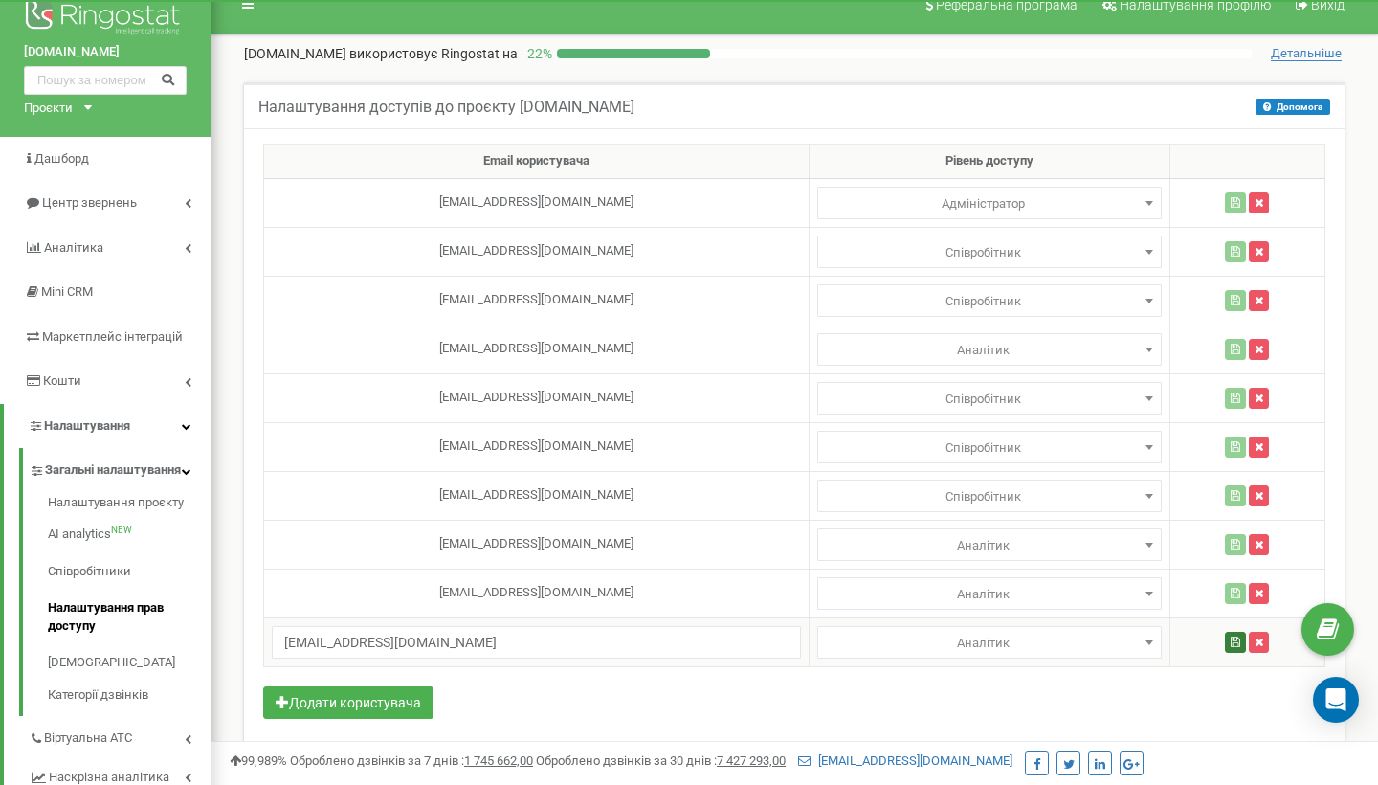
click at [1236, 642] on icon "button" at bounding box center [1236, 641] width 10 height 11
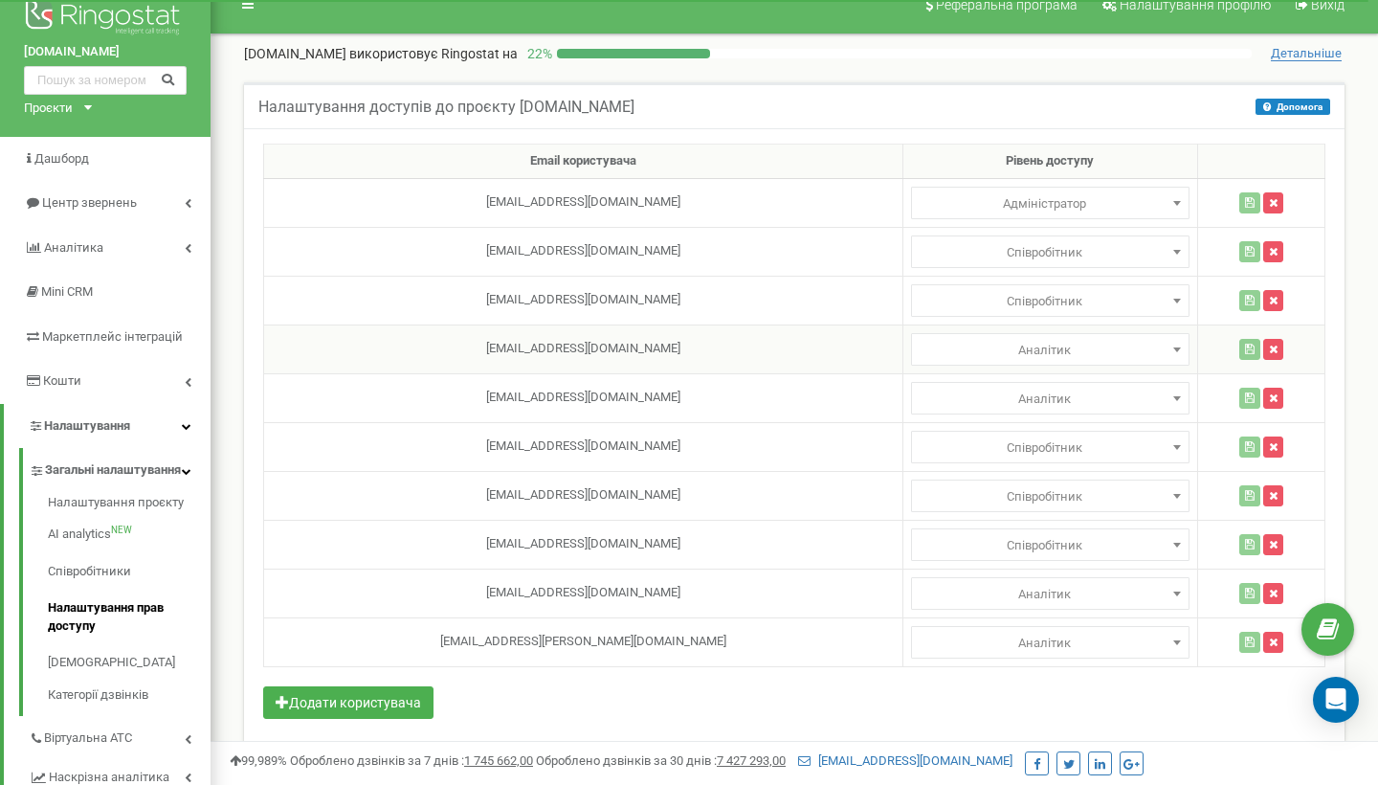
select select
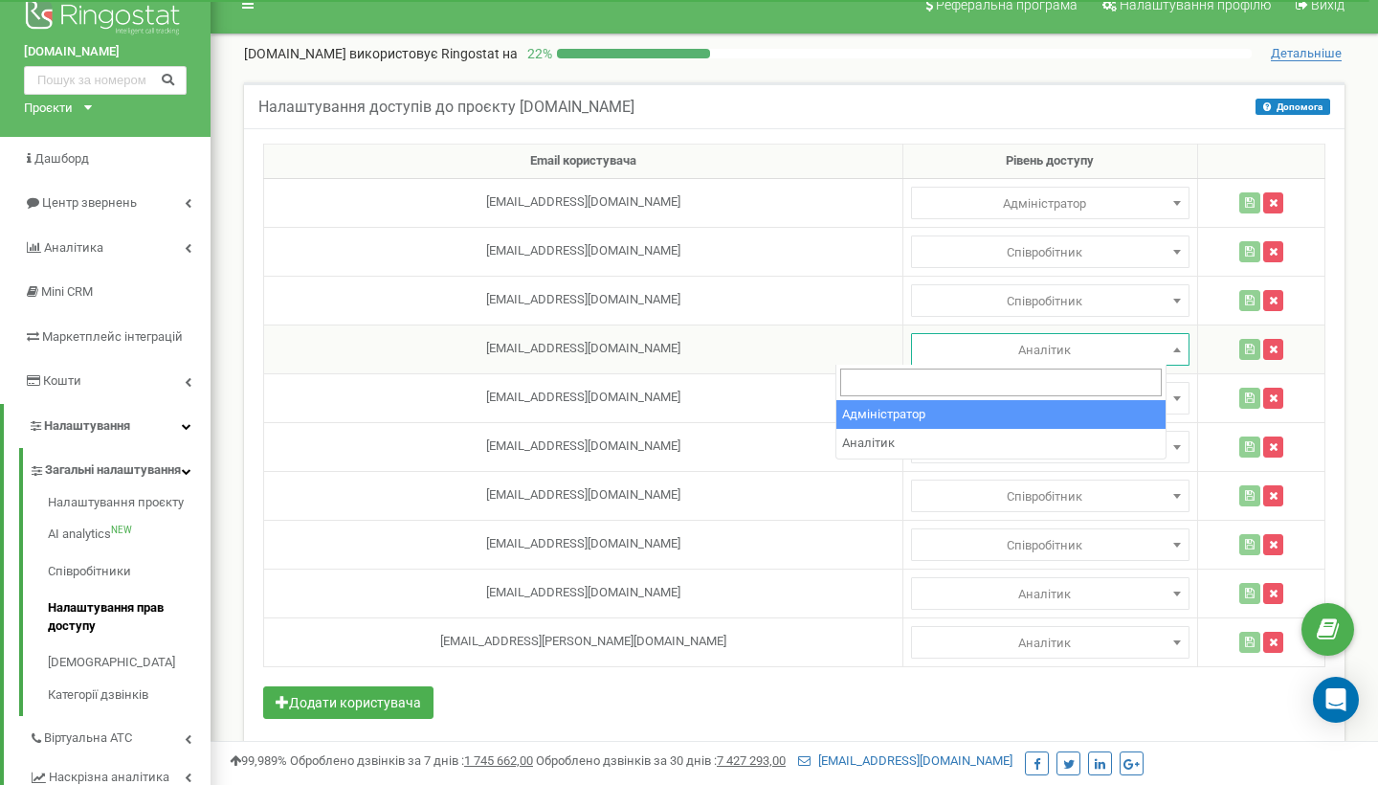
click at [1143, 346] on span "Аналітик" at bounding box center [1050, 350] width 265 height 27
click at [874, 89] on div "Налаштування доступів до проєкту [DOMAIN_NAME] Допомога Допомога У цьому меню в…" at bounding box center [794, 105] width 1101 height 46
